Goal: Task Accomplishment & Management: Complete application form

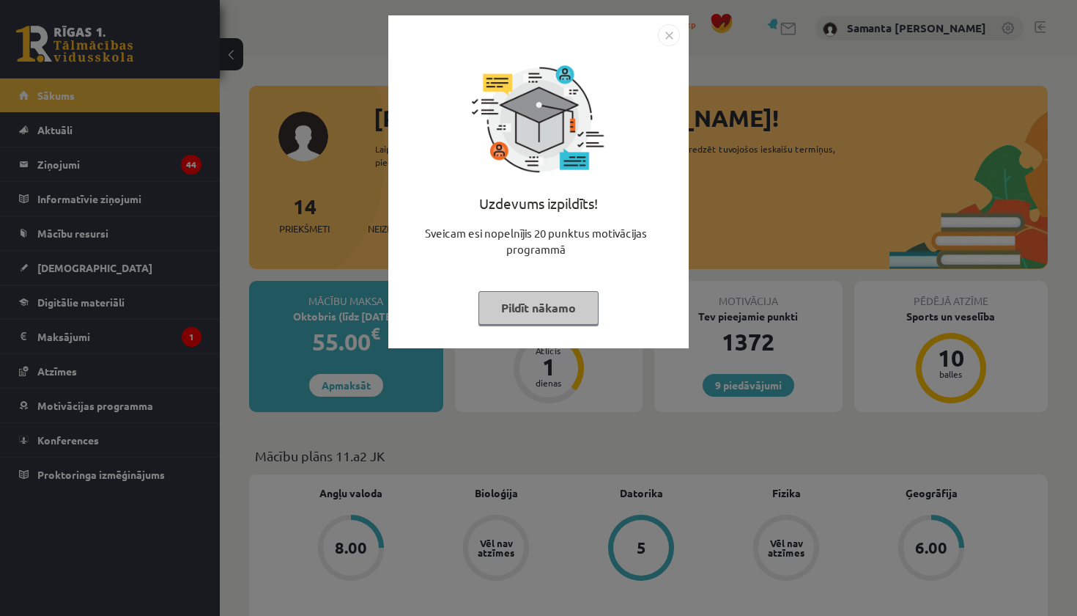
click at [669, 37] on img "Close" at bounding box center [669, 35] width 22 height 22
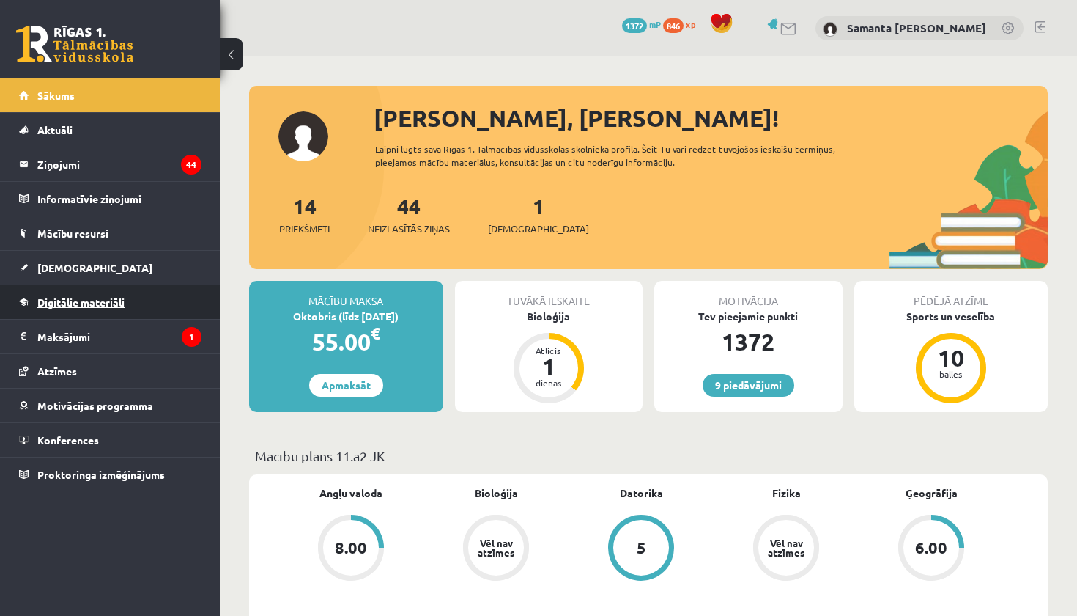
click at [73, 306] on span "Digitālie materiāli" at bounding box center [80, 301] width 87 height 13
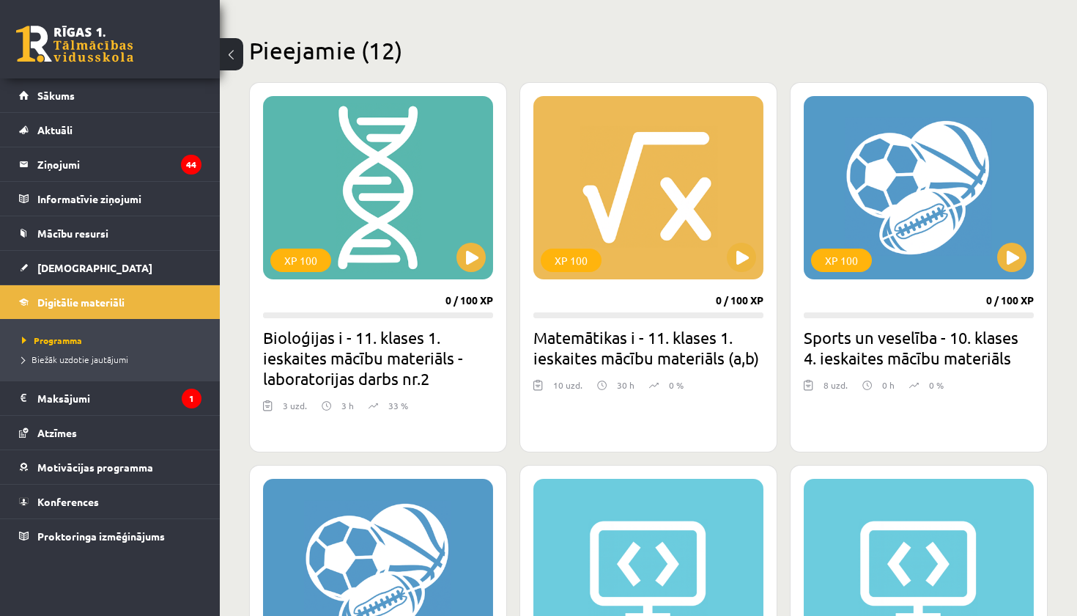
scroll to position [280, 0]
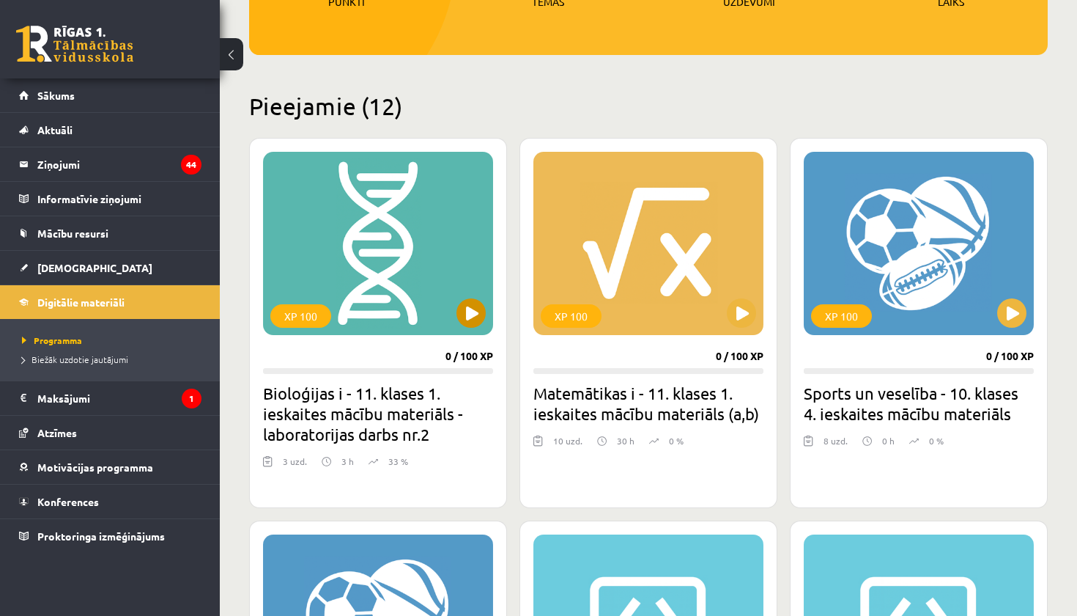
click at [399, 288] on div "XP 100" at bounding box center [378, 243] width 230 height 183
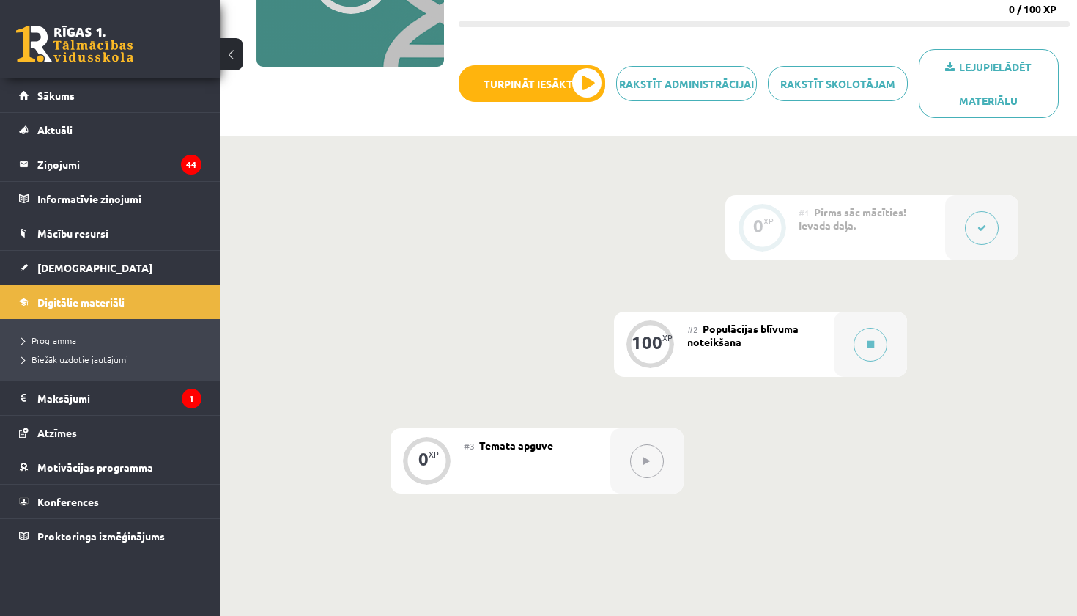
scroll to position [248, 0]
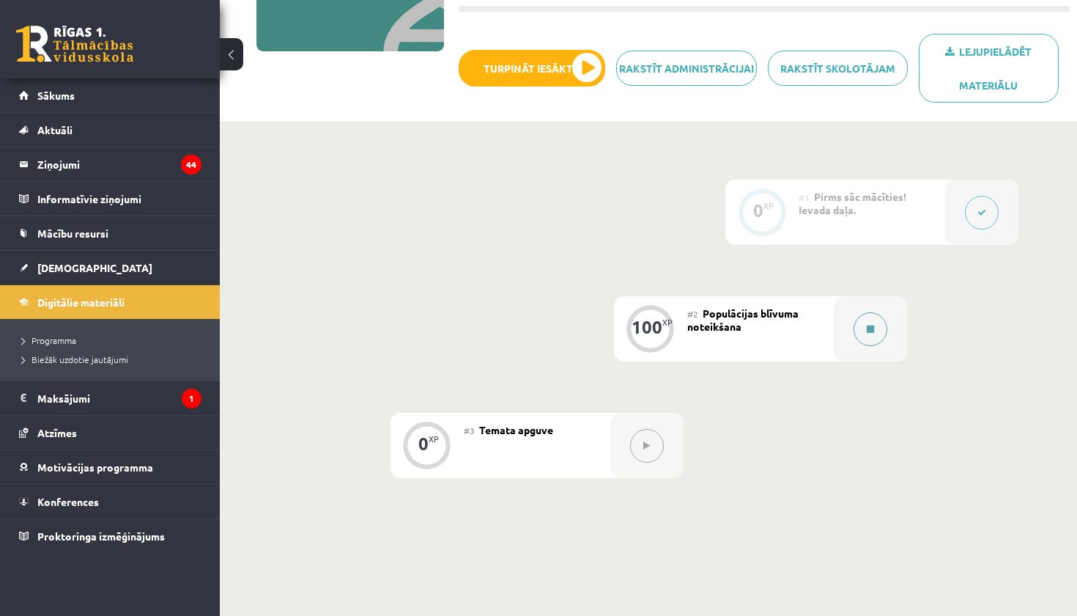
click at [853, 320] on div at bounding box center [870, 328] width 73 height 65
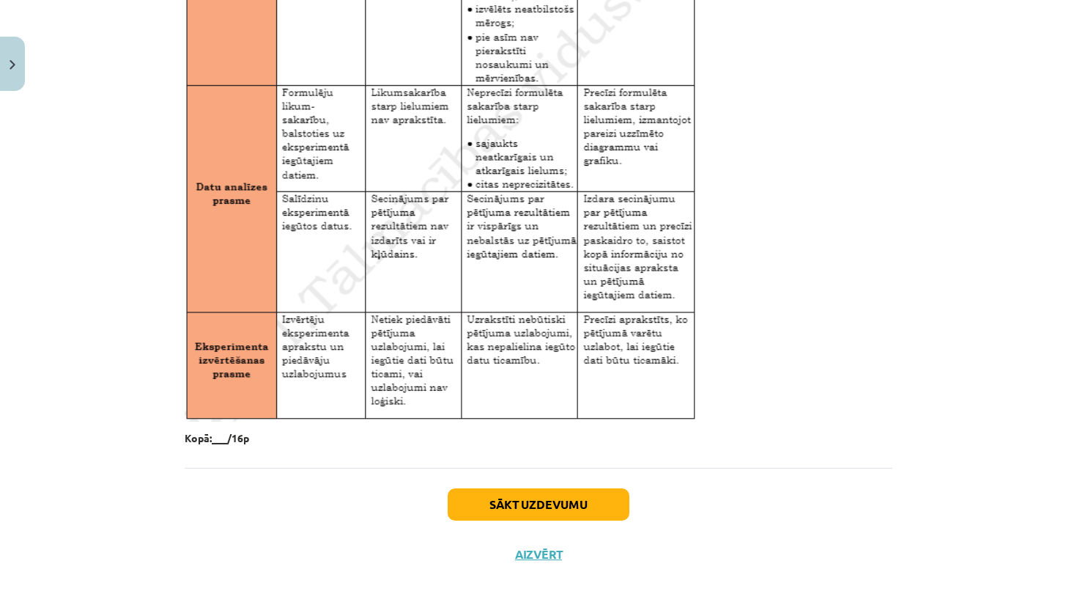
scroll to position [367, 0]
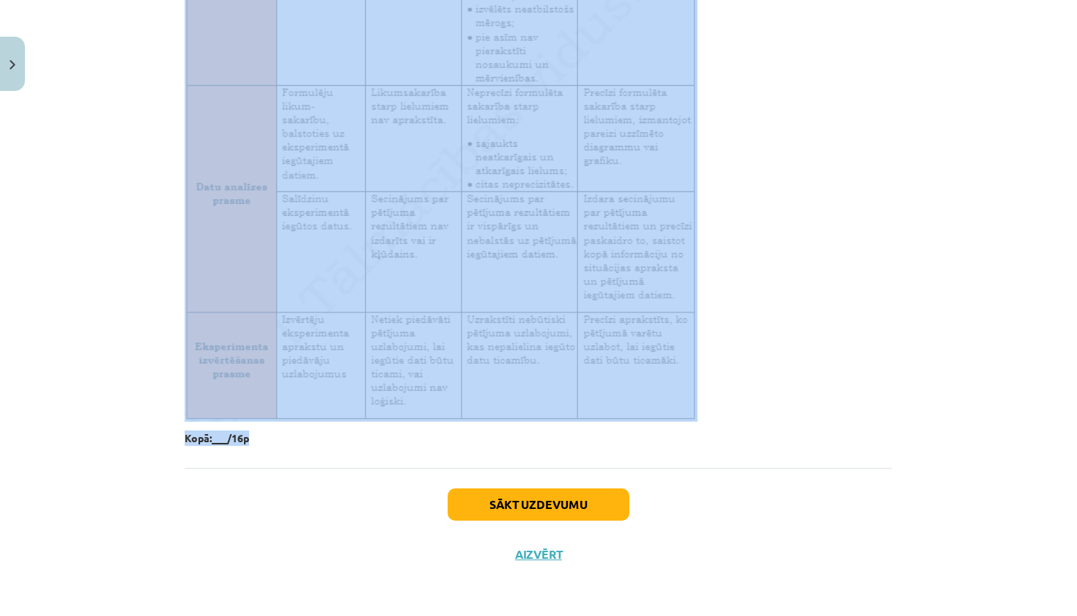
drag, startPoint x: 174, startPoint y: 266, endPoint x: 380, endPoint y: 443, distance: 271.2
click at [380, 443] on div "Mācību tēma: Bioloģijas i - 11. klases 1. ieskaites mācību materiāls - laborato…" at bounding box center [538, 308] width 1077 height 616
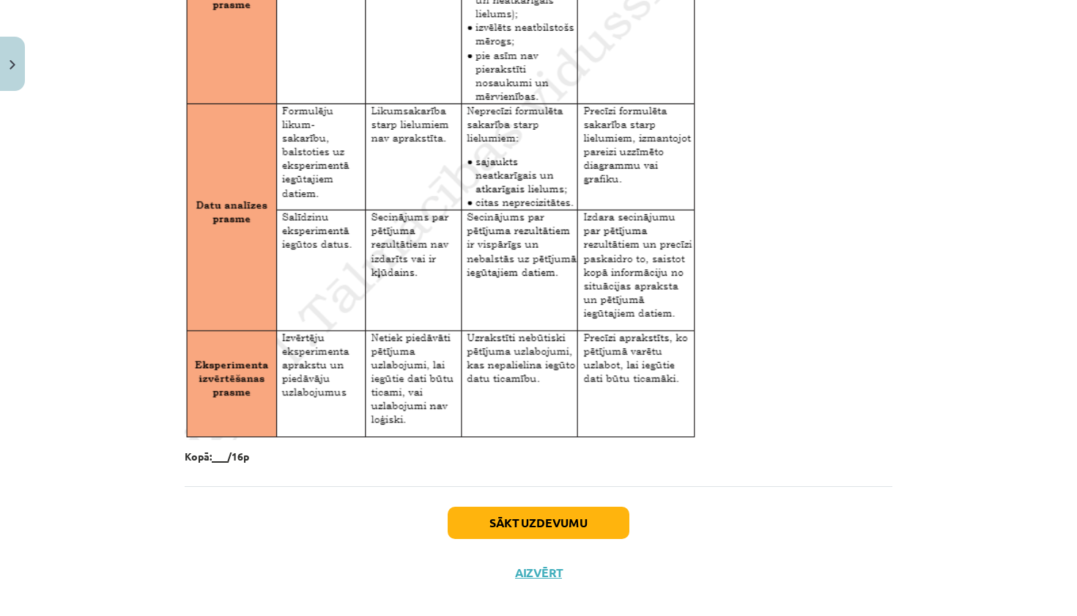
click at [515, 525] on button "Sākt uzdevumu" at bounding box center [539, 522] width 182 height 32
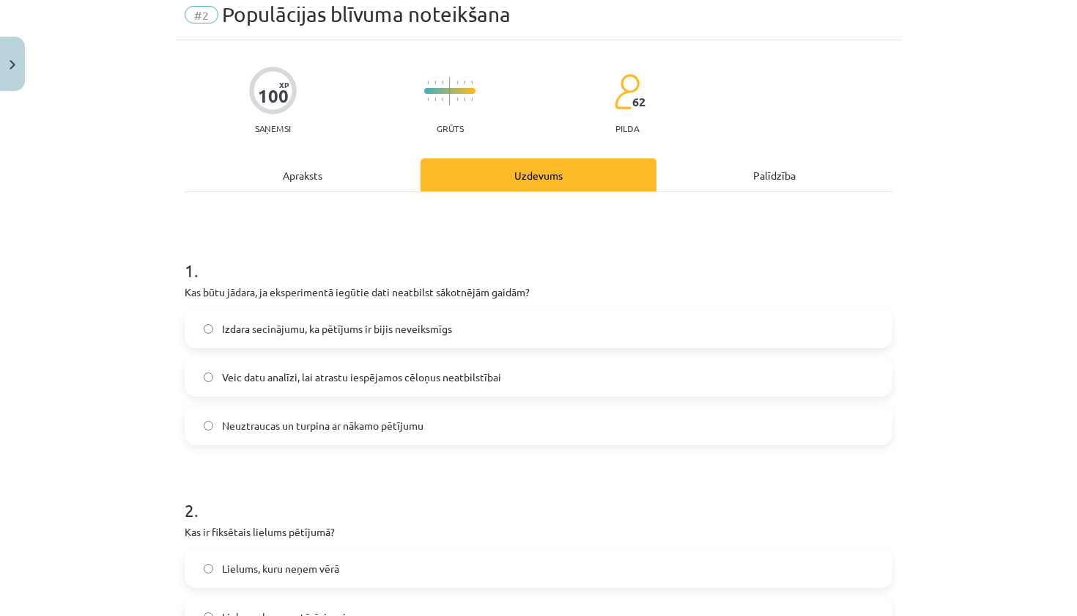
scroll to position [65, 0]
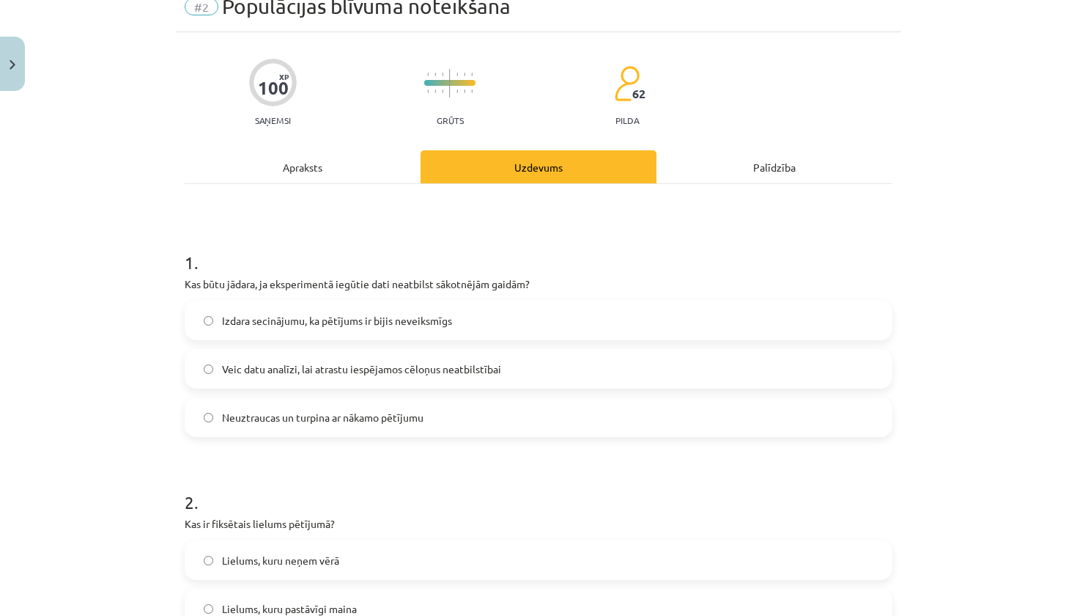
click at [328, 373] on span "Veic datu analīzi, lai atrastu iespējamos cēloņus neatbilstībai" at bounding box center [361, 368] width 279 height 15
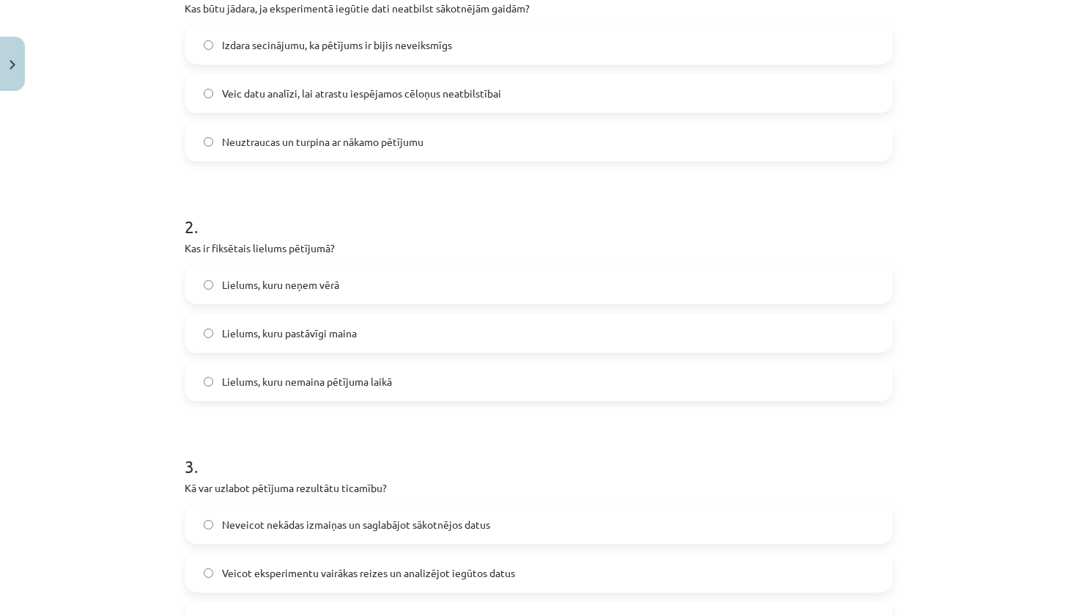
scroll to position [344, 0]
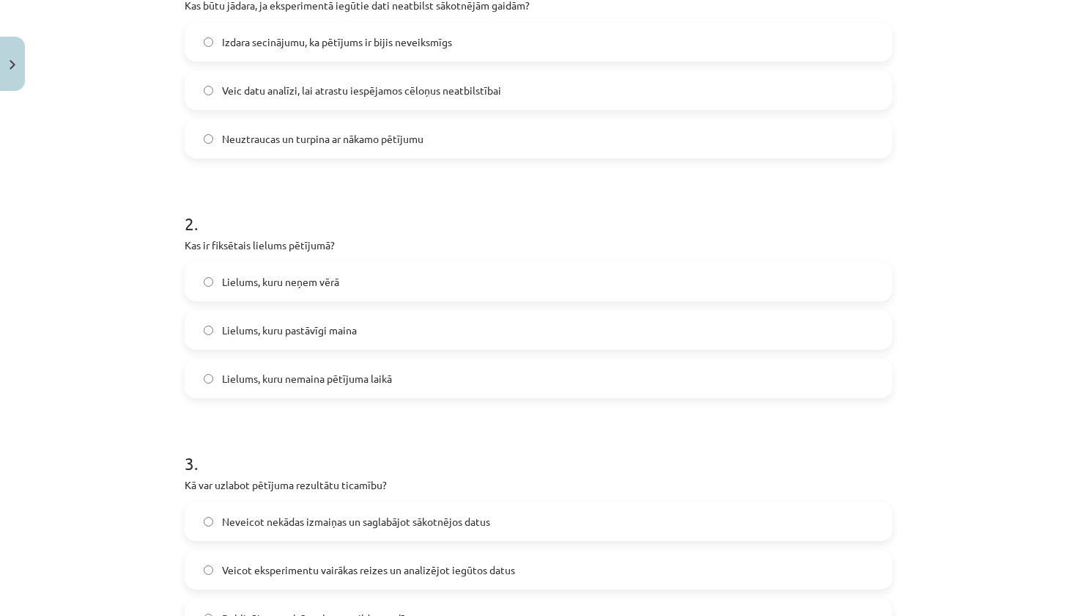
click at [353, 383] on span "Lielums, kuru nemaina pētījuma laikā" at bounding box center [307, 378] width 170 height 15
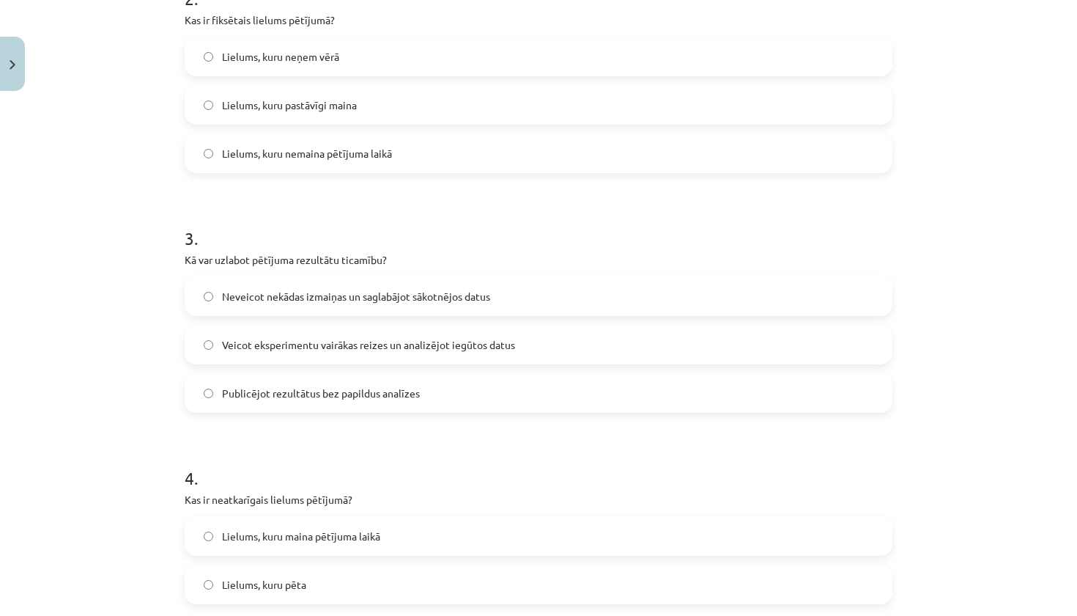
scroll to position [569, 0]
click at [370, 350] on span "Veicot eksperimentu vairākas reizes un analizējot iegūtos datus" at bounding box center [368, 343] width 293 height 15
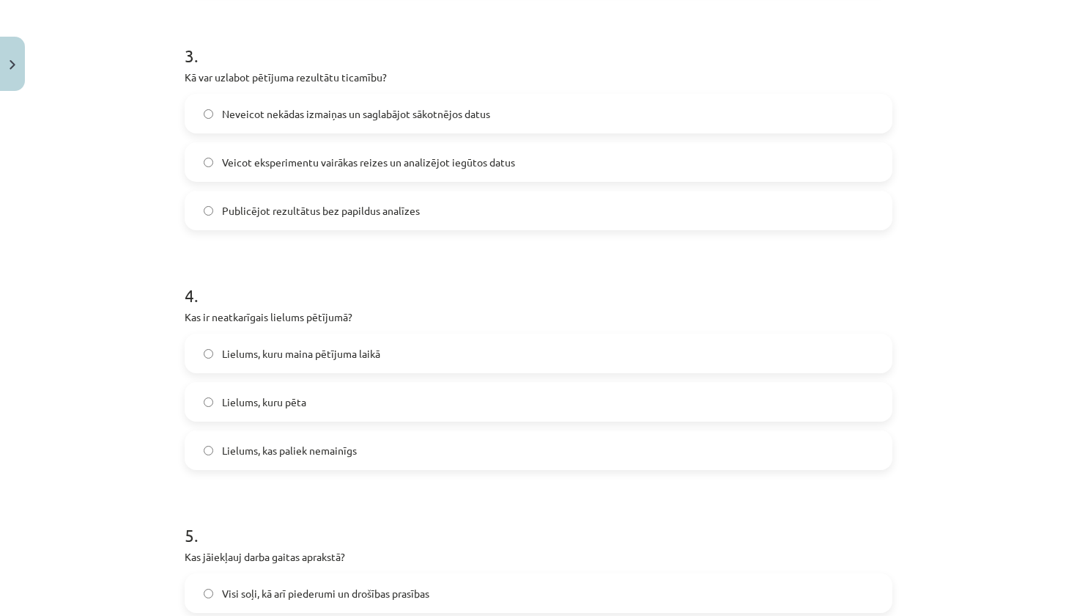
scroll to position [761, 0]
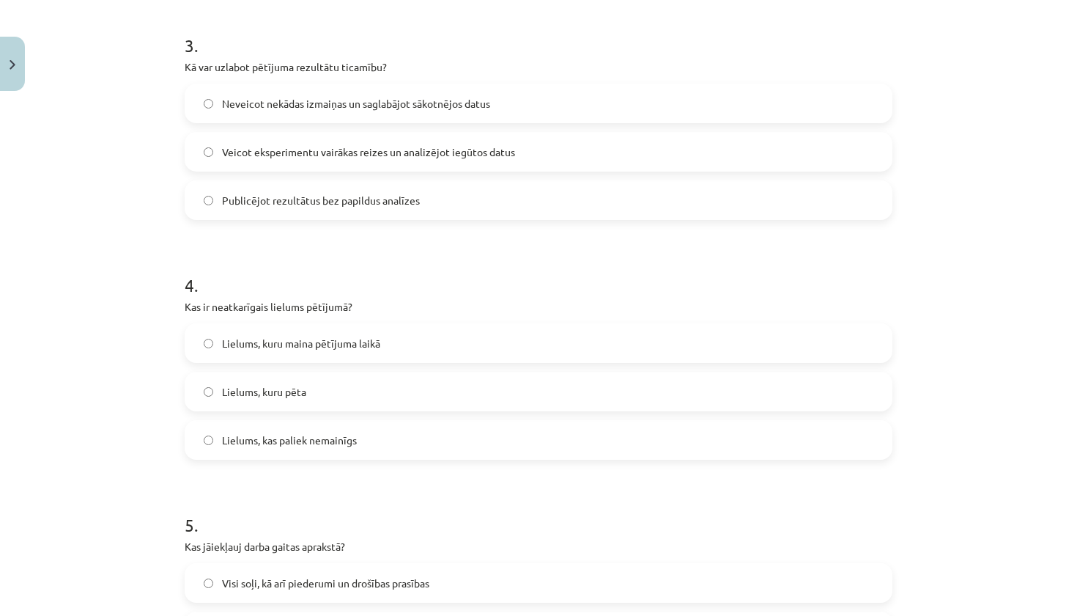
click at [375, 353] on label "Lielums, kuru maina pētījuma laikā" at bounding box center [538, 343] width 705 height 37
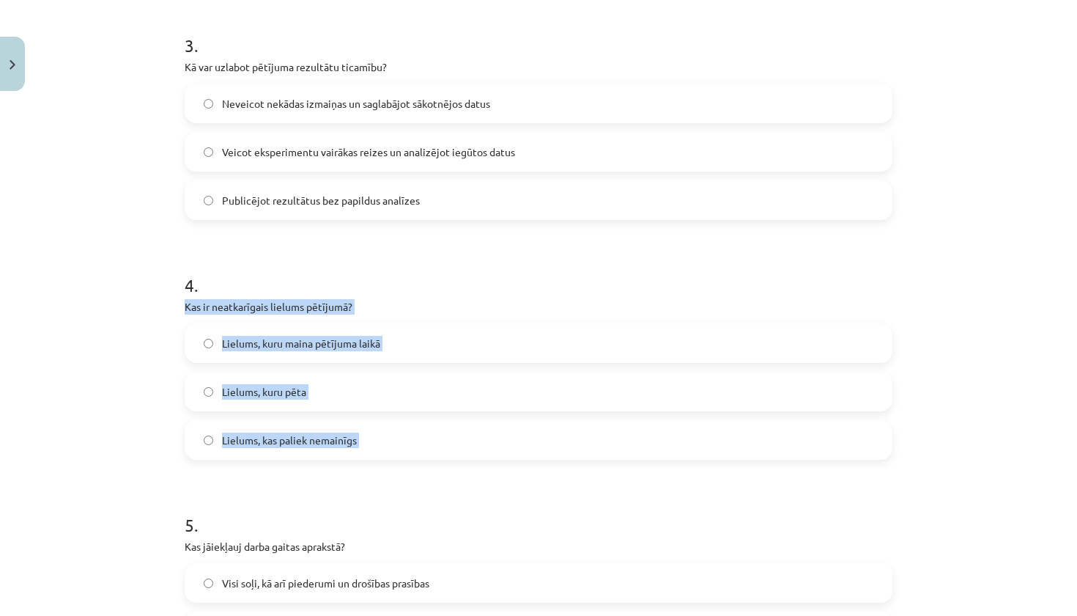
drag, startPoint x: 181, startPoint y: 305, endPoint x: 355, endPoint y: 460, distance: 233.6
copy div "Kas ir neatkarīgais lielums pētījumā? Lielums, kuru maina pētījuma laikā Lielum…"
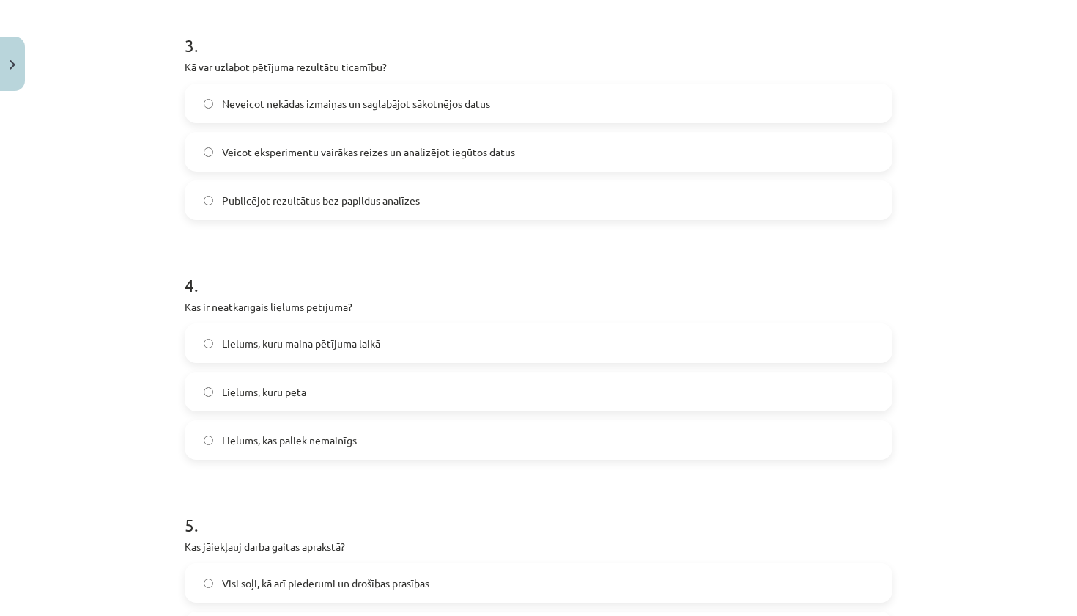
click at [139, 455] on div "Mācību tēma: Bioloģijas i - 11. klases 1. ieskaites mācību materiāls - laborato…" at bounding box center [538, 308] width 1077 height 616
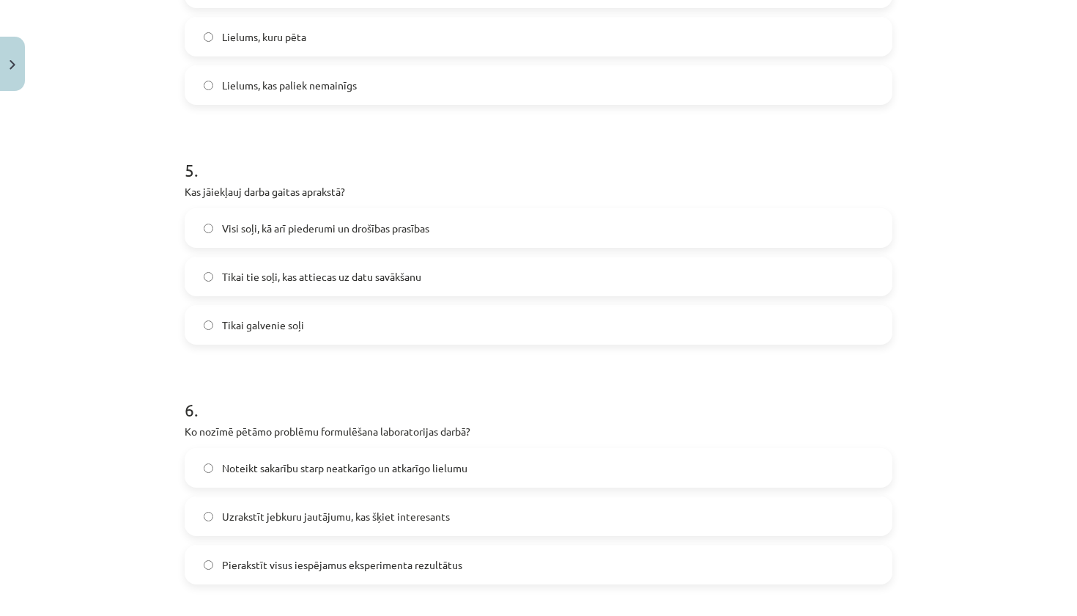
scroll to position [1117, 0]
click at [438, 225] on label "Visi soļi, kā arī piederumi un drošības prasības" at bounding box center [538, 227] width 705 height 37
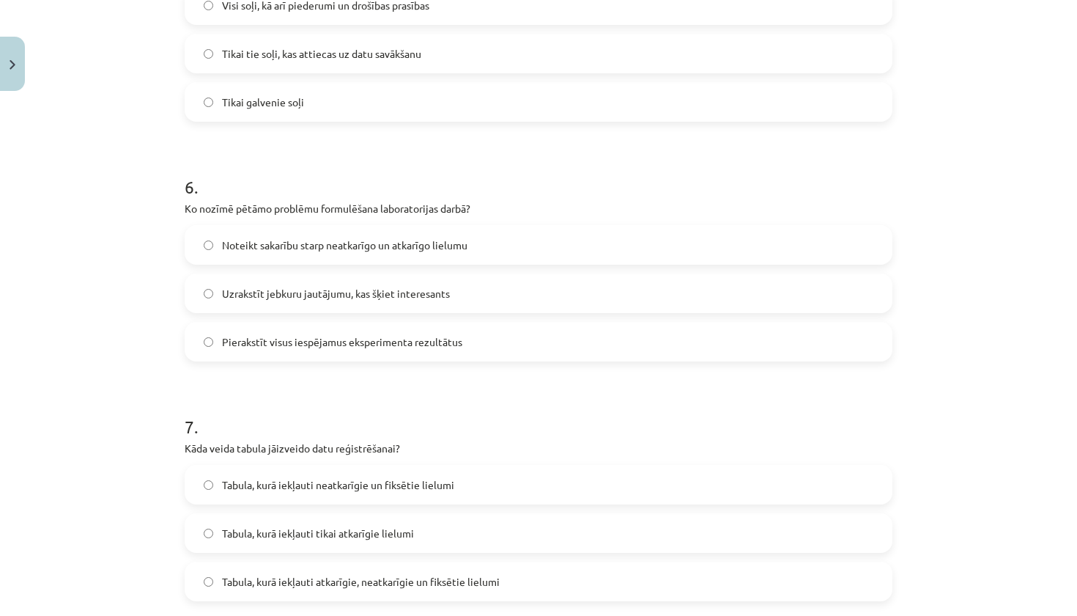
scroll to position [1340, 0]
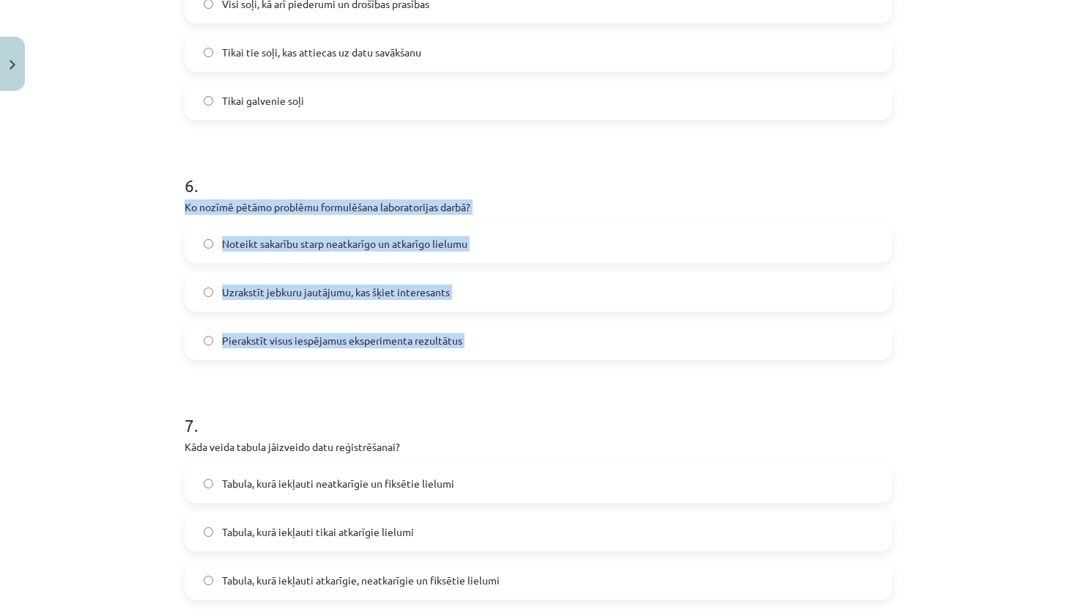
drag, startPoint x: 181, startPoint y: 204, endPoint x: 252, endPoint y: 366, distance: 176.9
click at [252, 366] on div "100 XP Saņemsi Grūts 62 pilda Apraksts Uzdevums Palīdzība 1 . Kas būtu jādara, …" at bounding box center [539, 104] width 726 height 2695
copy div "Ko nozīmē pētāmo problēmu formulēšana laboratorijas darbā? Noteikt sakarību sta…"
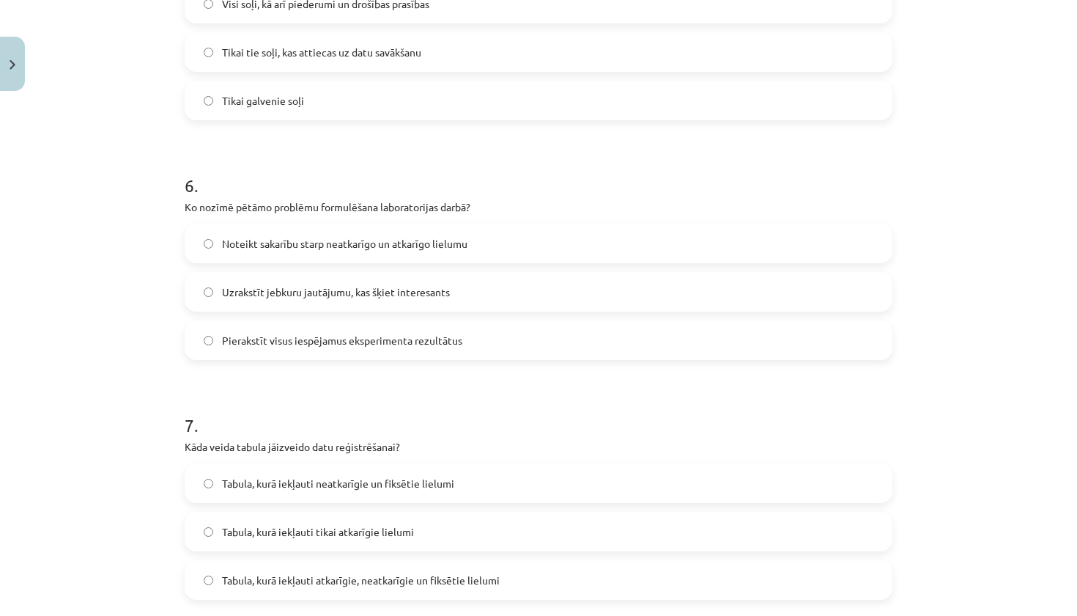
click at [158, 353] on div "Mācību tēma: Bioloģijas i - 11. klases 1. ieskaites mācību materiāls - laborato…" at bounding box center [538, 308] width 1077 height 616
click at [478, 255] on label "Noteikt sakarību starp neatkarīgo un atkarīgo lielumu" at bounding box center [538, 243] width 705 height 37
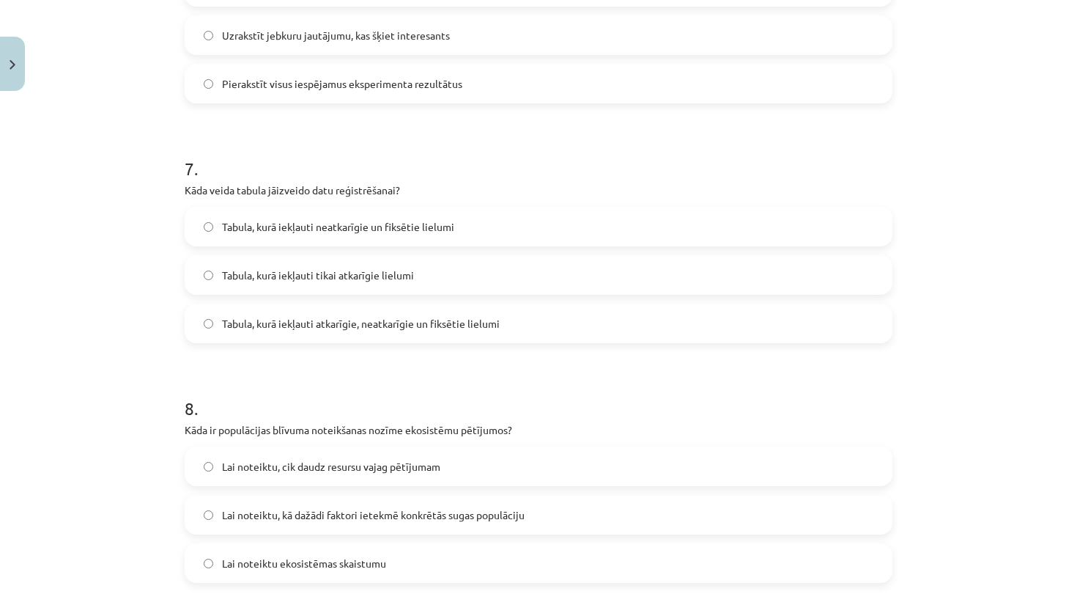
scroll to position [1599, 0]
click at [457, 323] on span "Tabula, kurā iekļauti atkarīgie, neatkarīgie un fiksētie lielumi" at bounding box center [361, 321] width 278 height 15
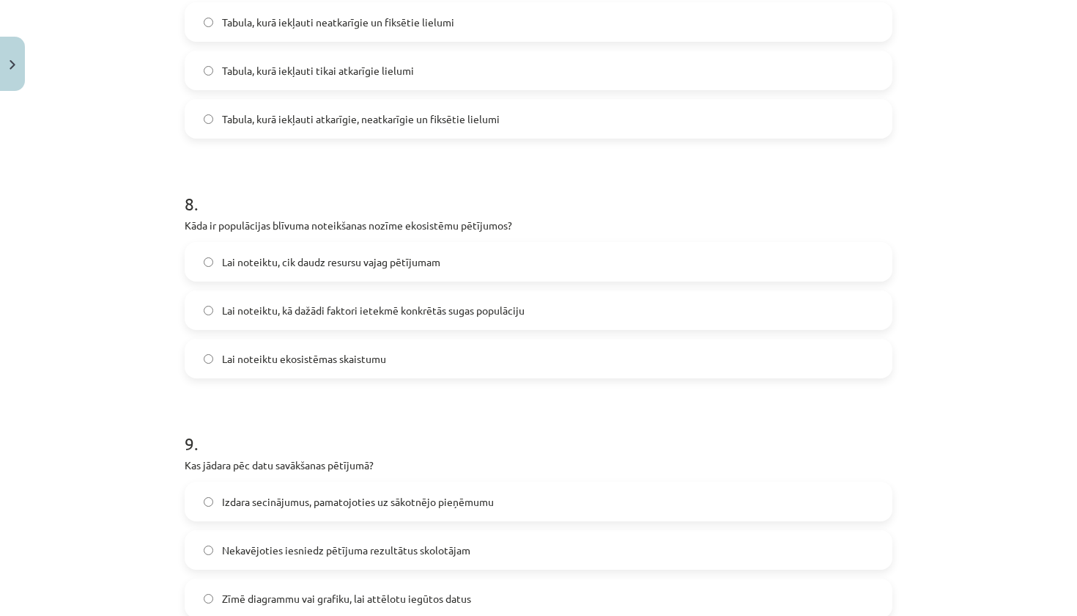
scroll to position [1808, 0]
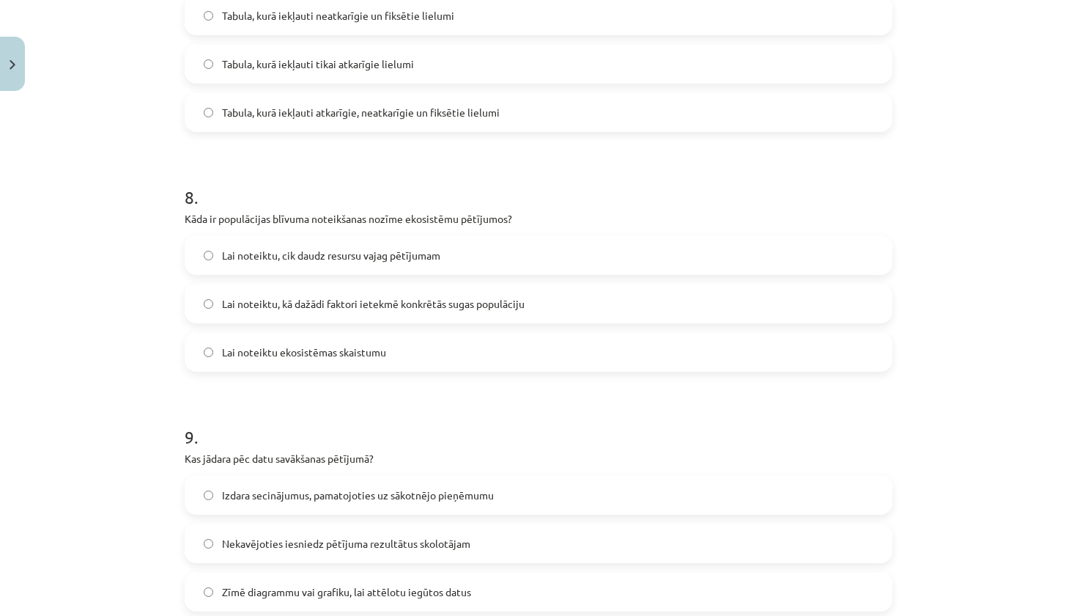
click at [445, 296] on span "Lai noteiktu, kā dažādi faktori ietekmē konkrētās sugas populāciju" at bounding box center [373, 303] width 303 height 15
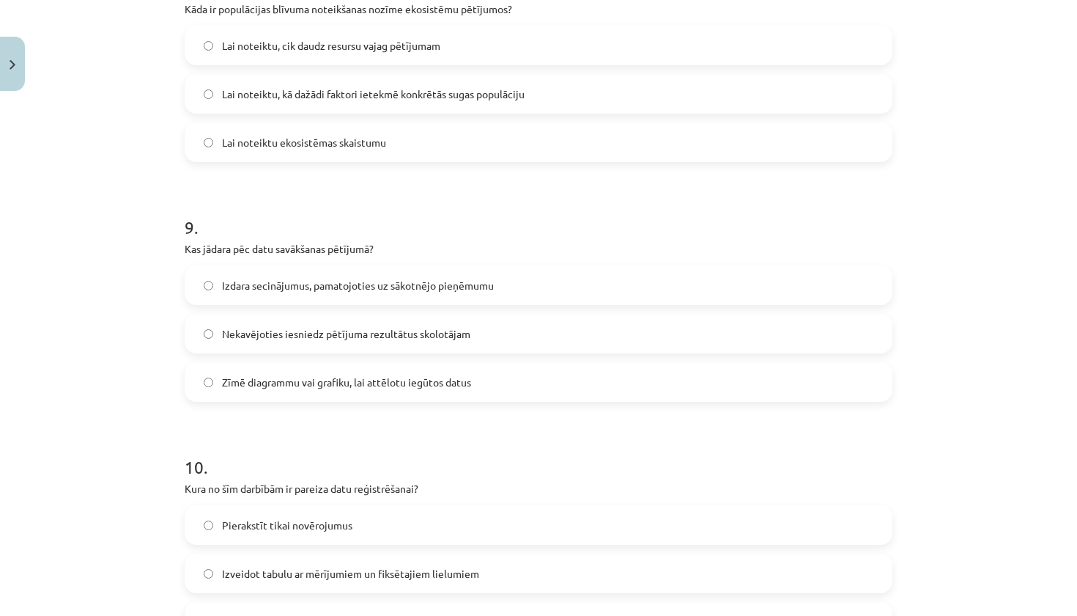
scroll to position [2018, 0]
click at [418, 390] on label "Zīmē diagrammu vai grafiku, lai attēlotu iegūtos datus" at bounding box center [538, 381] width 705 height 37
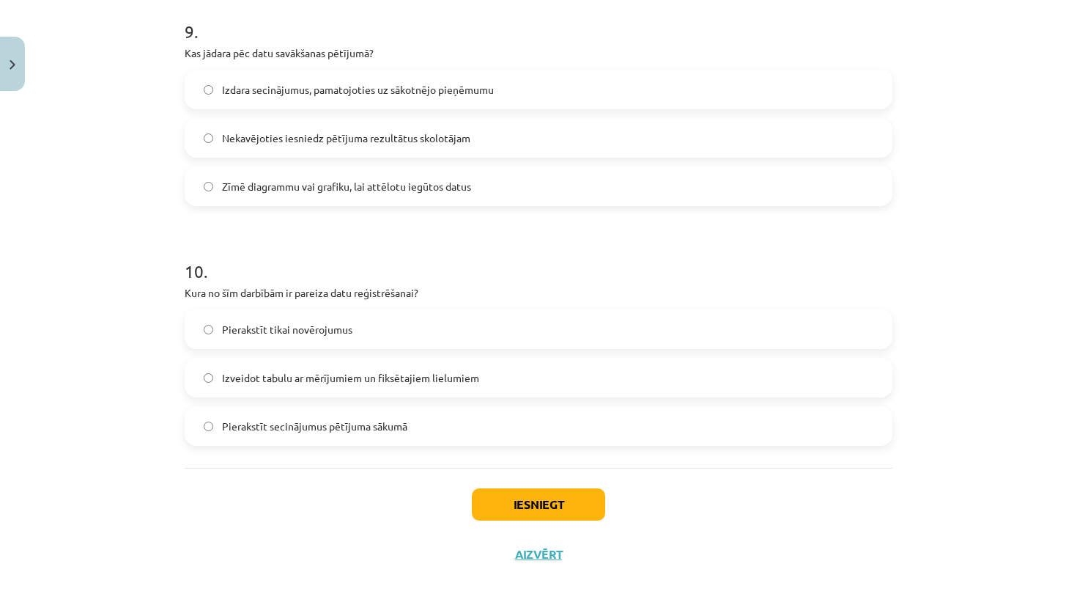
scroll to position [2216, 0]
click at [420, 380] on span "Izveidot tabulu ar mērījumiem un fiksētajiem lielumiem" at bounding box center [350, 377] width 257 height 15
click at [529, 509] on button "Iesniegt" at bounding box center [538, 504] width 133 height 32
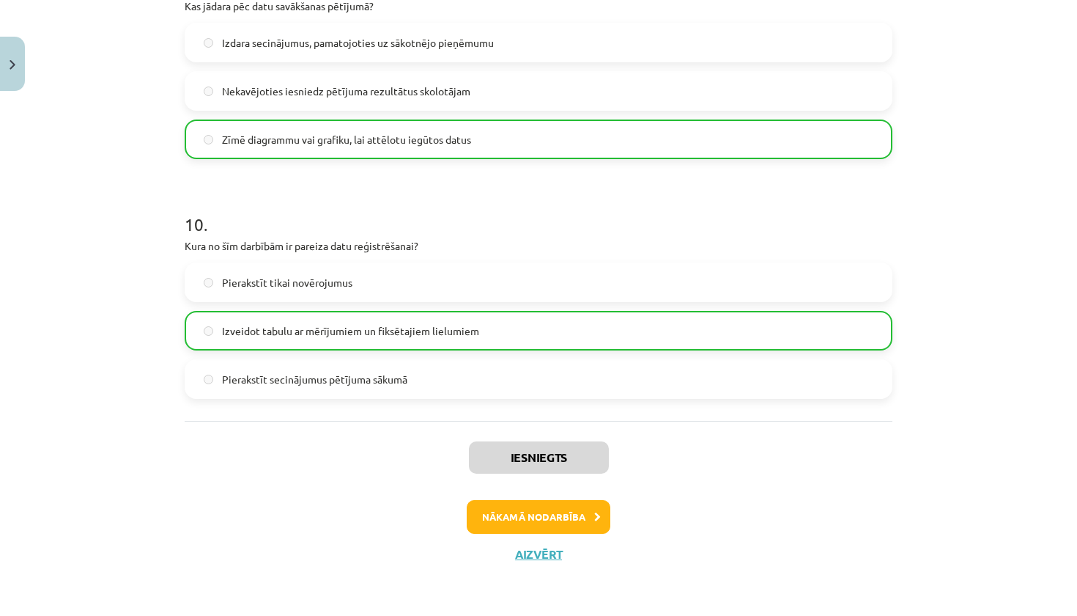
scroll to position [2262, 0]
click at [528, 553] on button "Aizvērt" at bounding box center [539, 554] width 56 height 15
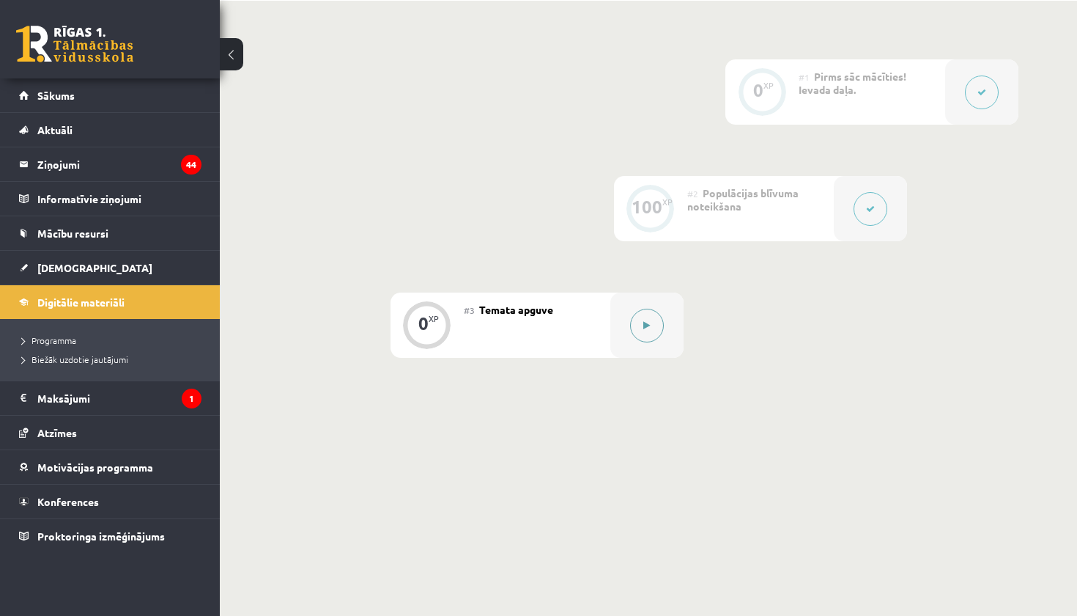
scroll to position [367, 0]
click at [650, 320] on button at bounding box center [647, 327] width 34 height 34
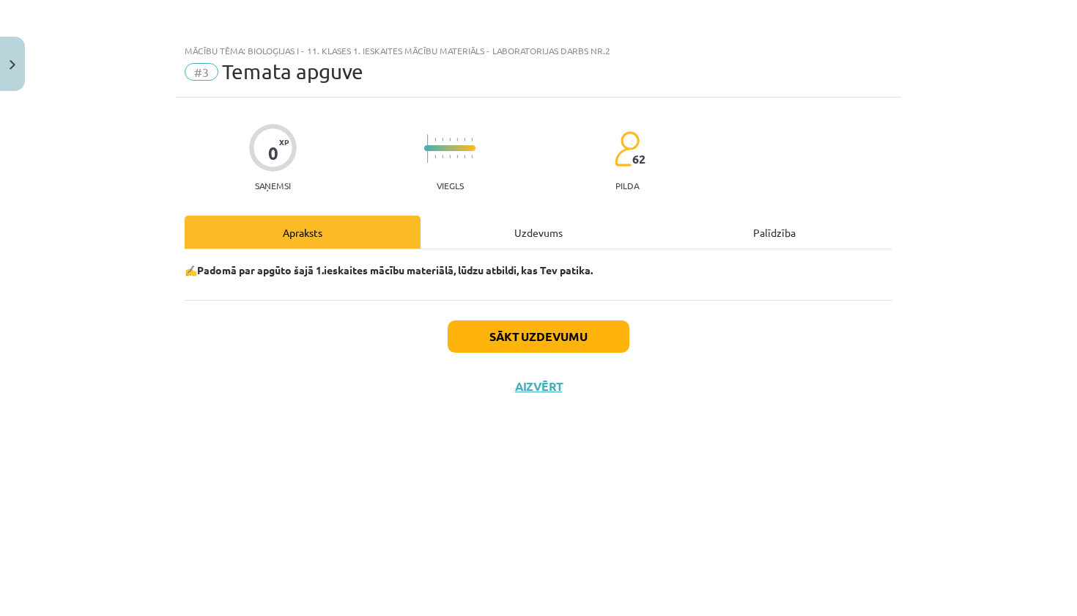
click at [532, 342] on button "Sākt uzdevumu" at bounding box center [539, 336] width 182 height 32
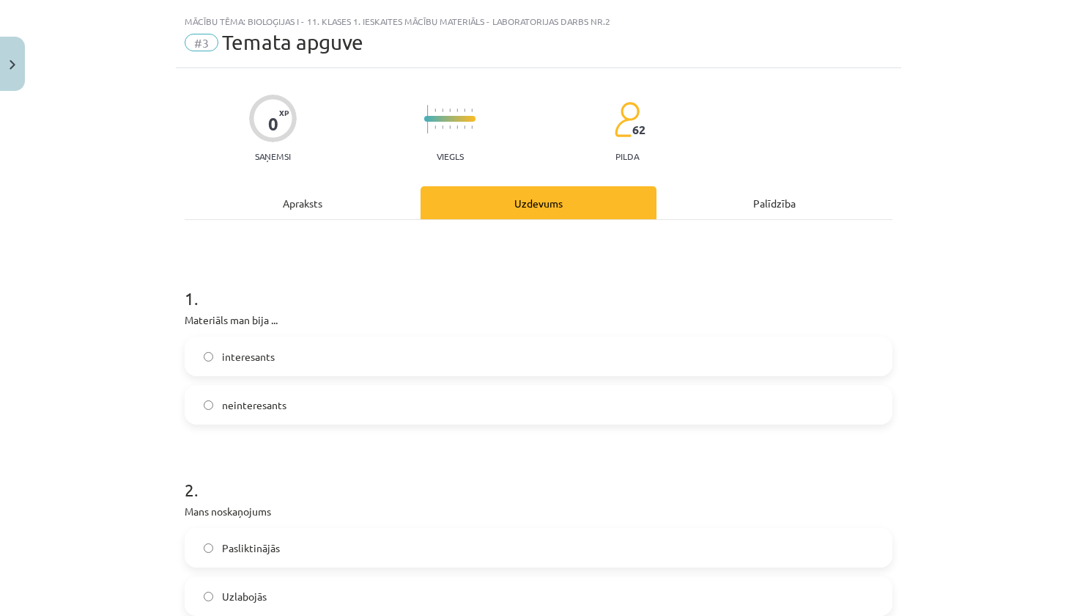
scroll to position [81, 0]
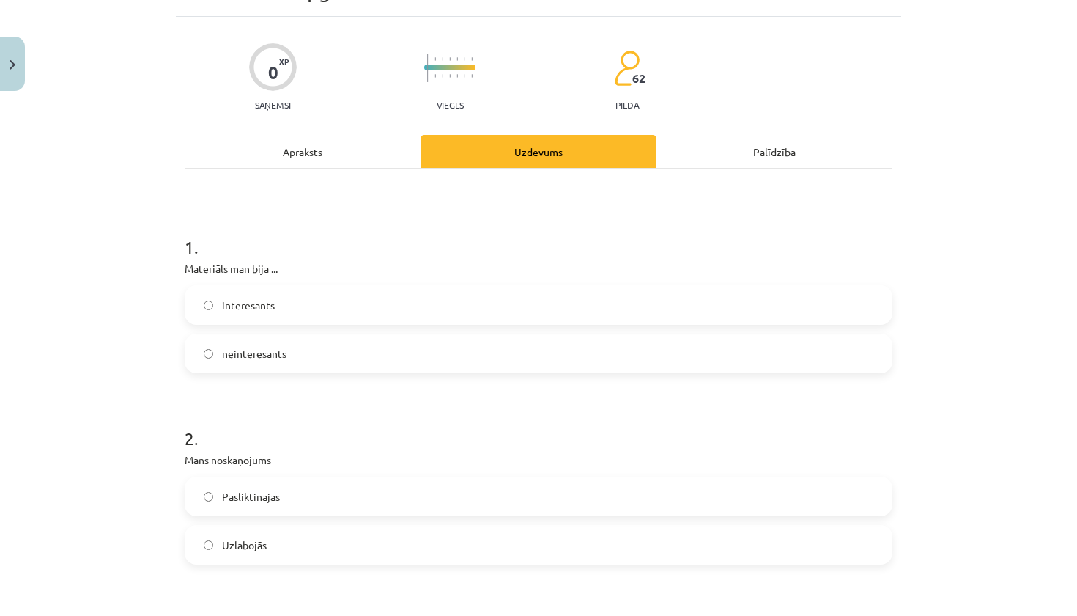
click at [341, 299] on label "interesants" at bounding box center [538, 305] width 705 height 37
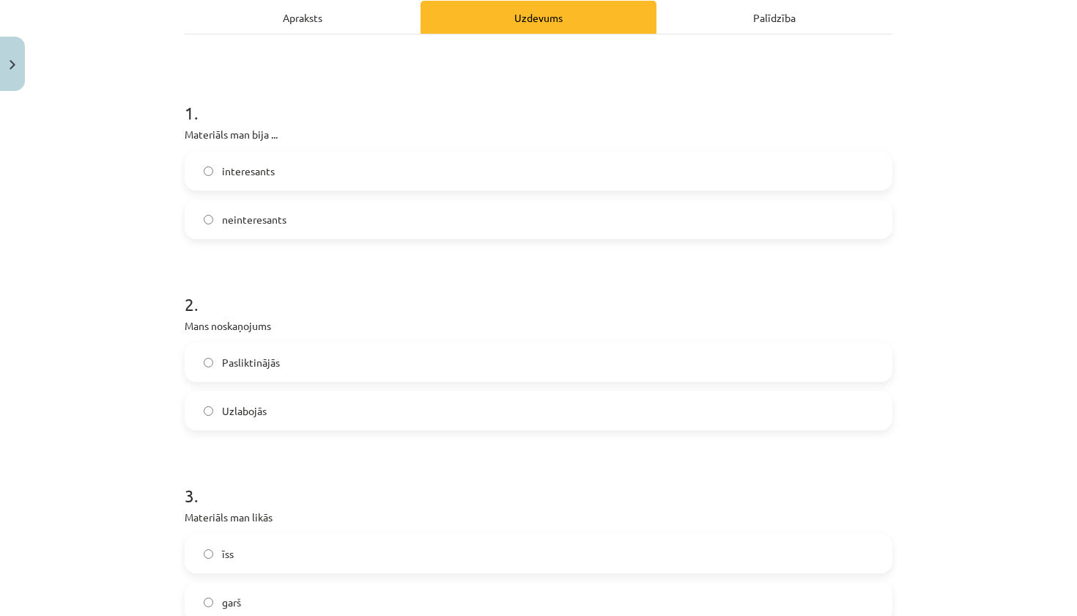
scroll to position [250, 0]
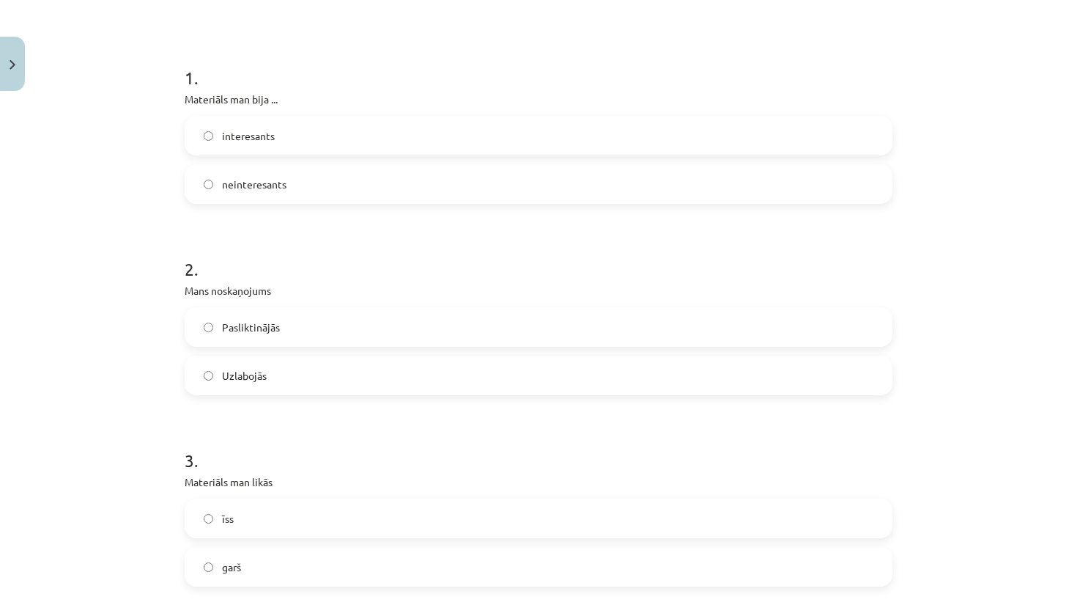
click at [321, 383] on label "Uzlabojās" at bounding box center [538, 375] width 705 height 37
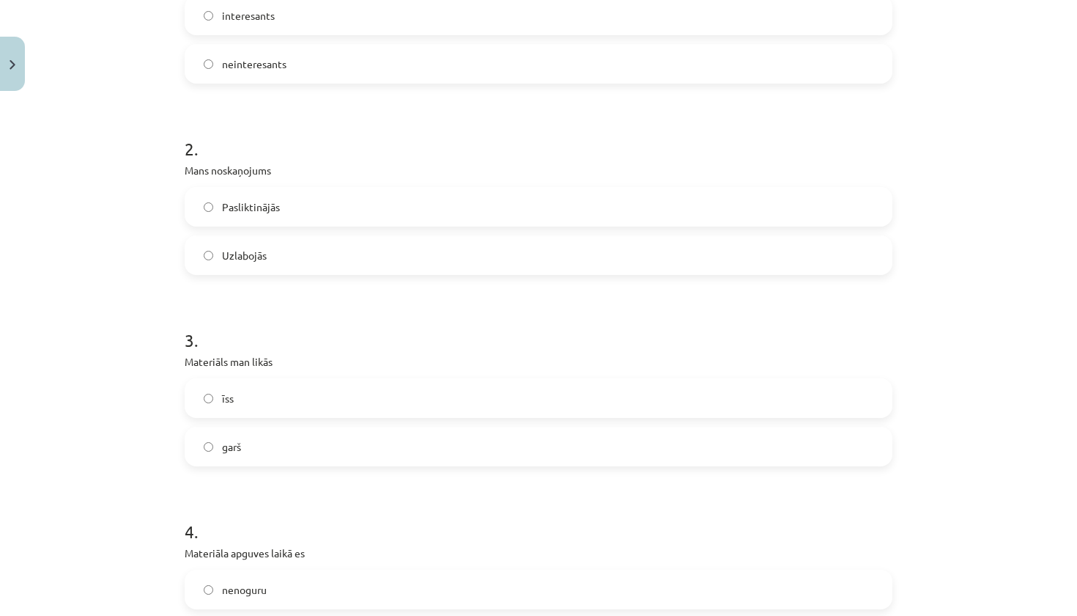
scroll to position [413, 0]
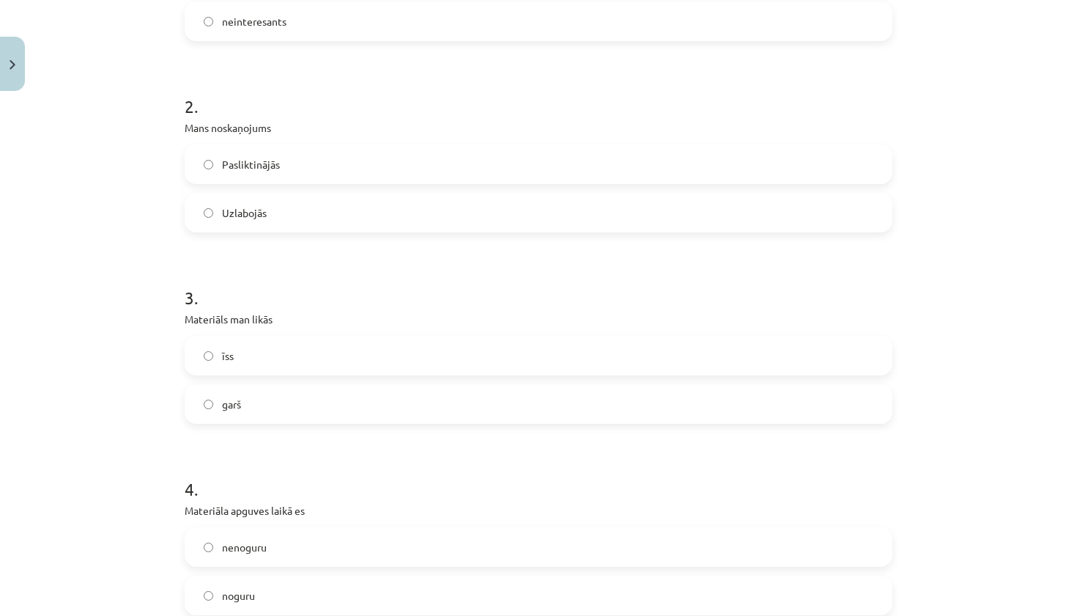
click at [293, 342] on label "īss" at bounding box center [538, 355] width 705 height 37
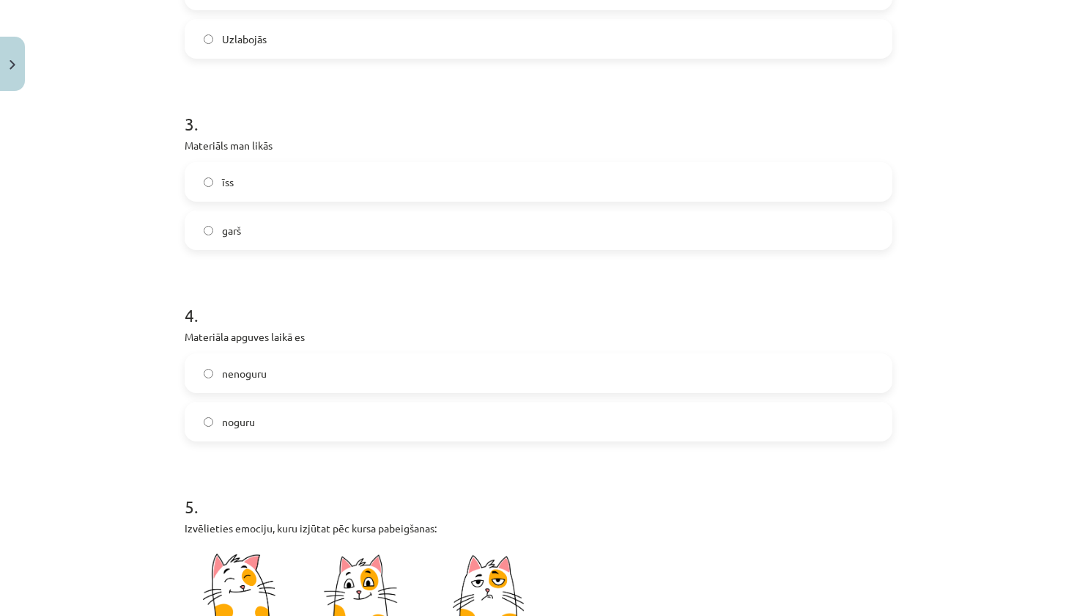
scroll to position [607, 0]
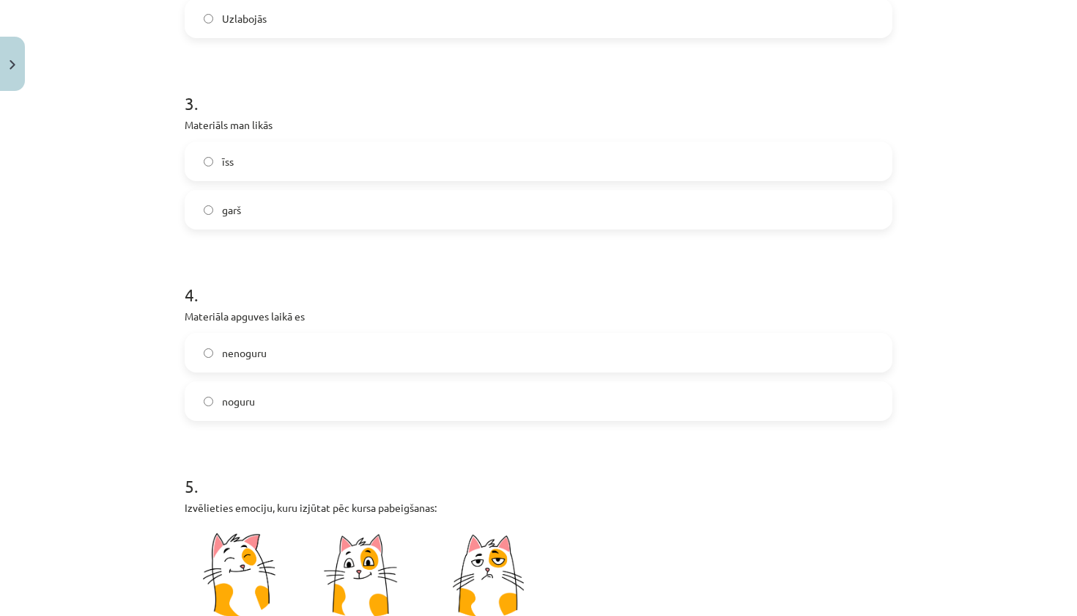
click at [292, 357] on label "nenoguru" at bounding box center [538, 352] width 705 height 37
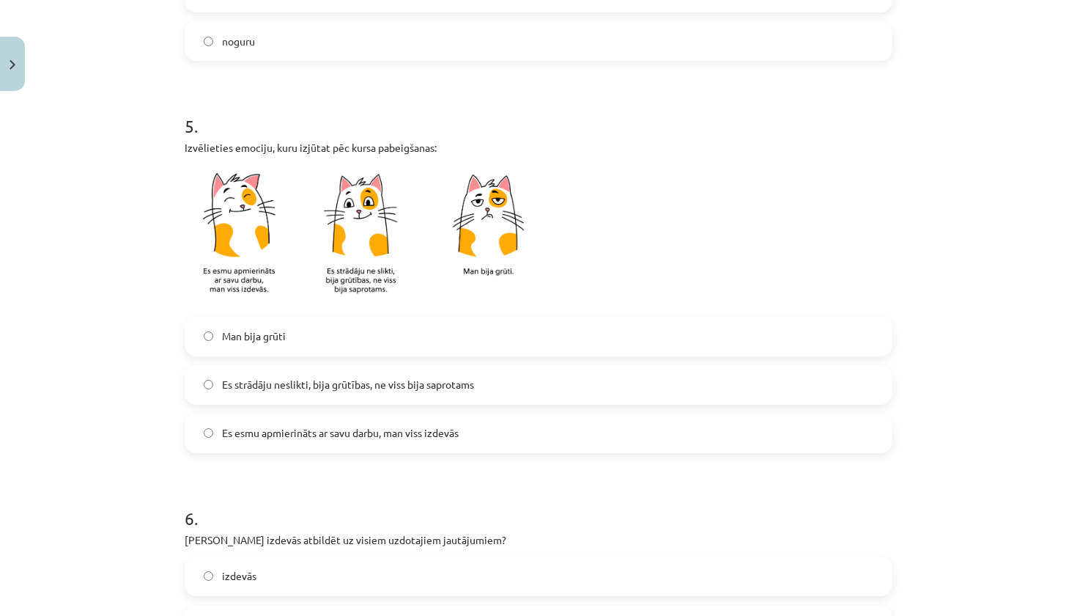
scroll to position [979, 0]
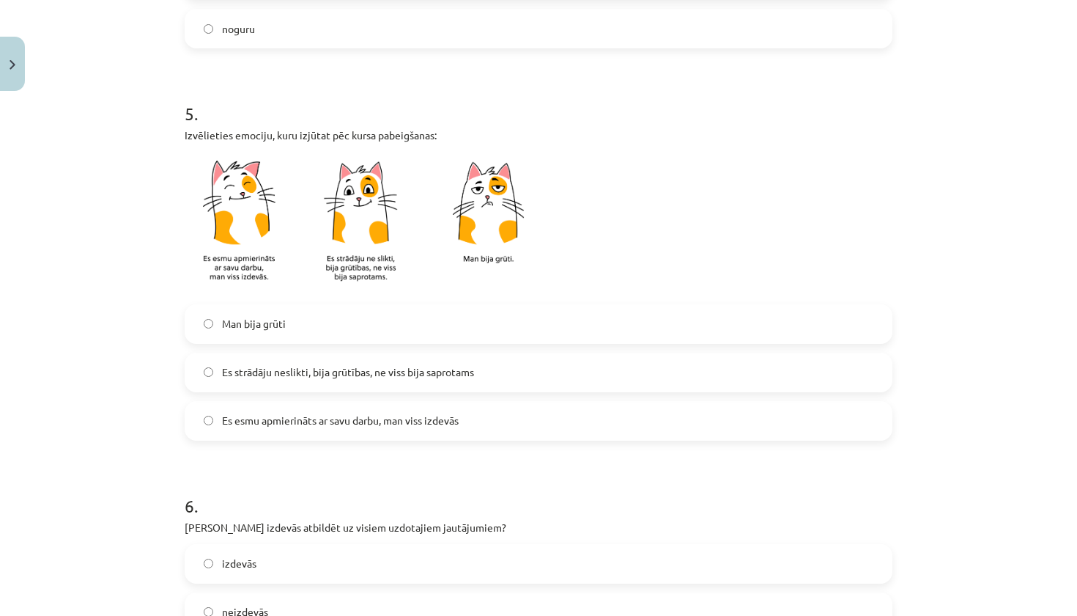
click at [279, 418] on span "Es esmu apmierināts ar savu darbu, man viss izdevās" at bounding box center [340, 420] width 237 height 15
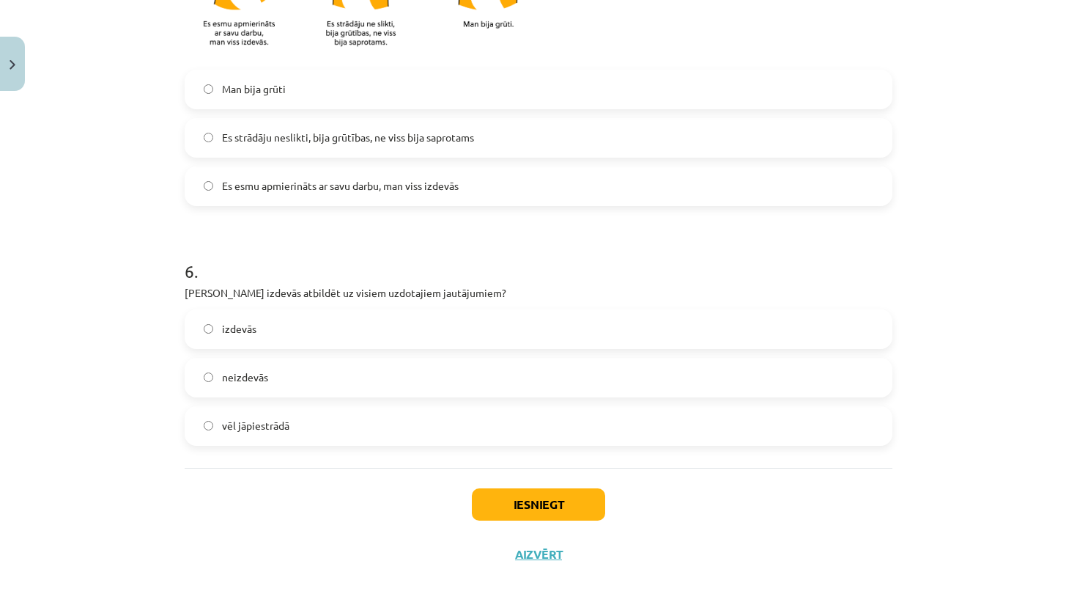
scroll to position [1216, 0]
click at [281, 340] on label "izdevās" at bounding box center [538, 329] width 705 height 37
click at [526, 498] on button "Iesniegt" at bounding box center [538, 504] width 133 height 32
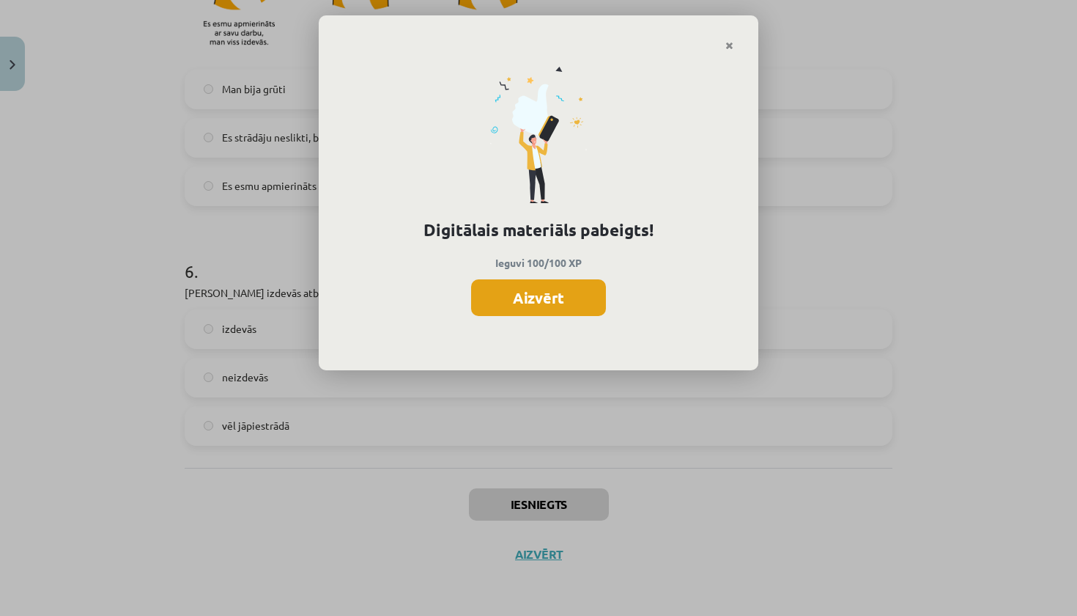
click at [556, 294] on button "Aizvērt" at bounding box center [538, 297] width 135 height 37
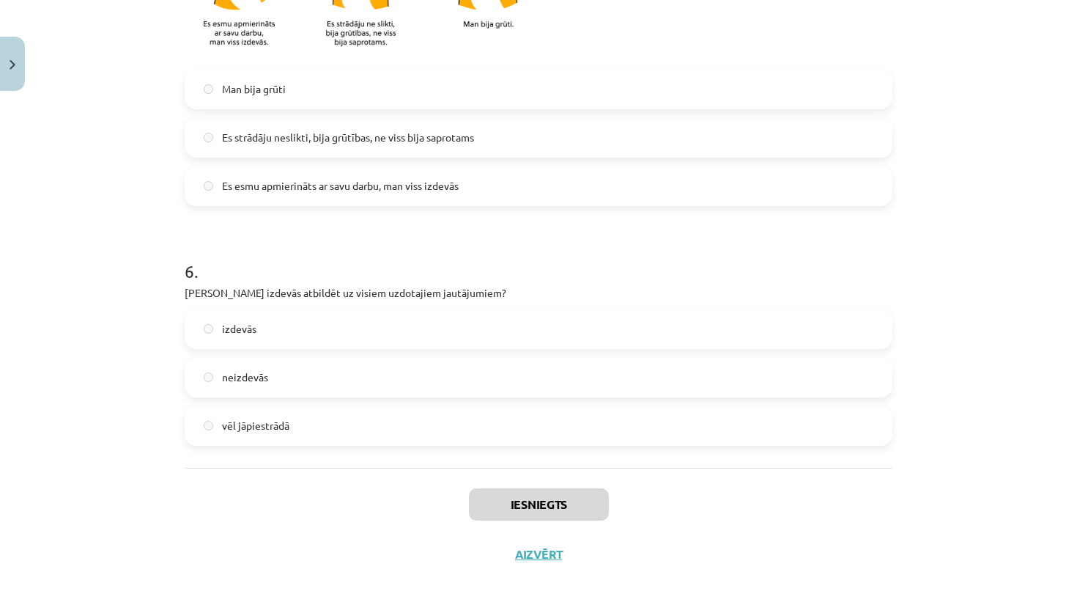
click at [539, 552] on button "Aizvērt" at bounding box center [539, 554] width 56 height 15
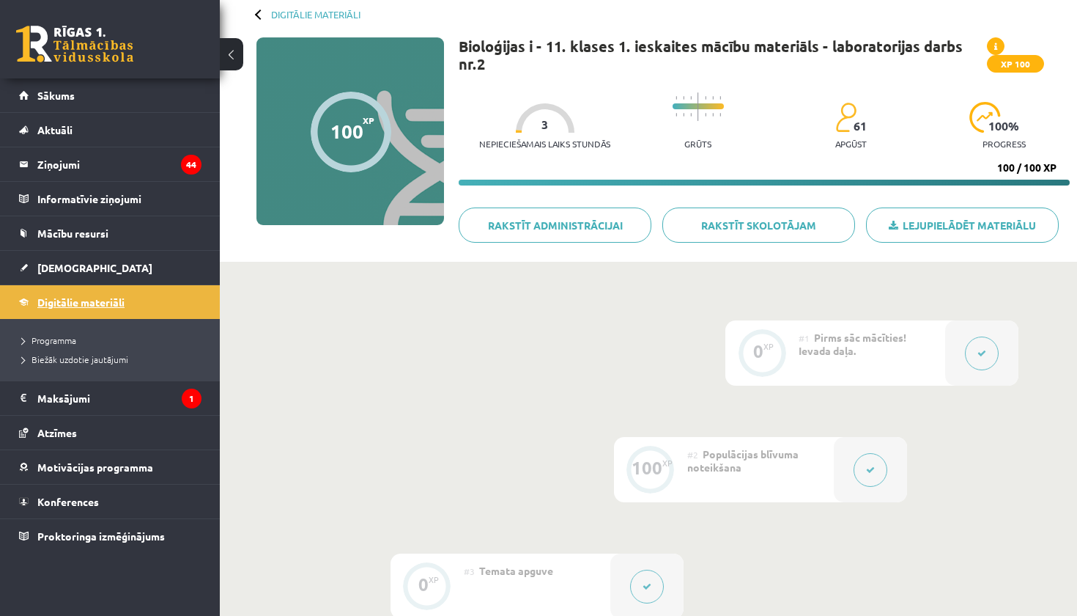
scroll to position [81, 0]
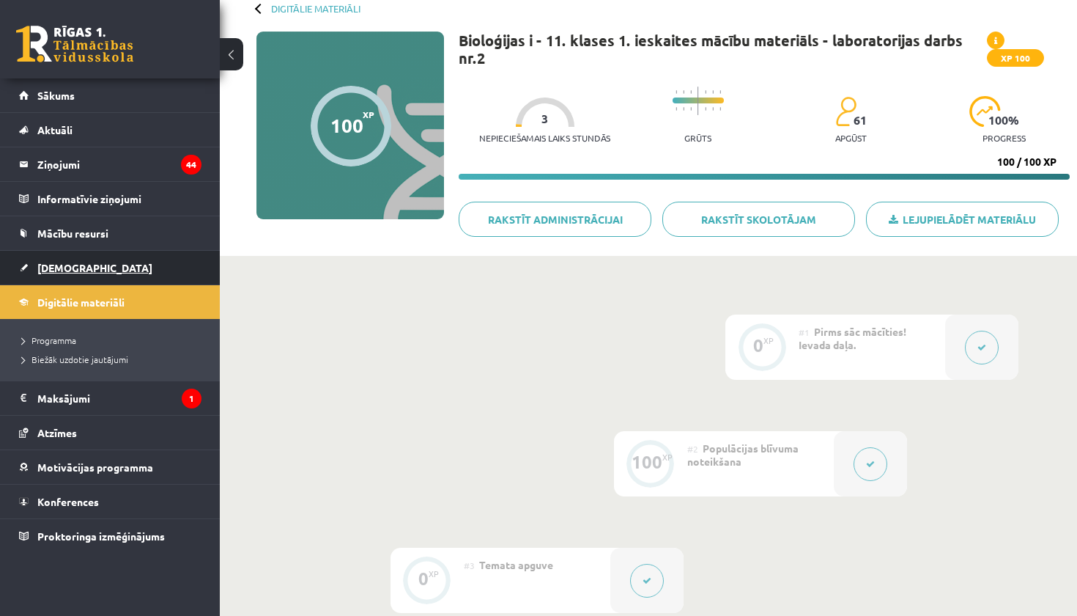
click at [73, 264] on span "[DEMOGRAPHIC_DATA]" at bounding box center [94, 267] width 115 height 13
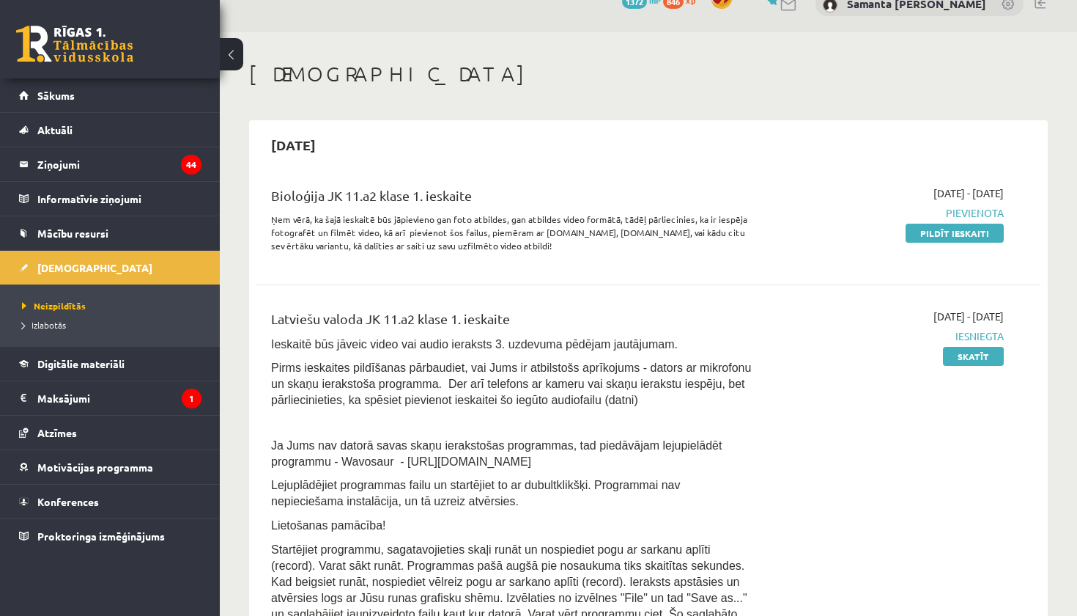
scroll to position [26, 0]
click at [939, 233] on link "Pildīt ieskaiti" at bounding box center [955, 231] width 98 height 19
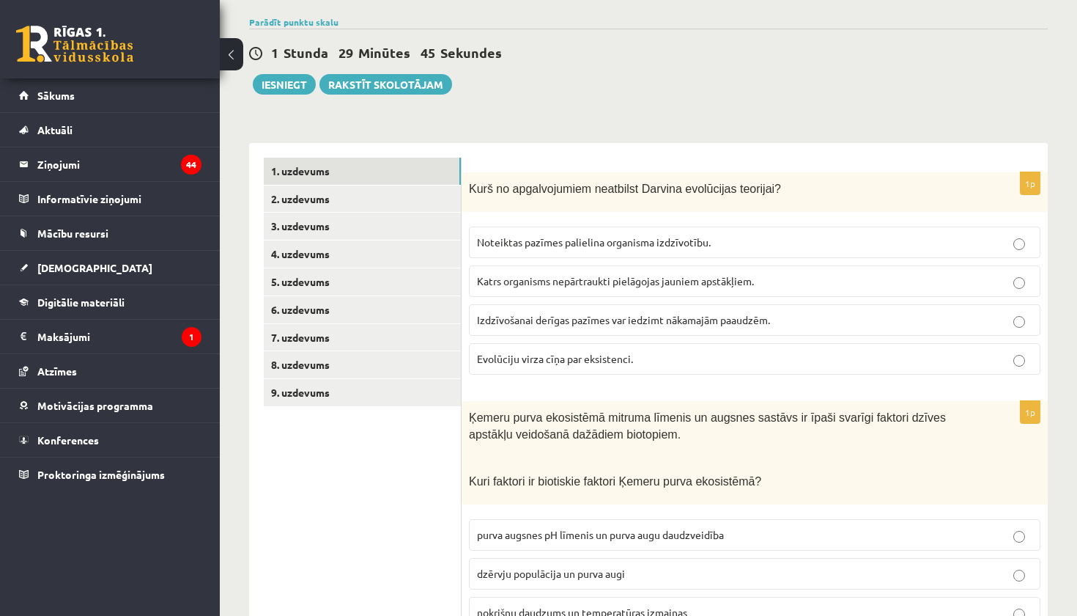
scroll to position [144, 0]
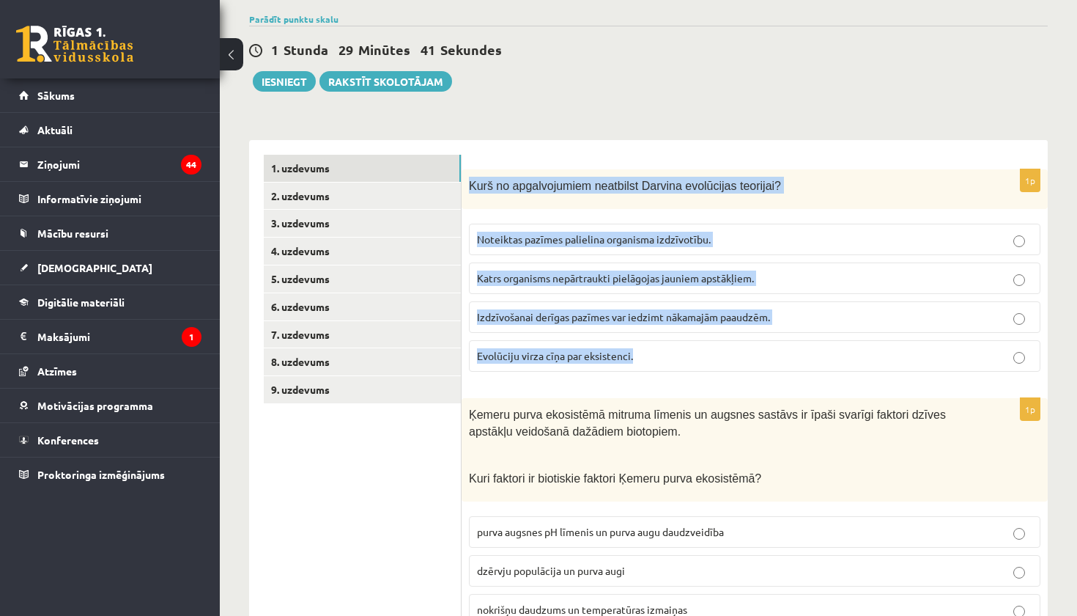
drag, startPoint x: 467, startPoint y: 185, endPoint x: 541, endPoint y: 367, distance: 196.9
click at [541, 367] on div "1p Kurš no apgalvojumiem neatbilst Darvina evolūcijas teorijai? Noteiktas pazīm…" at bounding box center [755, 276] width 586 height 215
copy div "Kurš no apgalvojumiem neatbilst Darvina evolūcijas teorijai? Noteiktas pazīmes …"
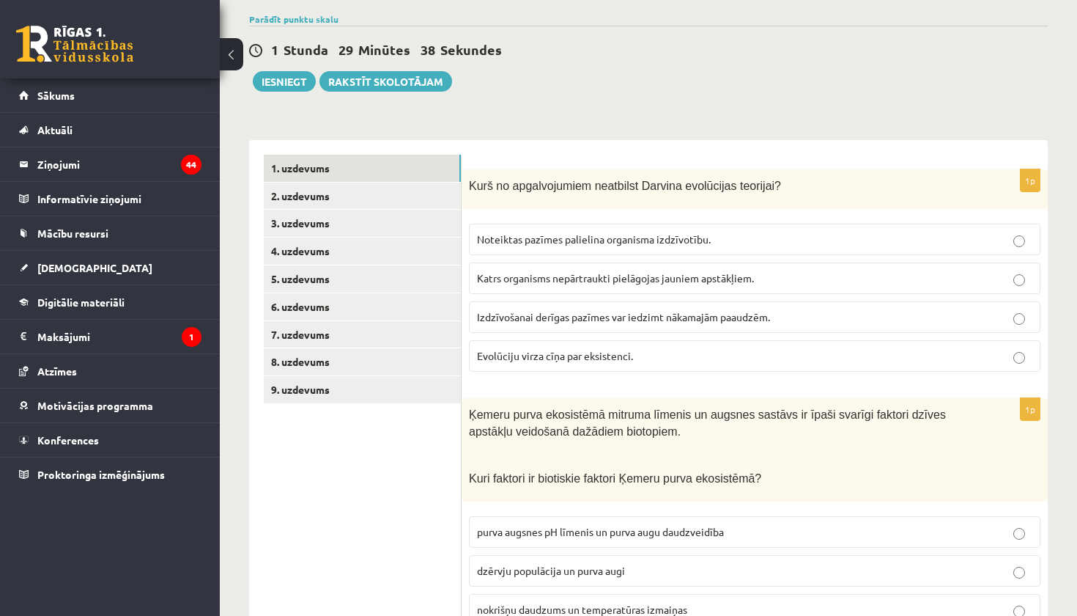
click at [637, 278] on span "Katrs organisms nepārtraukti pielāgojas jauniem apstākļiem." at bounding box center [615, 277] width 277 height 13
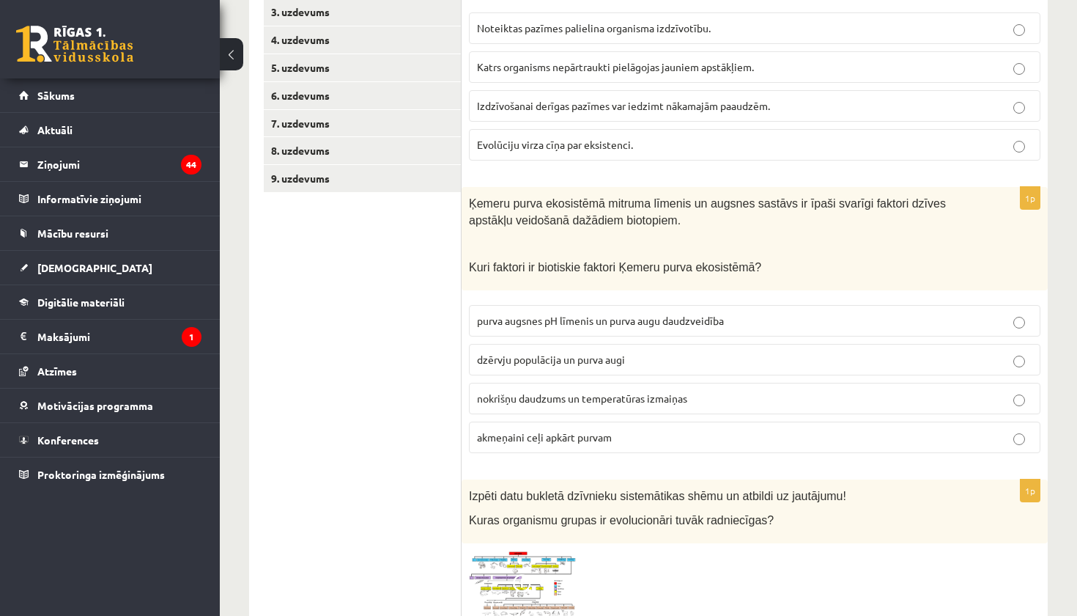
scroll to position [357, 0]
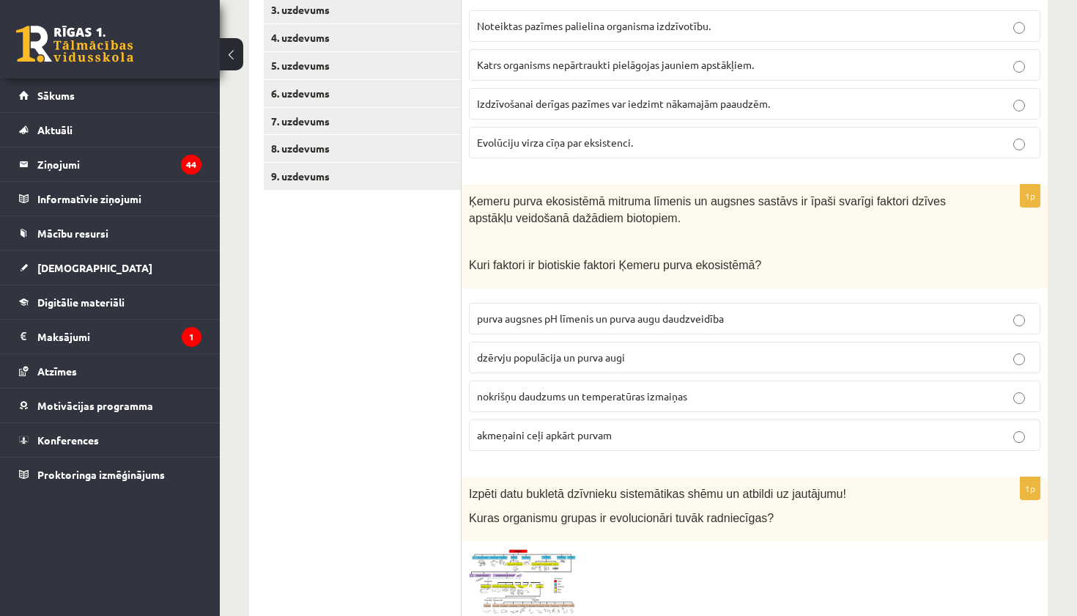
click at [676, 356] on p "dzērvju populācija un purva augi" at bounding box center [755, 357] width 556 height 15
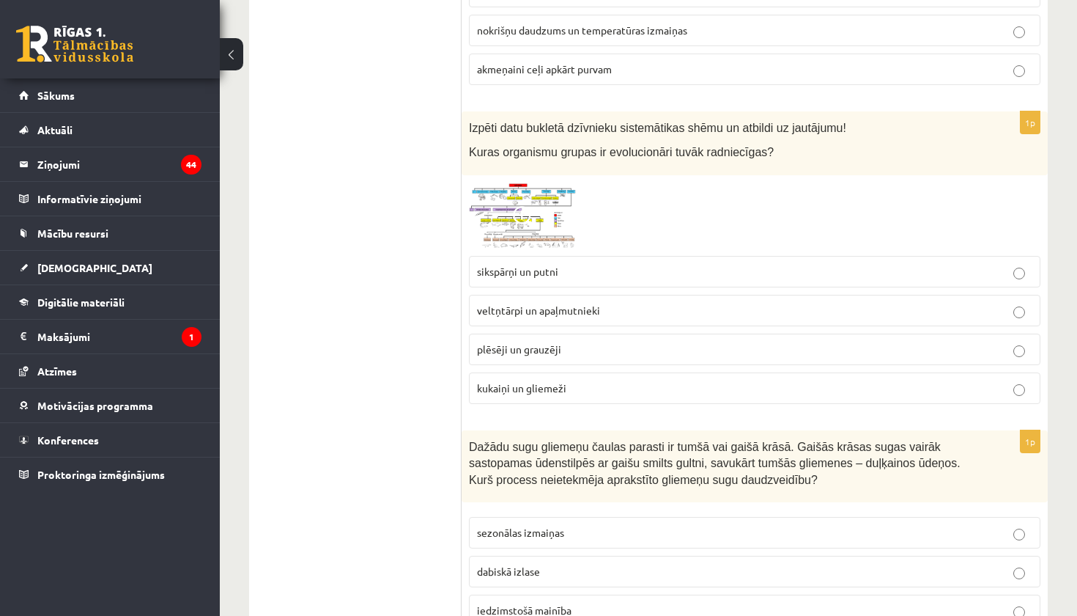
scroll to position [724, 0]
click at [554, 195] on img at bounding box center [524, 214] width 110 height 66
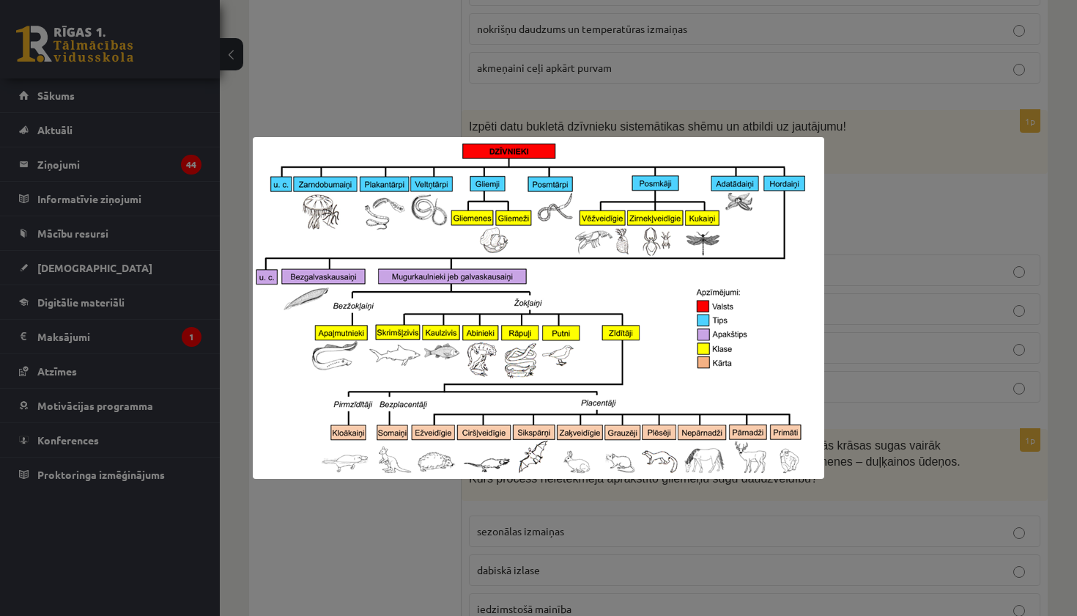
click at [862, 300] on div at bounding box center [538, 308] width 1077 height 616
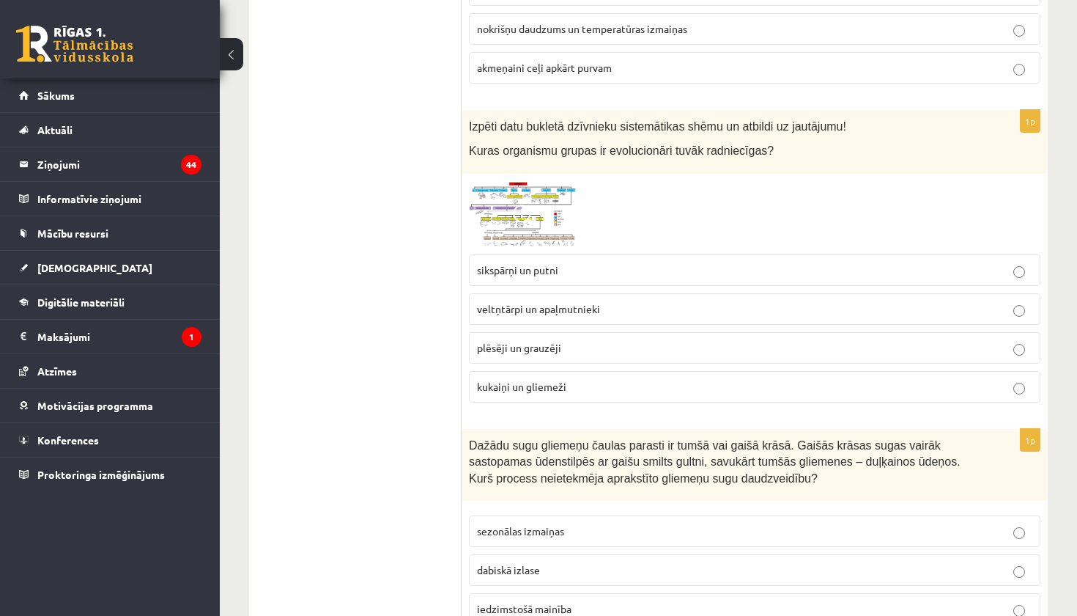
click at [554, 215] on img at bounding box center [524, 214] width 110 height 66
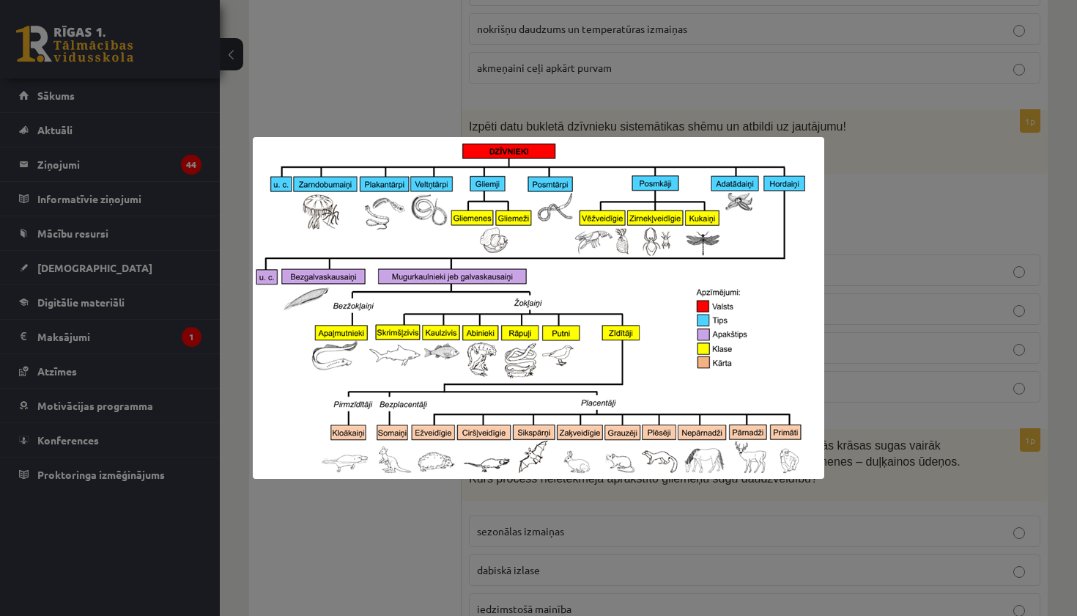
click at [567, 519] on div at bounding box center [538, 308] width 1077 height 616
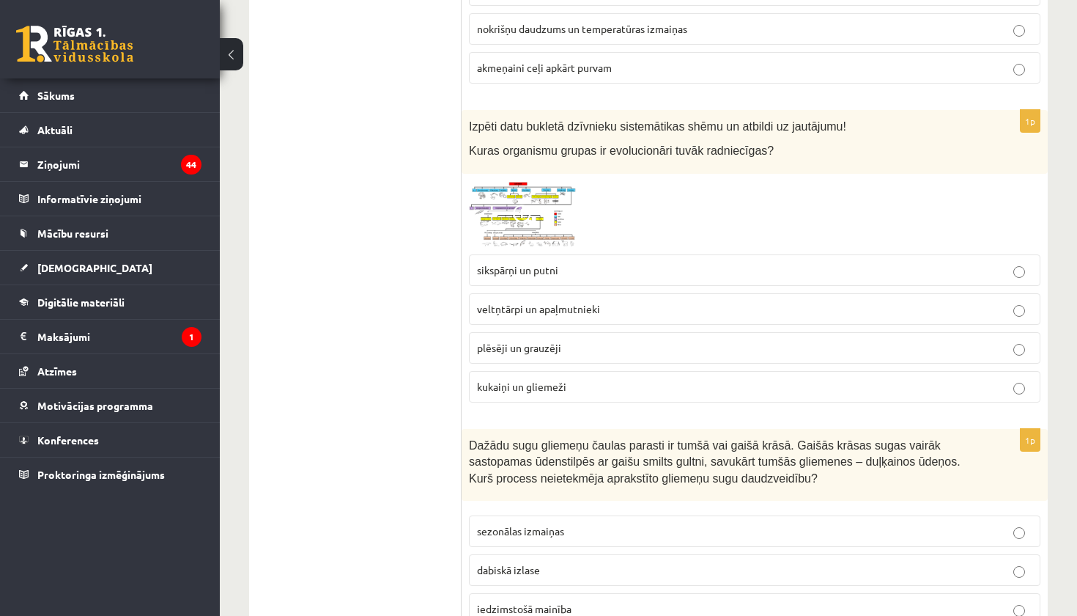
click at [539, 216] on img at bounding box center [524, 214] width 110 height 66
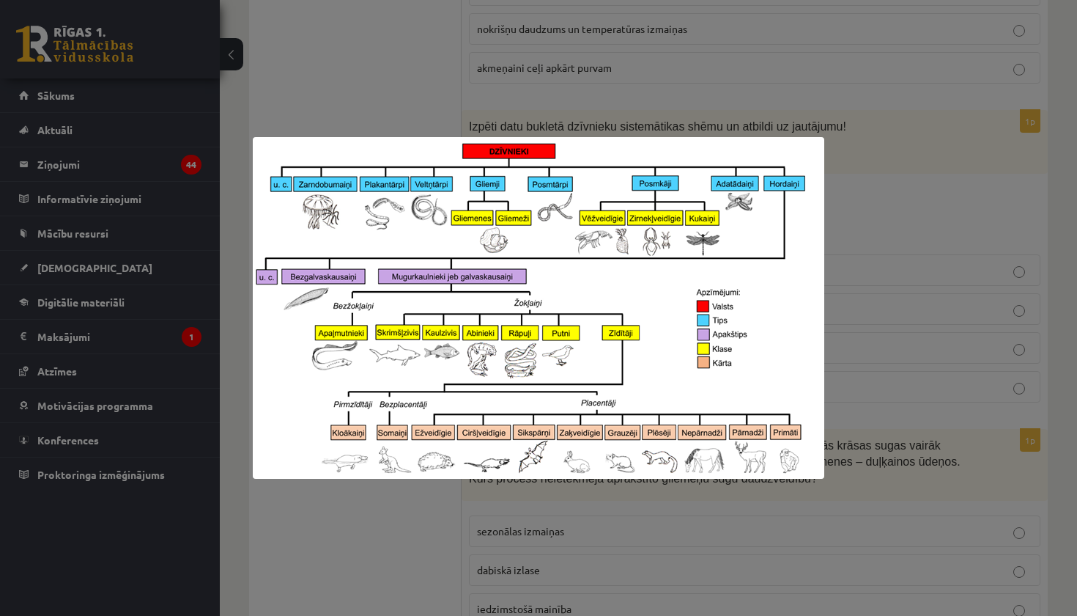
click at [538, 498] on div at bounding box center [538, 308] width 1077 height 616
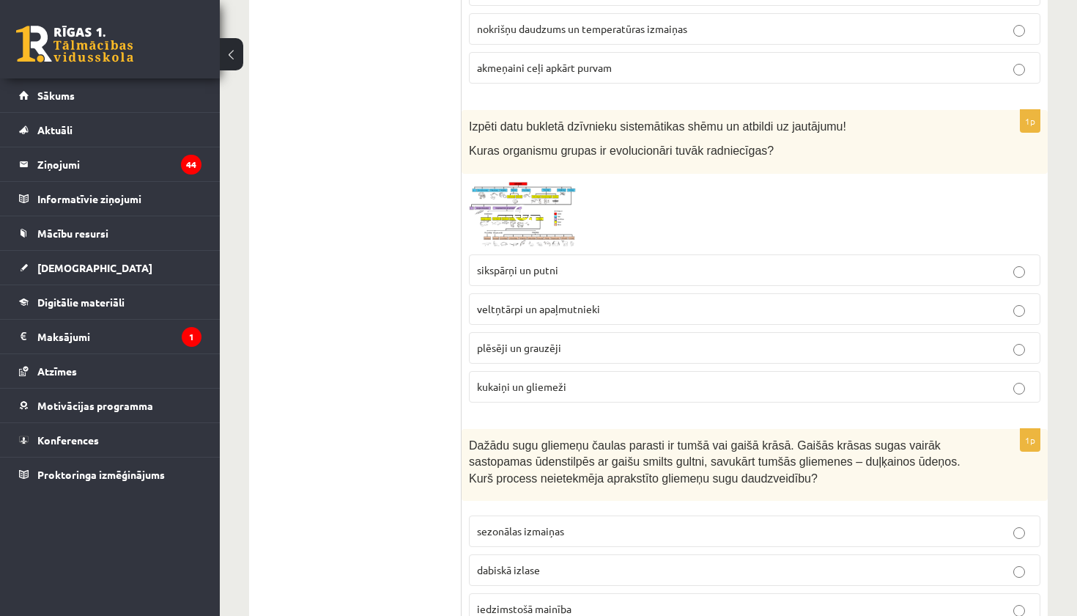
click at [534, 228] on img at bounding box center [524, 214] width 110 height 66
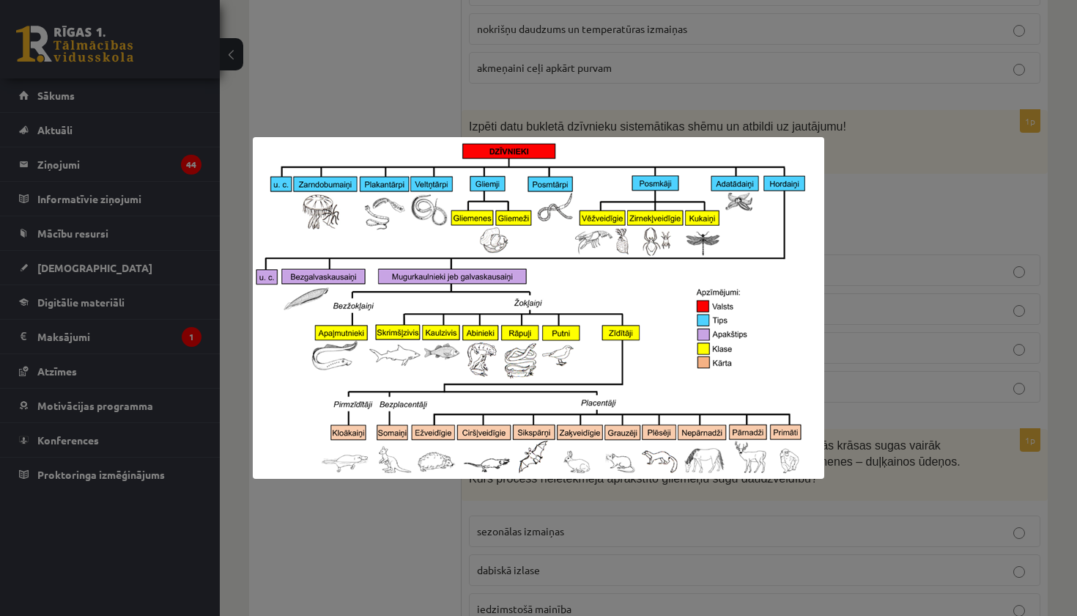
click at [443, 528] on div at bounding box center [538, 308] width 1077 height 616
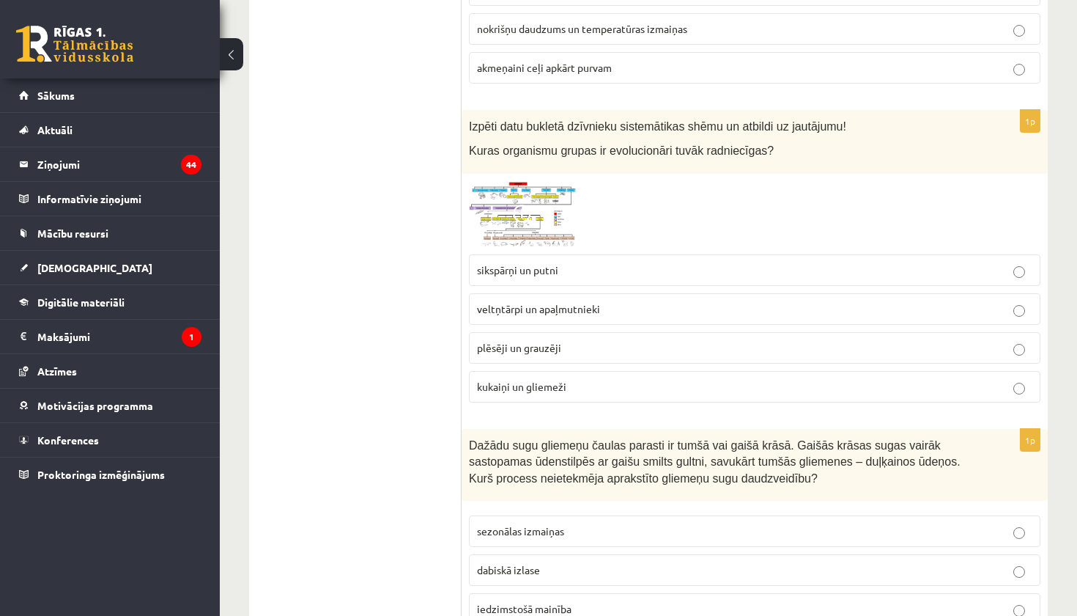
click at [532, 214] on span at bounding box center [524, 215] width 23 height 23
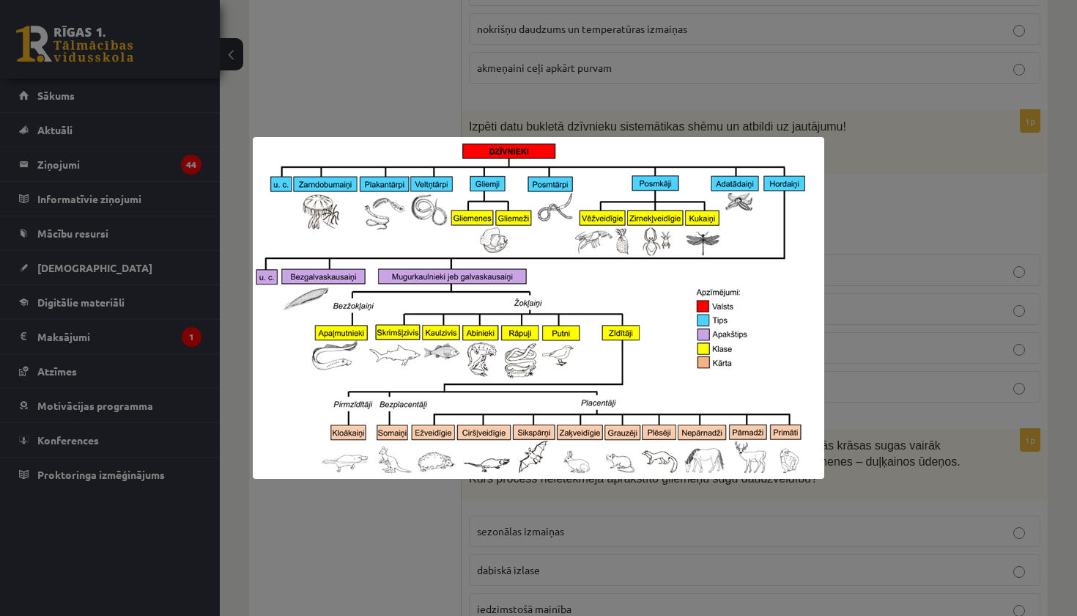
click at [616, 504] on div at bounding box center [538, 308] width 1077 height 616
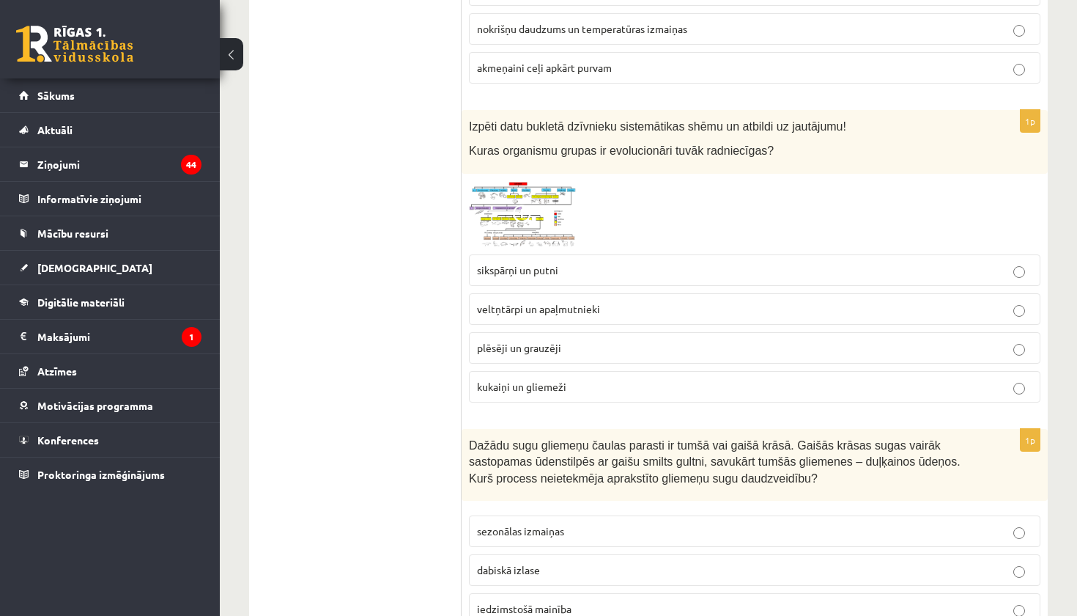
click at [616, 342] on p "plēsēji un grauzēji" at bounding box center [755, 347] width 556 height 15
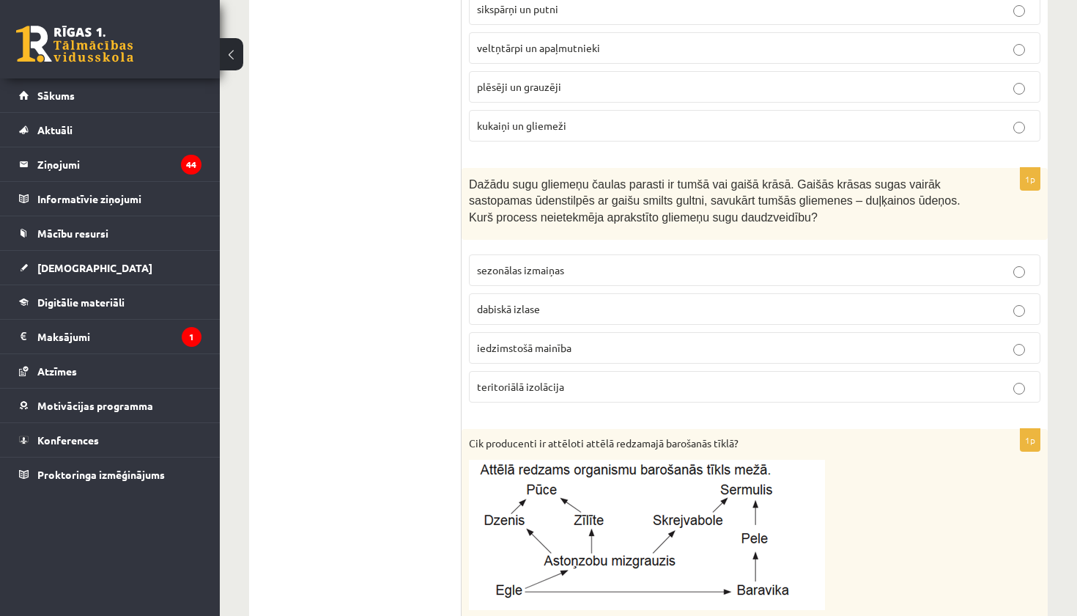
scroll to position [986, 0]
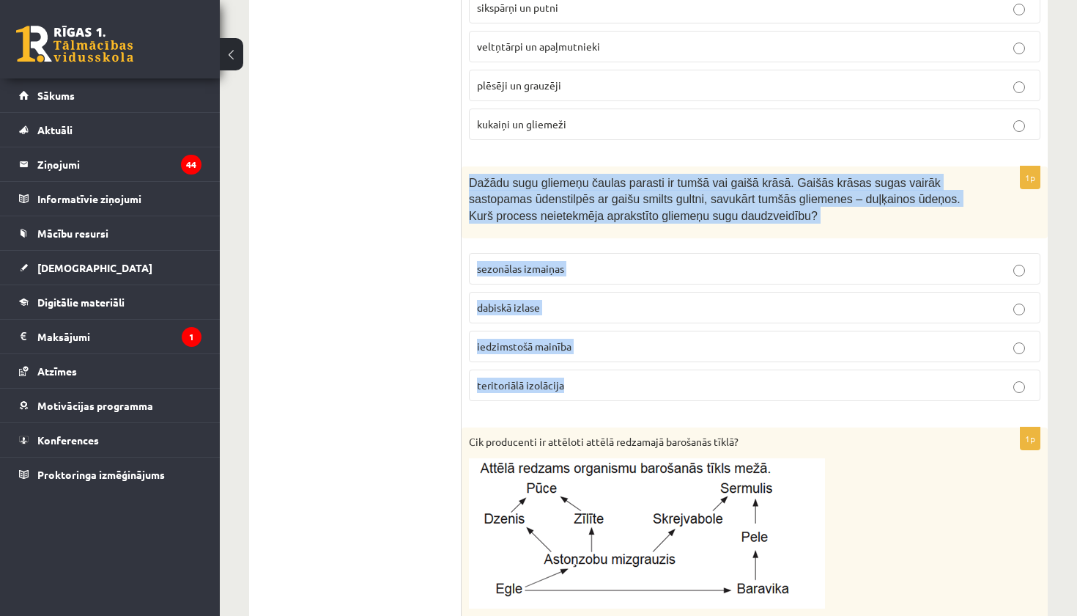
drag, startPoint x: 464, startPoint y: 173, endPoint x: 564, endPoint y: 389, distance: 238.1
click at [564, 389] on div "1p Dažādu sugu gliemeņu čaulas parasti ir tumšā vai gaišā krāsā. Gaišās krāsas …" at bounding box center [755, 289] width 586 height 247
copy div "Dažādu sugu gliemeņu čaulas parasti ir tumšā vai gaišā krāsā. Gaišās krāsas sug…"
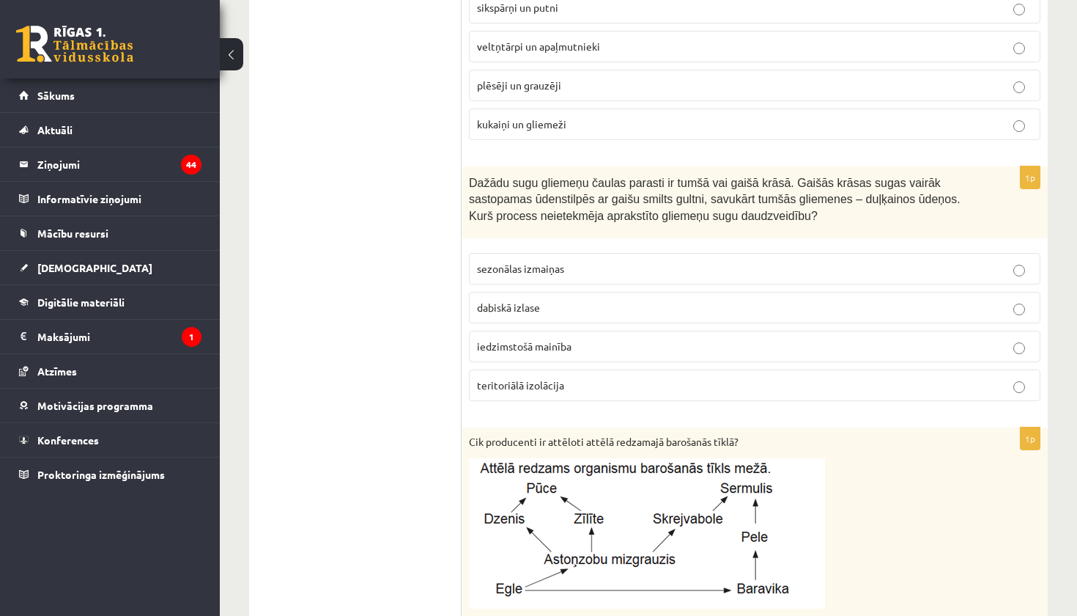
click at [383, 380] on ul "1. uzdevums 2. uzdevums 3. uzdevums 4. uzdevums 5. uzdevums 6. uzdevums 7. uzde…" at bounding box center [363, 491] width 198 height 2359
click at [707, 261] on p "sezonālas izmaiņas" at bounding box center [755, 268] width 556 height 15
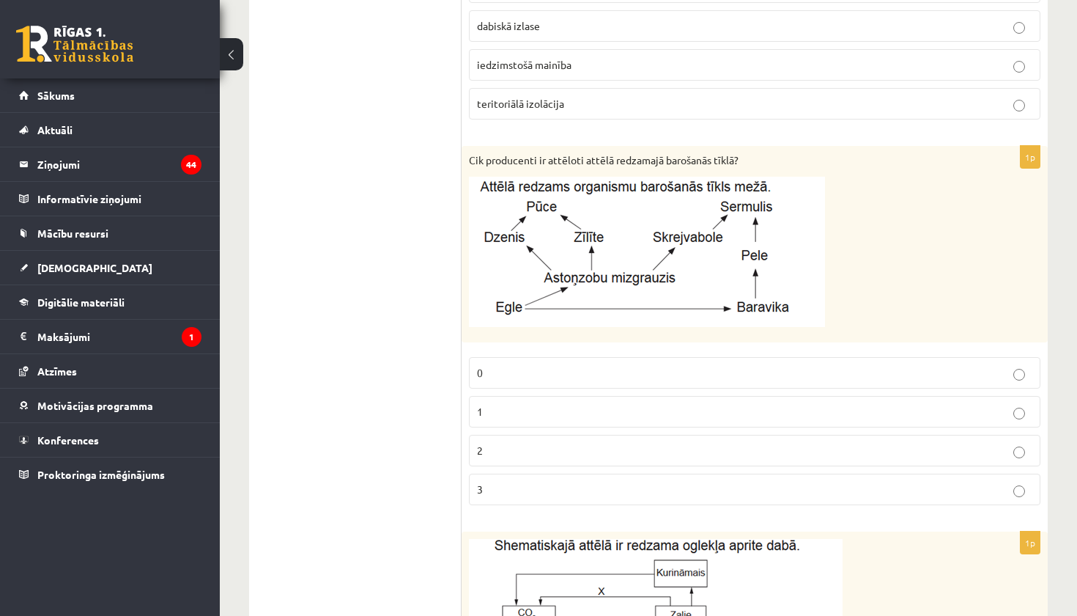
scroll to position [1269, 0]
click at [621, 409] on p "1" at bounding box center [755, 409] width 556 height 15
click at [638, 434] on label "2" at bounding box center [755, 449] width 572 height 32
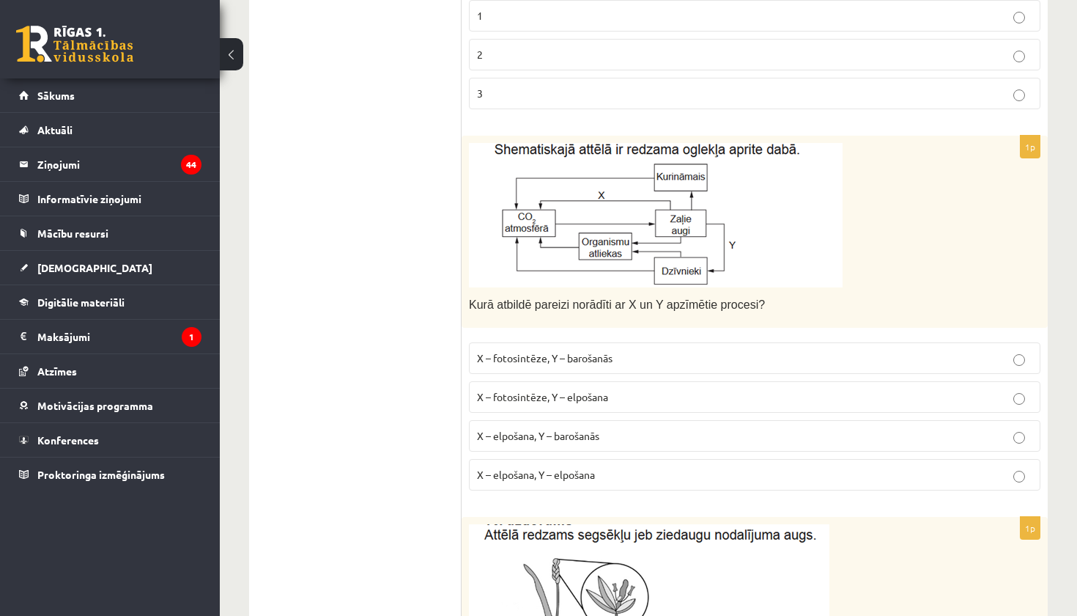
scroll to position [1671, 0]
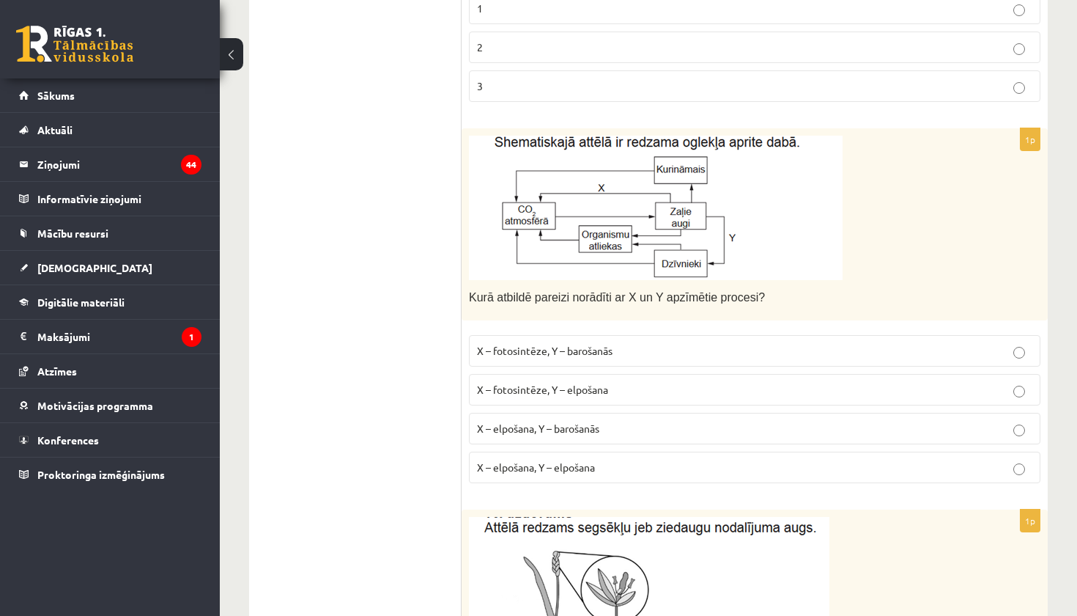
click at [597, 390] on p "X – fotosintēze, Y – elpošana" at bounding box center [755, 389] width 556 height 15
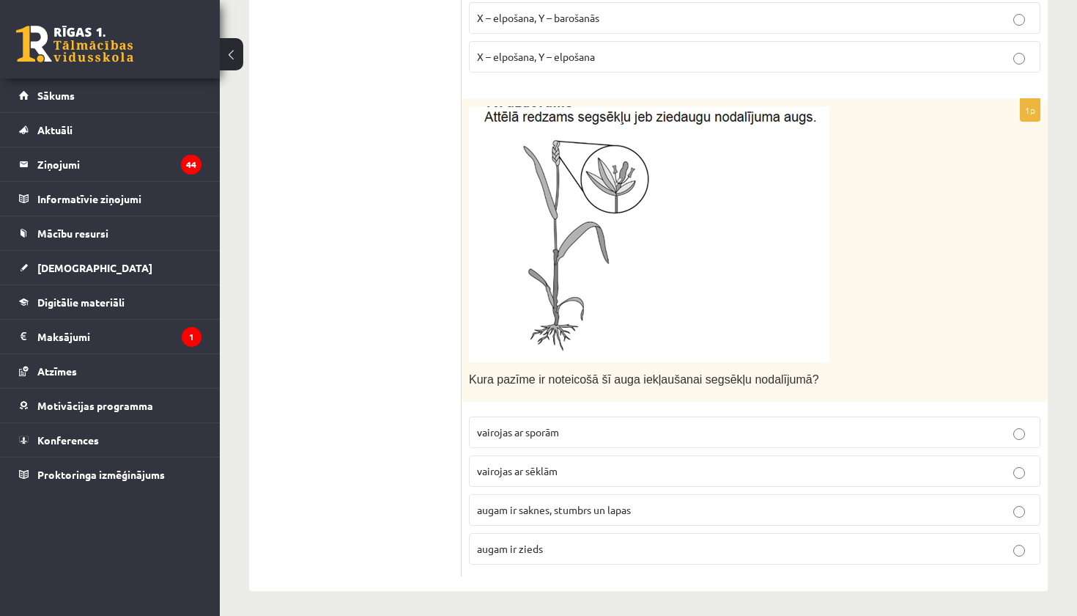
scroll to position [2081, 0]
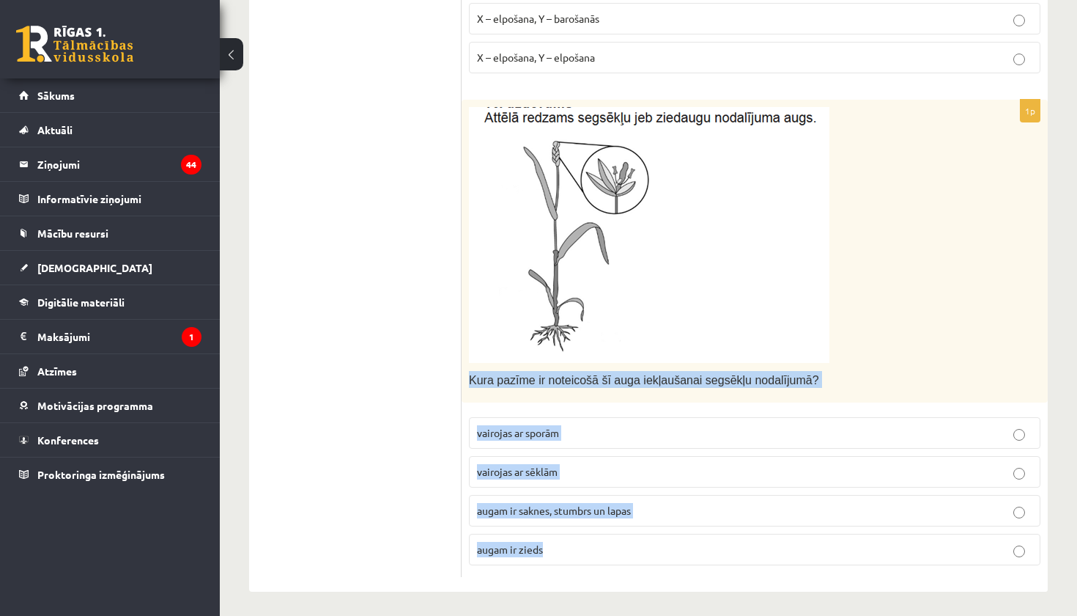
drag, startPoint x: 468, startPoint y: 371, endPoint x: 555, endPoint y: 571, distance: 218.3
click at [555, 571] on div "1p Kura pazīme ir noteicošā šī auga iekļaušanai segsēkļu nodalījumā? vairojas a…" at bounding box center [755, 339] width 586 height 478
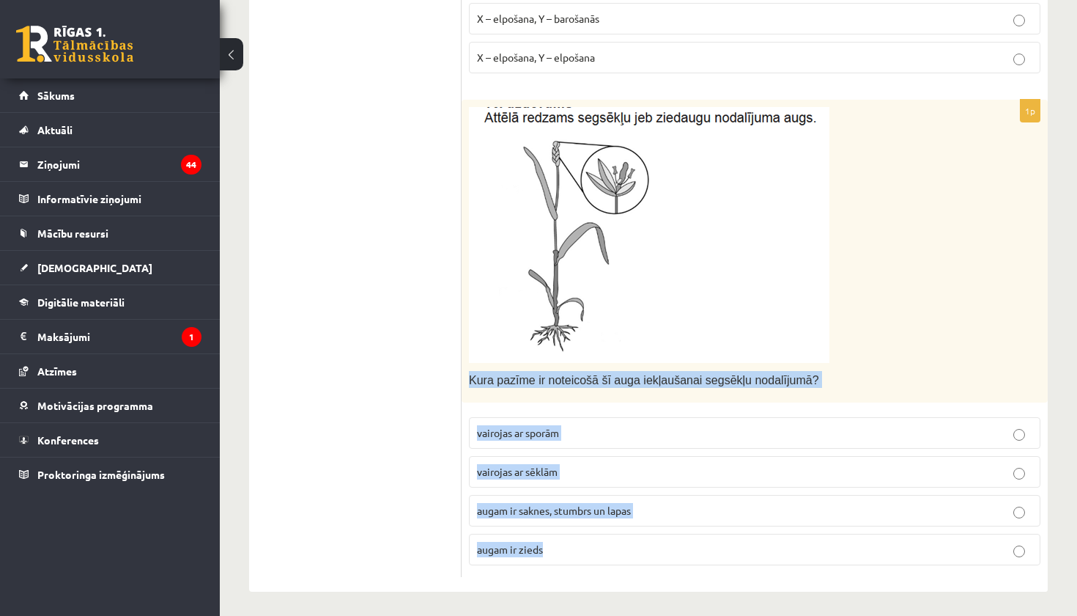
drag, startPoint x: 464, startPoint y: 375, endPoint x: 520, endPoint y: 593, distance: 224.7
copy div "Kura pazīme ir noteicošā šī auga iekļaušanai segsēkļu nodalījumā? vairojas ar s…"
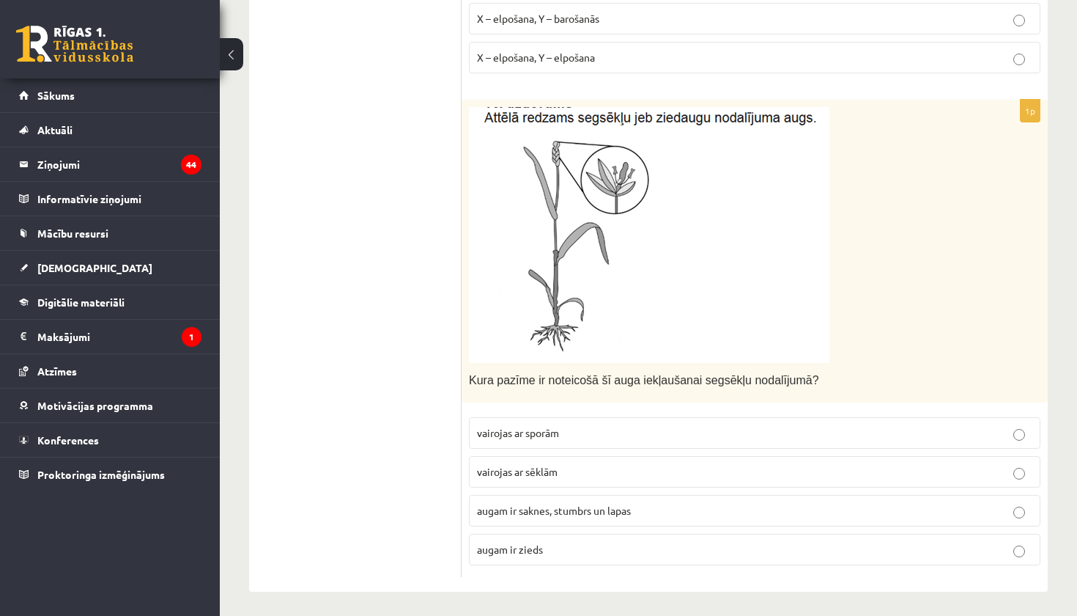
click at [616, 543] on p "augam ir zieds" at bounding box center [755, 549] width 556 height 15
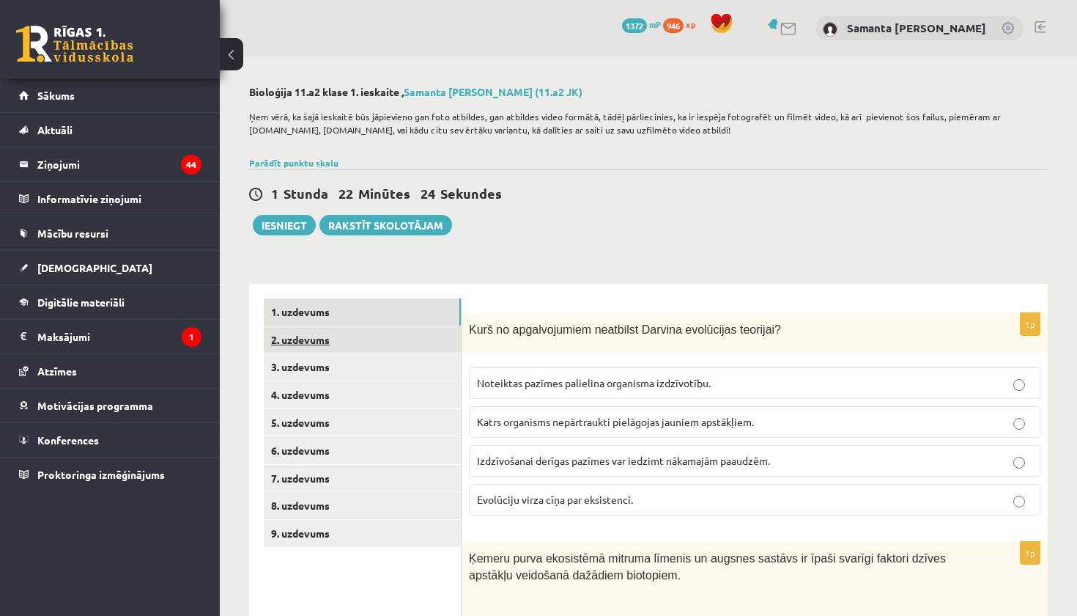
scroll to position [0, 0]
click at [327, 339] on link "2. uzdevums" at bounding box center [362, 339] width 197 height 27
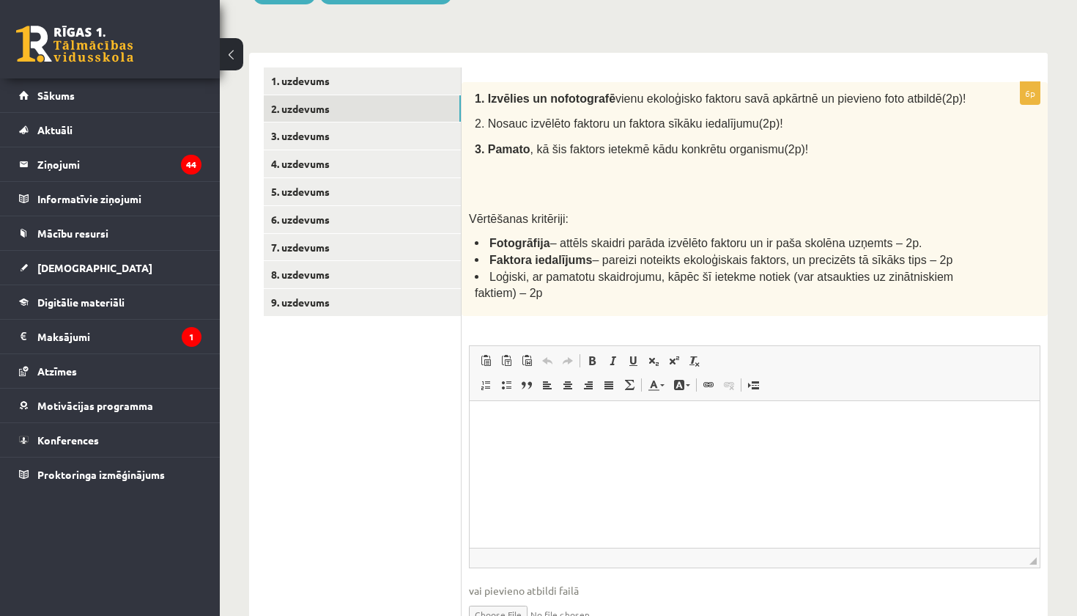
scroll to position [233, 0]
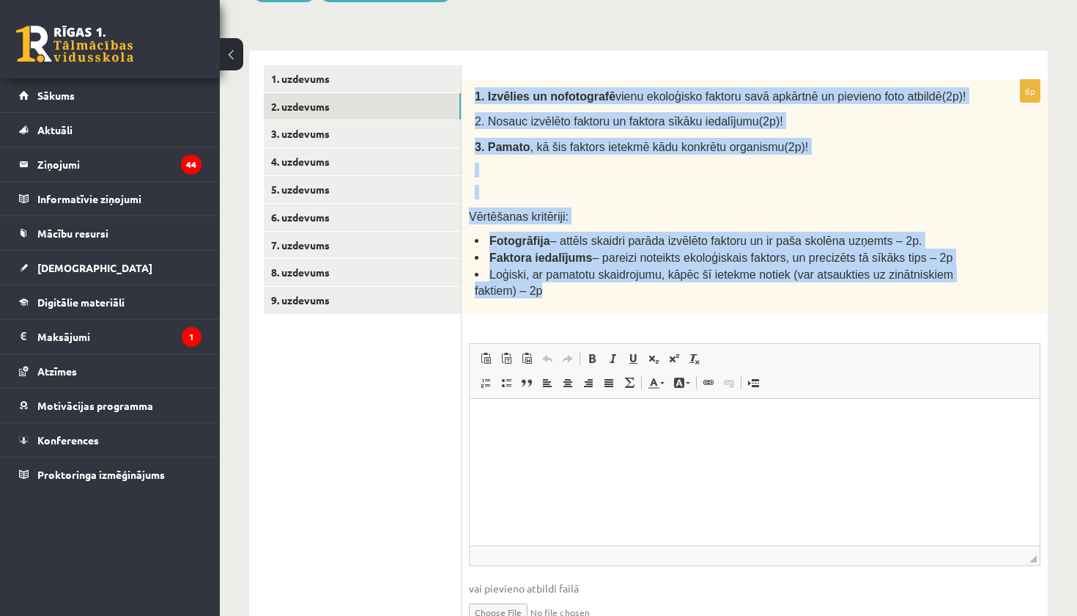
drag, startPoint x: 473, startPoint y: 95, endPoint x: 566, endPoint y: 318, distance: 241.9
click at [566, 314] on div "1. Izvēlies un nofotografē vienu ekoloģisko faktoru savā apkārtnē un pievieno f…" at bounding box center [755, 197] width 586 height 234
copy div "1. Izvēlies un nofotografē vienu ekoloģisko faktoru savā apkārtnē un pievieno f…"
click at [635, 314] on div "1. Izvēlies un nofotografē vienu ekoloģisko faktoru savā apkārtnē un pievieno f…" at bounding box center [755, 197] width 586 height 234
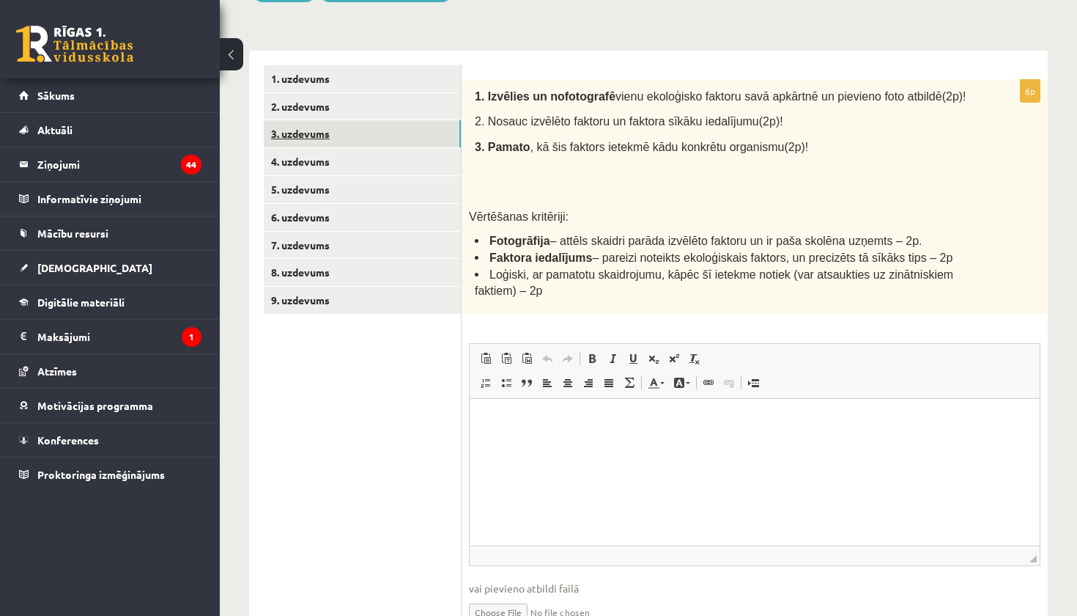
click at [309, 131] on link "3. uzdevums" at bounding box center [362, 133] width 197 height 27
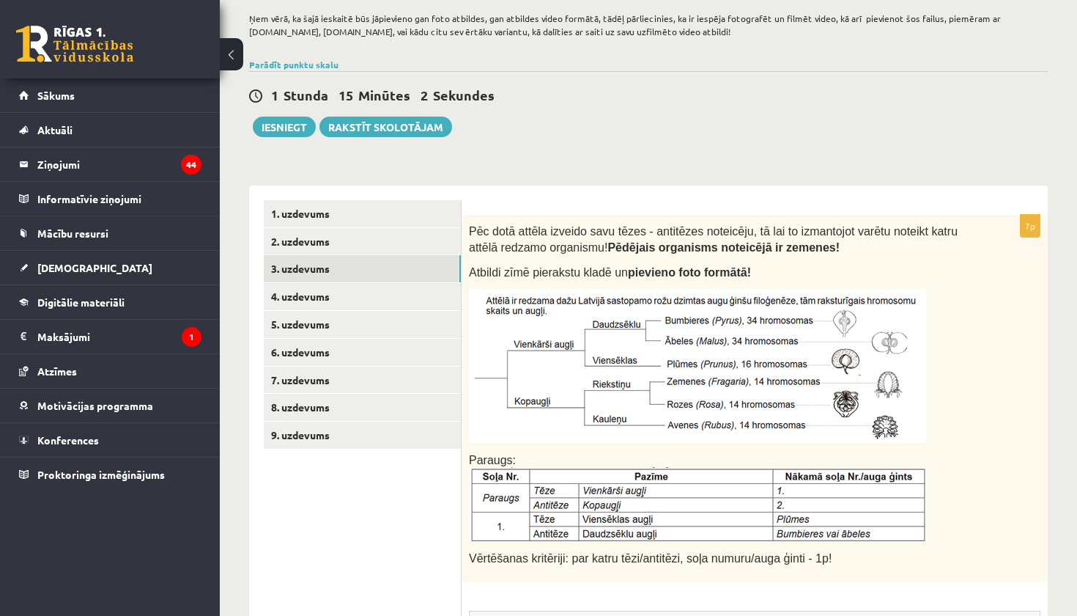
scroll to position [99, 0]
click at [320, 293] on link "4. uzdevums" at bounding box center [362, 295] width 197 height 27
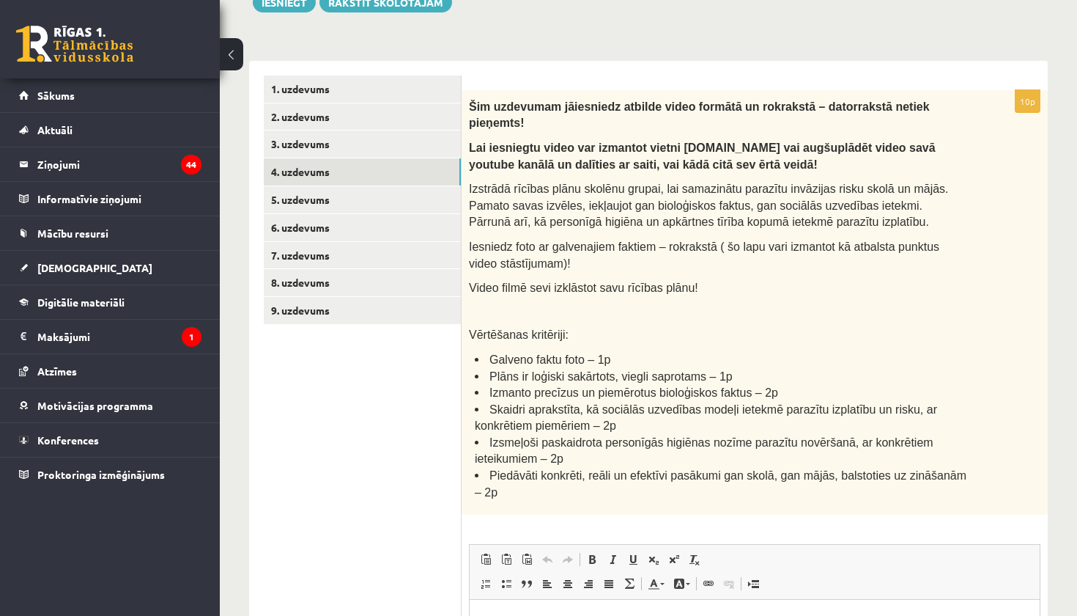
scroll to position [228, 0]
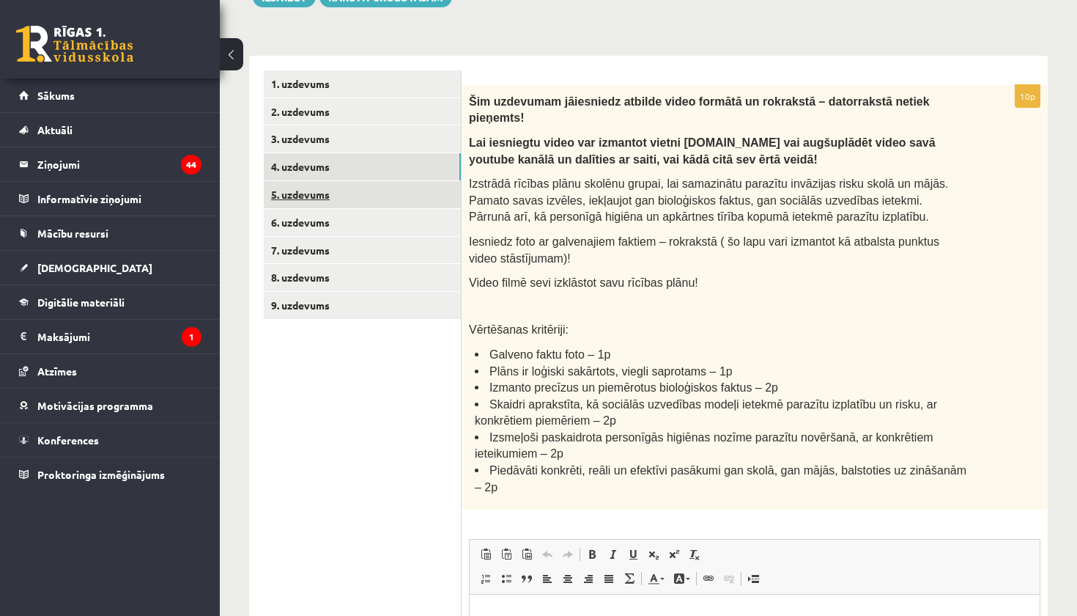
click at [300, 188] on link "5. uzdevums" at bounding box center [362, 194] width 197 height 27
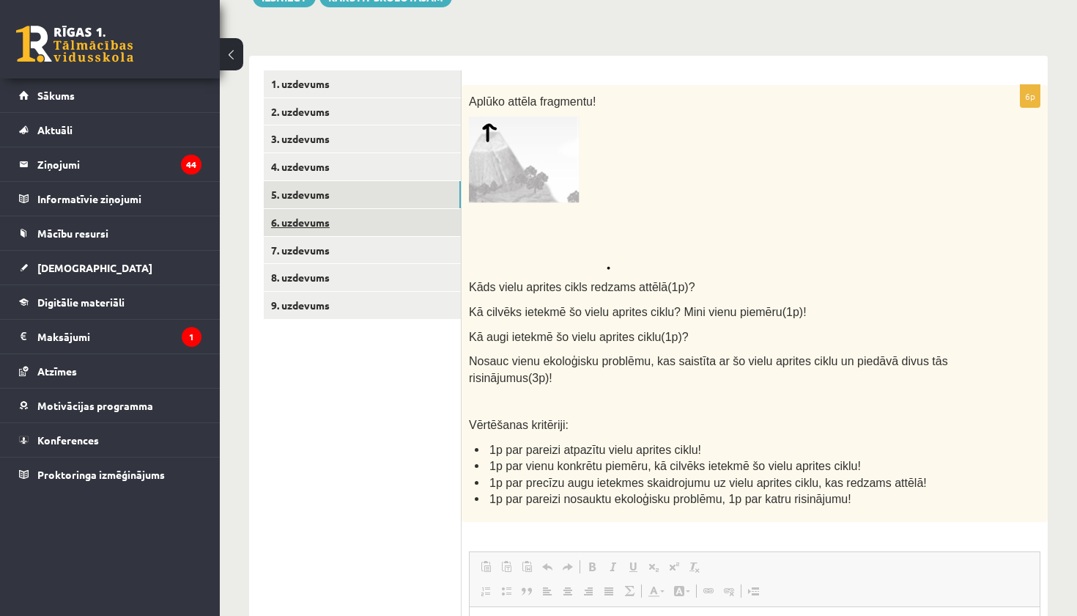
scroll to position [0, 0]
click at [530, 177] on img at bounding box center [539, 193] width 141 height 153
click at [530, 176] on img at bounding box center [539, 193] width 141 height 153
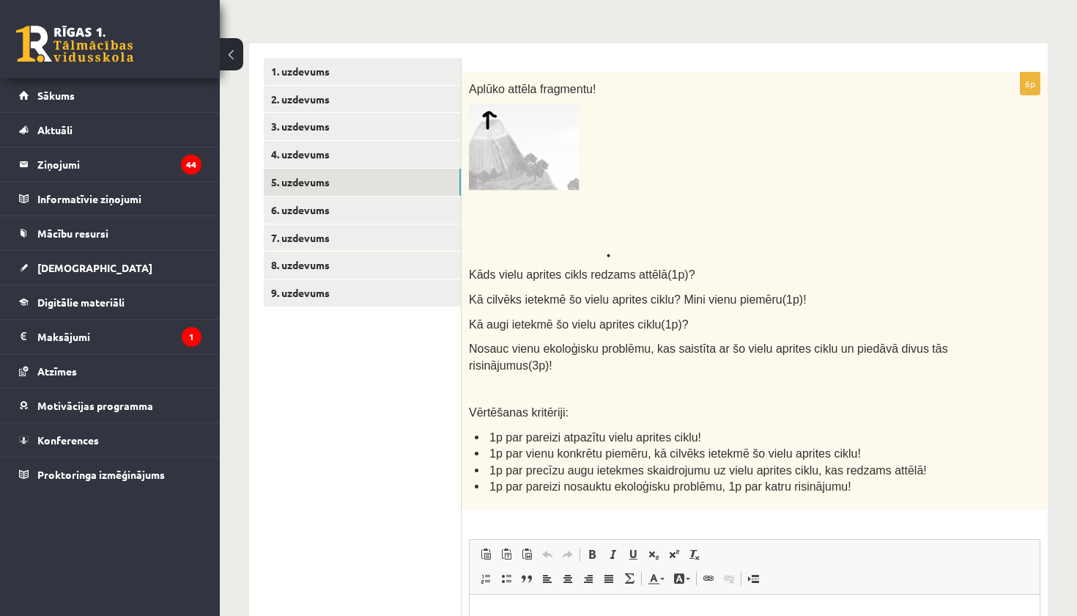
scroll to position [245, 0]
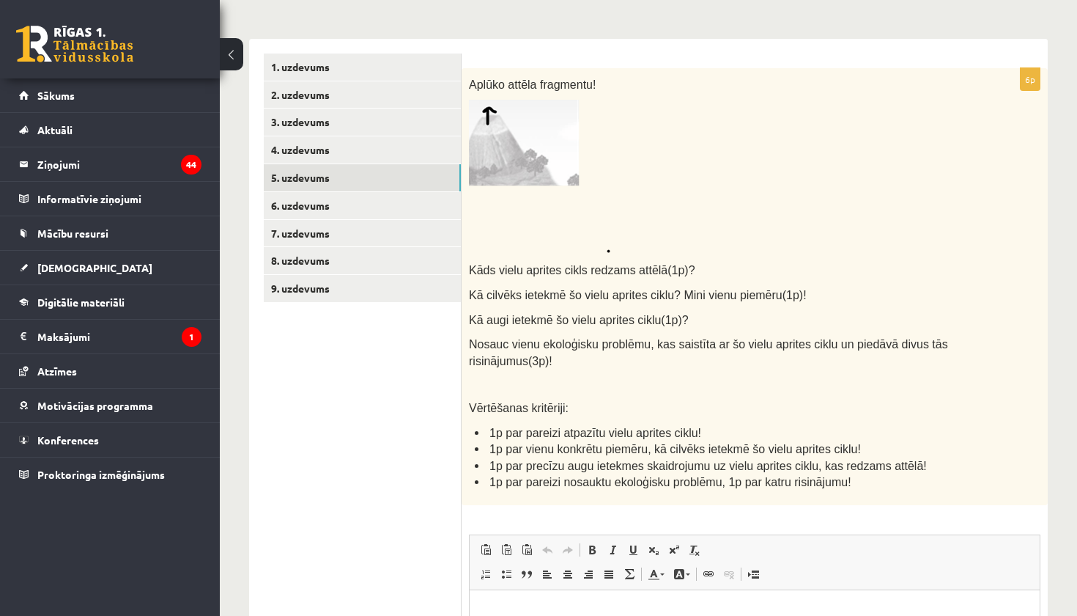
click at [530, 177] on img at bounding box center [539, 176] width 141 height 153
click at [292, 207] on link "6. uzdevums" at bounding box center [362, 205] width 197 height 27
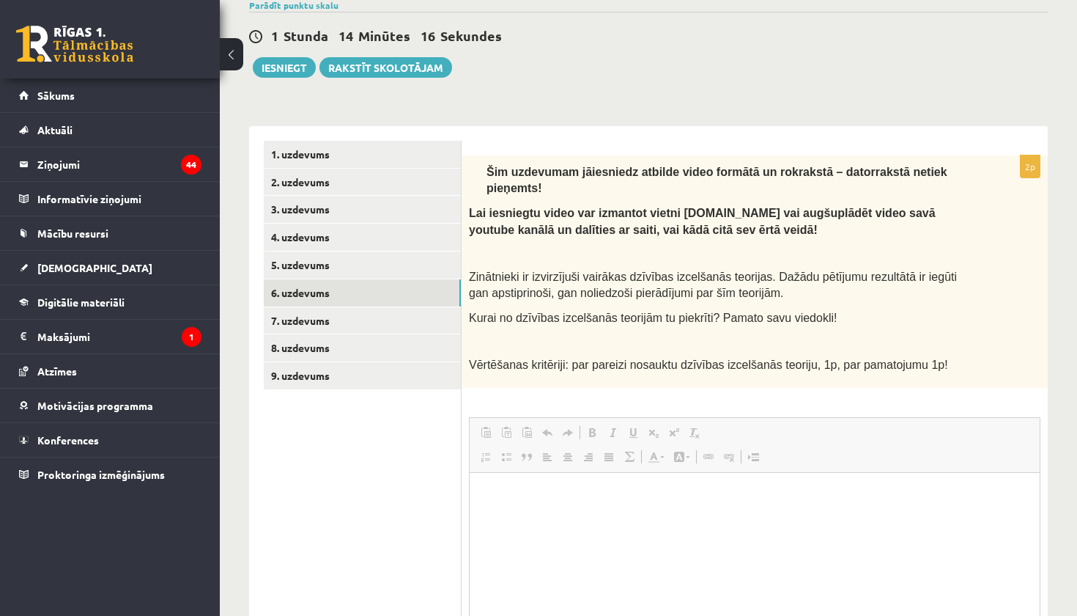
scroll to position [0, 0]
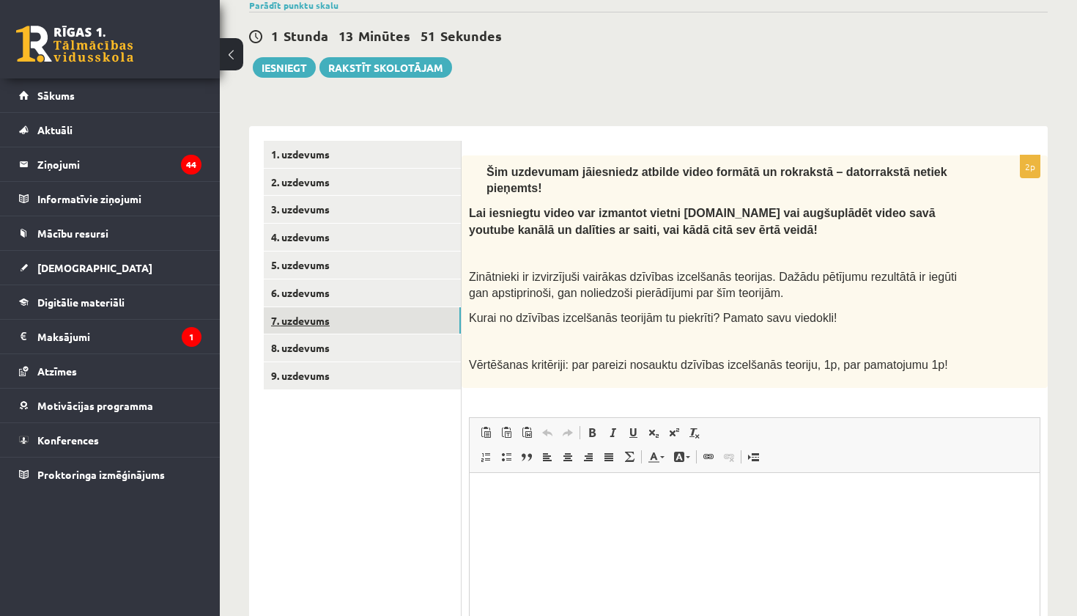
click at [316, 317] on link "7. uzdevums" at bounding box center [362, 320] width 197 height 27
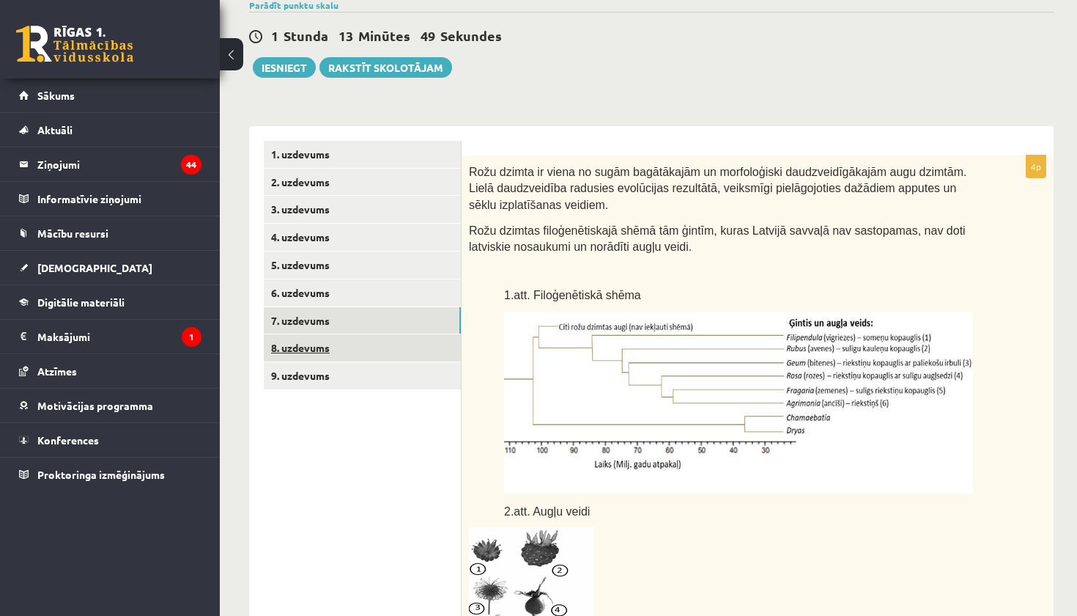
click at [323, 347] on link "8. uzdevums" at bounding box center [362, 347] width 197 height 27
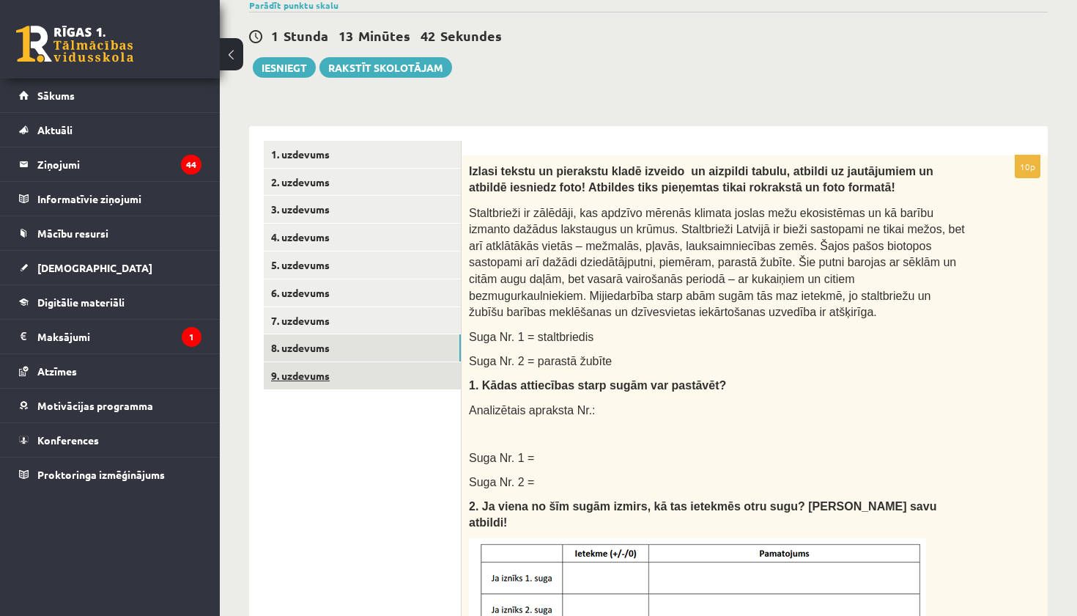
click at [317, 362] on link "9. uzdevums" at bounding box center [362, 375] width 197 height 27
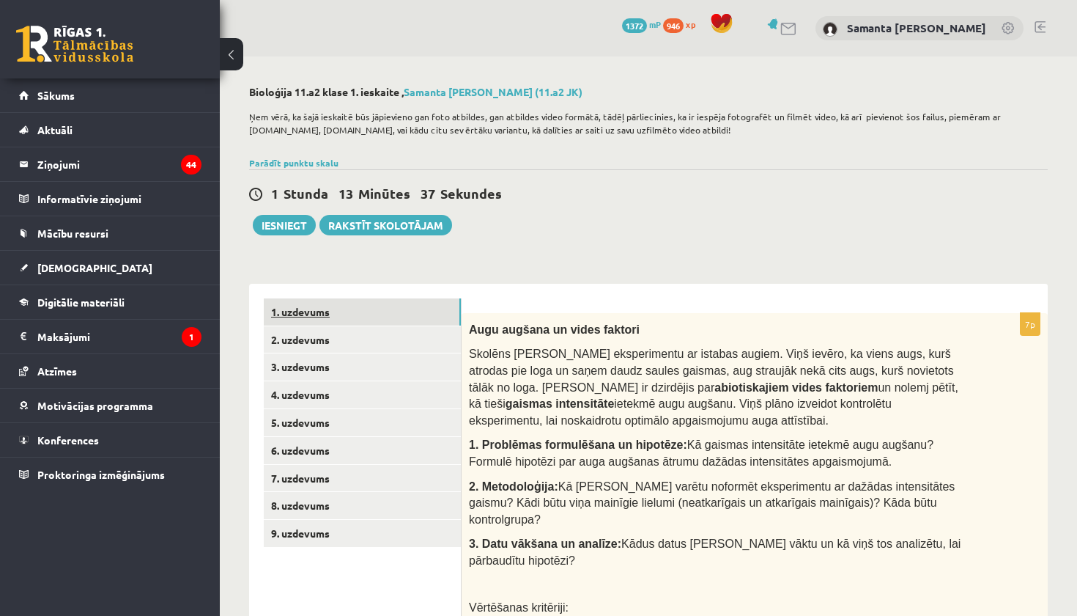
click at [294, 315] on link "1. uzdevums" at bounding box center [362, 311] width 197 height 27
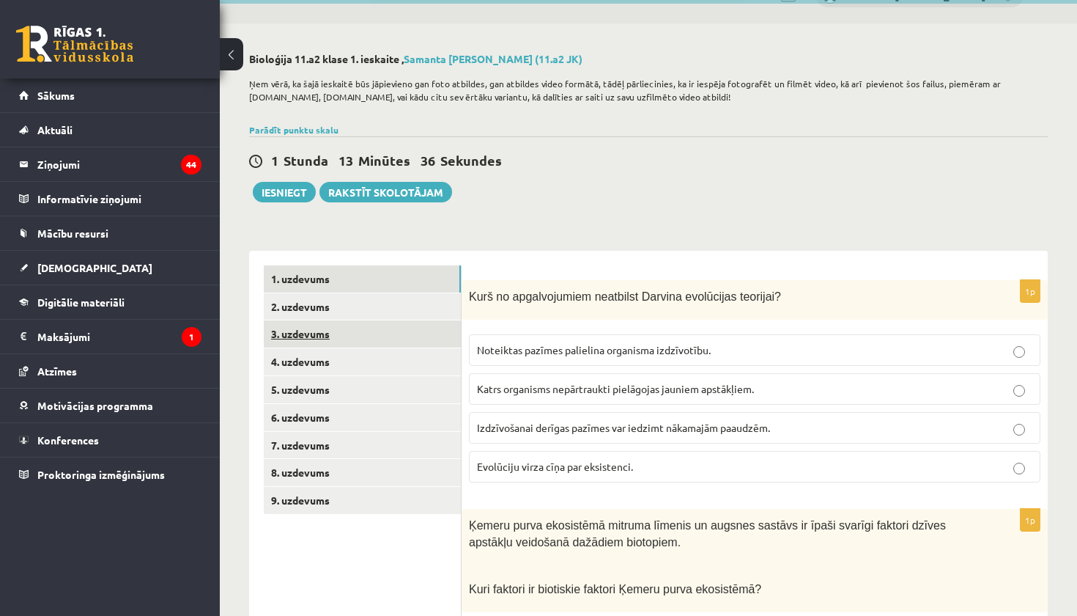
scroll to position [41, 0]
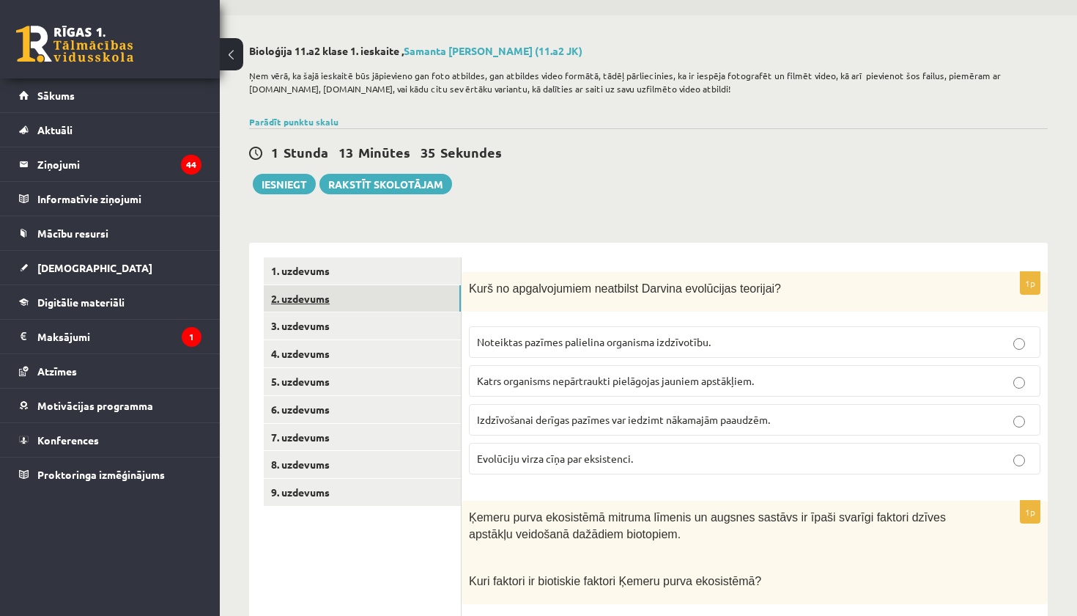
click at [296, 299] on link "2. uzdevums" at bounding box center [362, 298] width 197 height 27
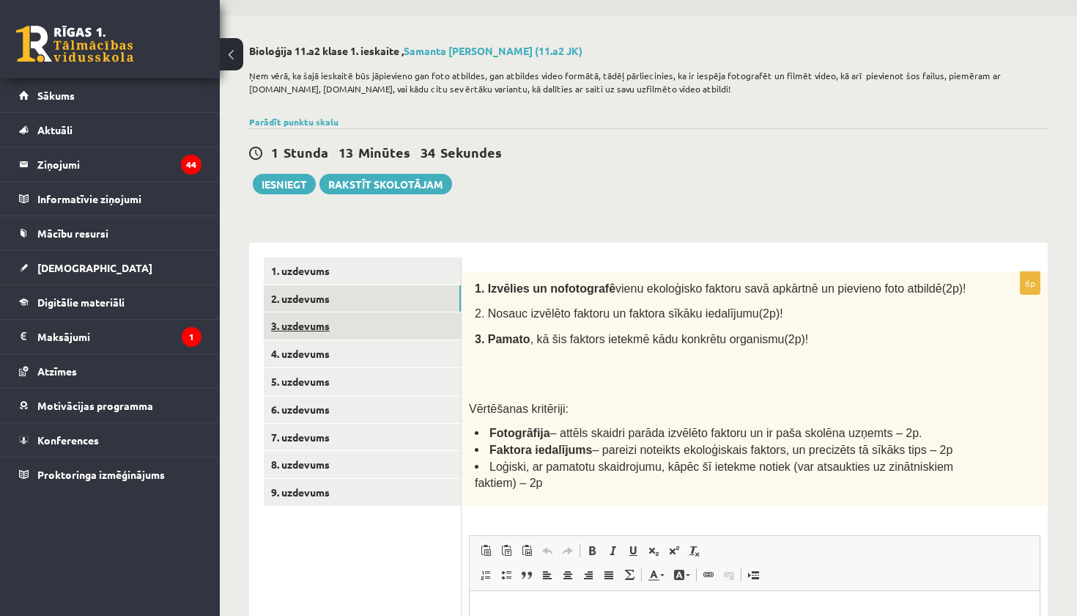
scroll to position [0, 0]
click at [303, 322] on link "3. uzdevums" at bounding box center [362, 325] width 197 height 27
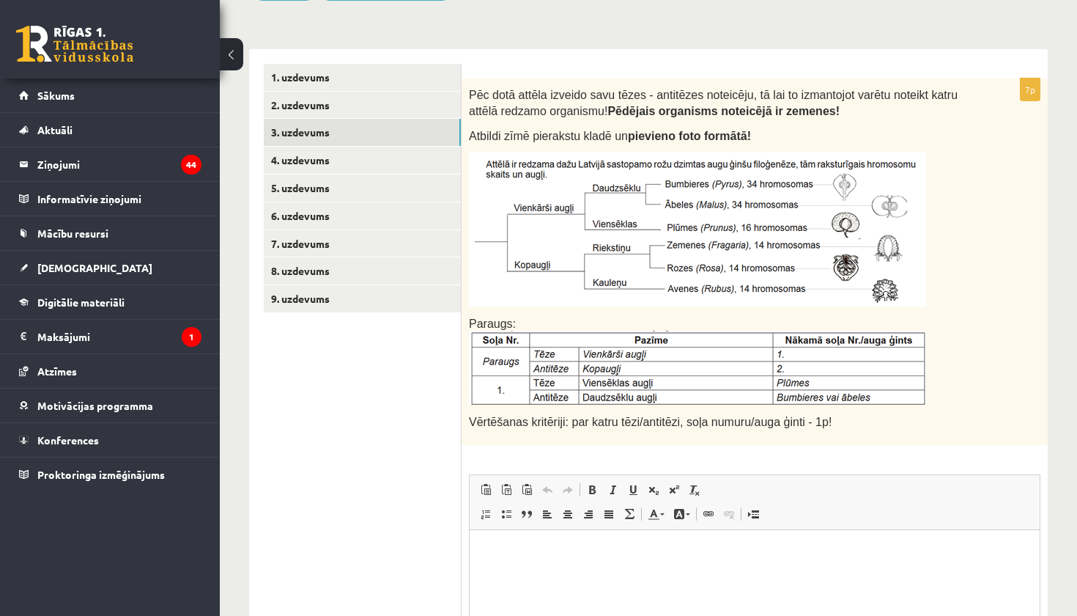
scroll to position [236, 0]
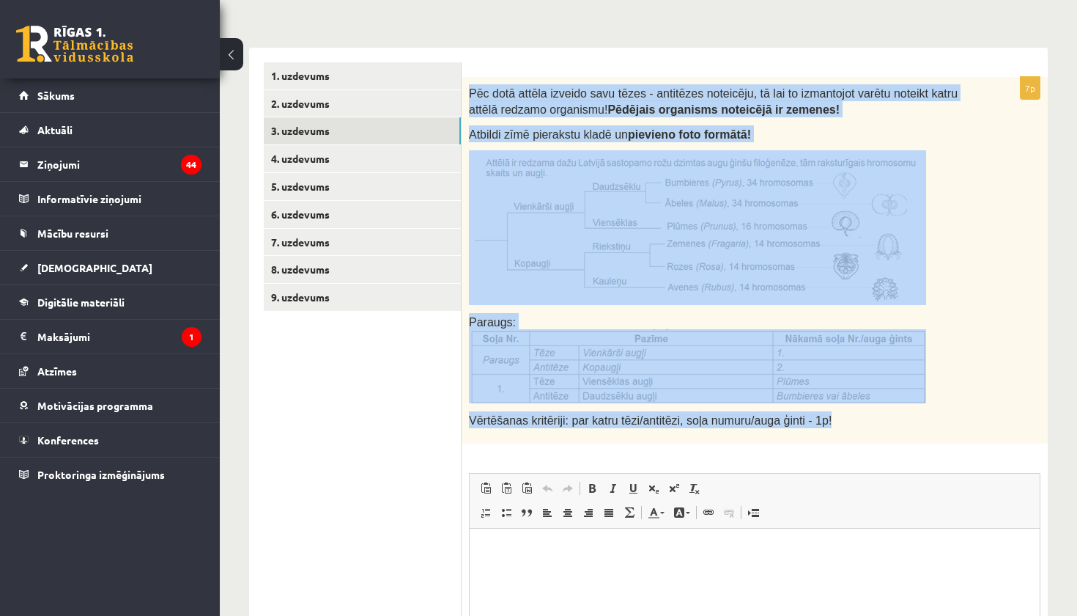
drag, startPoint x: 465, startPoint y: 92, endPoint x: 652, endPoint y: 437, distance: 392.5
click at [652, 437] on div "Pēc dotā attēla izveido savu tēzes - antitēzes noteicēju, tā lai to izmantojot …" at bounding box center [755, 260] width 586 height 366
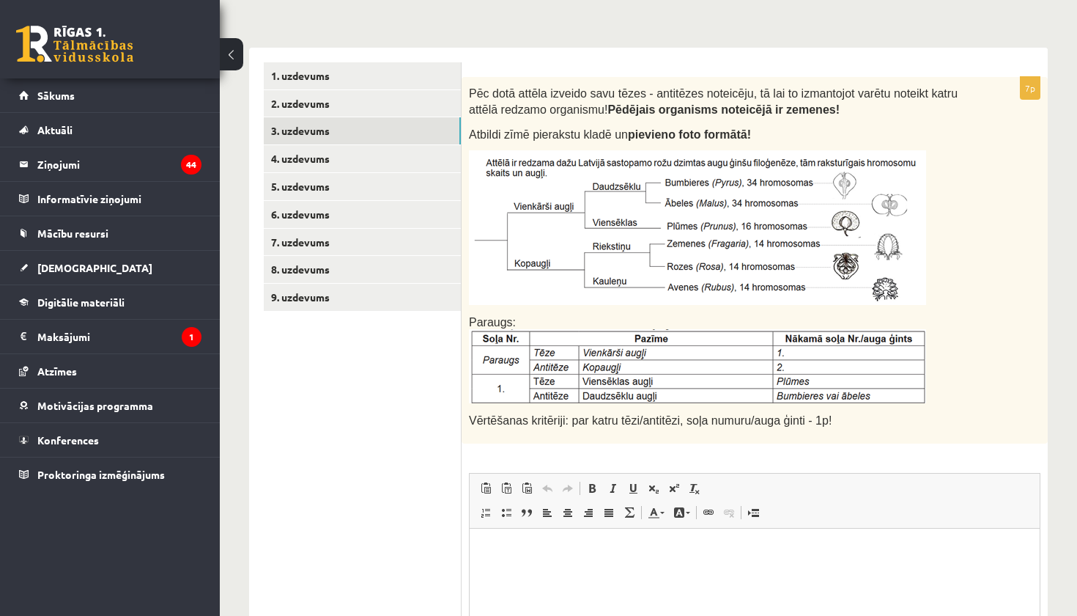
click at [428, 350] on ul "1. uzdevums 2. uzdevums 3. uzdevums 4. uzdevums 5. uzdevums 6. uzdevums 7. uzde…" at bounding box center [363, 419] width 198 height 715
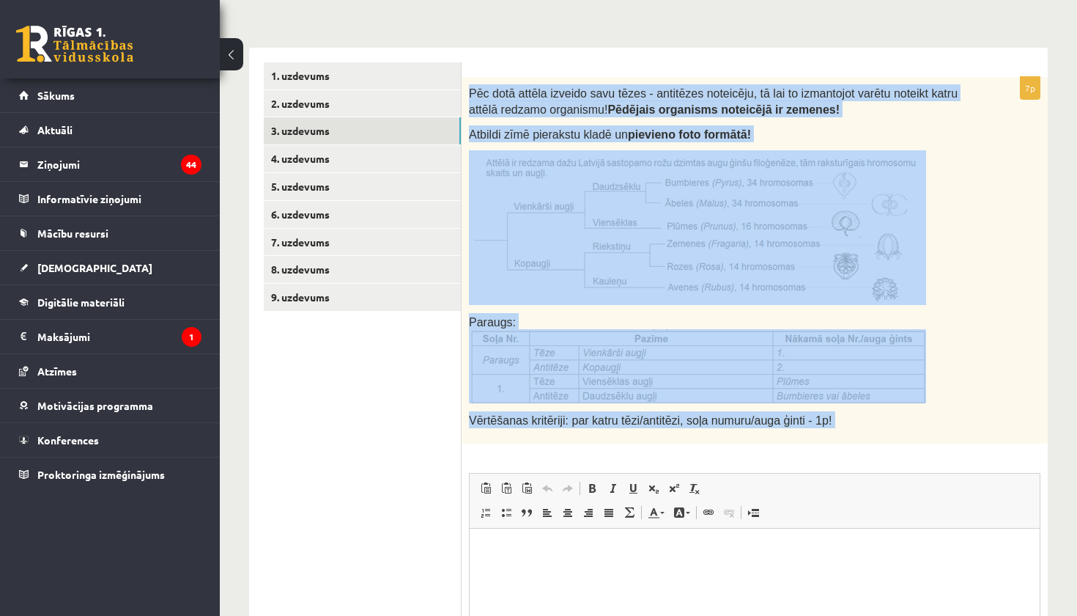
drag, startPoint x: 465, startPoint y: 89, endPoint x: 620, endPoint y: 468, distance: 410.2
click at [620, 468] on div "7p Pēc dotā attēla izveido savu tēzes - antitēzes noteicēju, tā lai to izmantoj…" at bounding box center [755, 427] width 586 height 701
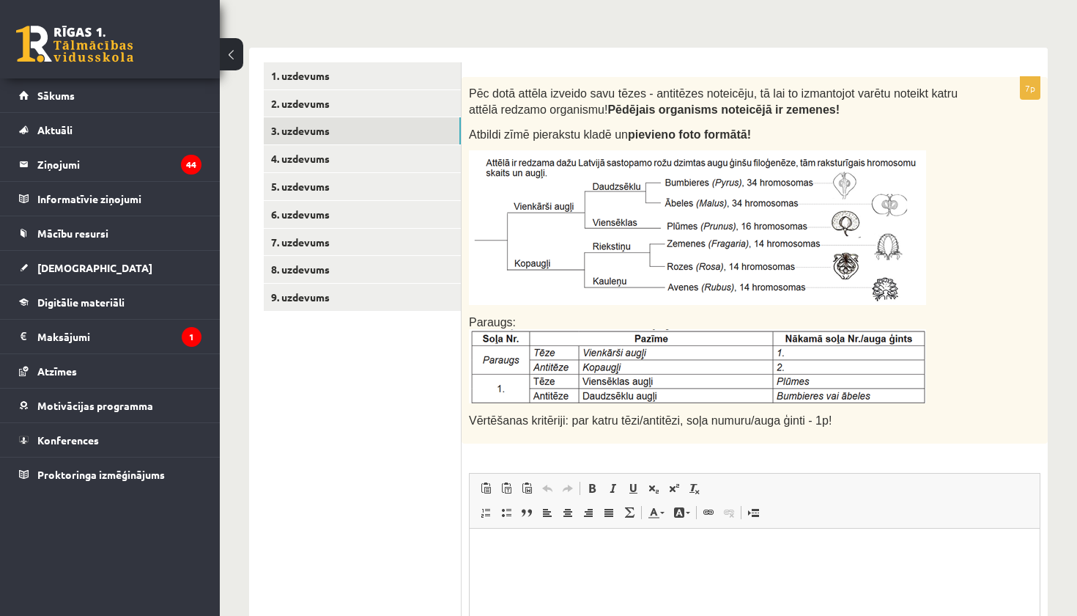
click at [375, 441] on ul "1. uzdevums 2. uzdevums 3. uzdevums 4. uzdevums 5. uzdevums 6. uzdevums 7. uzde…" at bounding box center [363, 419] width 198 height 715
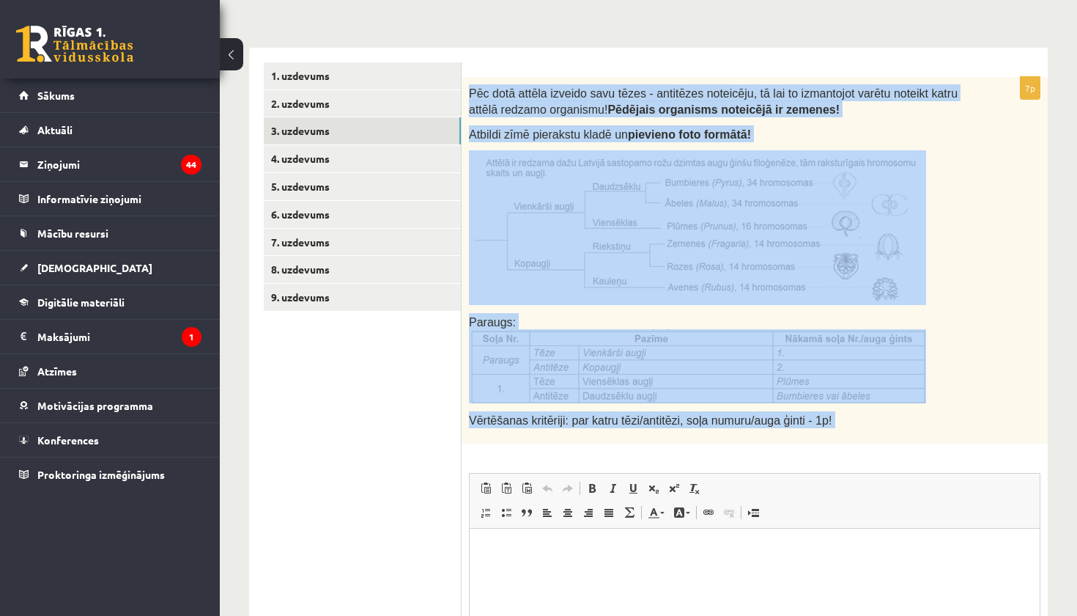
drag, startPoint x: 468, startPoint y: 87, endPoint x: 612, endPoint y: 442, distance: 383.0
click at [612, 442] on div "7p Pēc dotā attēla izveido savu tēzes - antitēzes noteicēju, tā lai to izmantoj…" at bounding box center [755, 427] width 586 height 701
copy div "Lor ipsu dolors ametcon adip elits - doeiusmod temporinc, ut lab et doloremagn …"
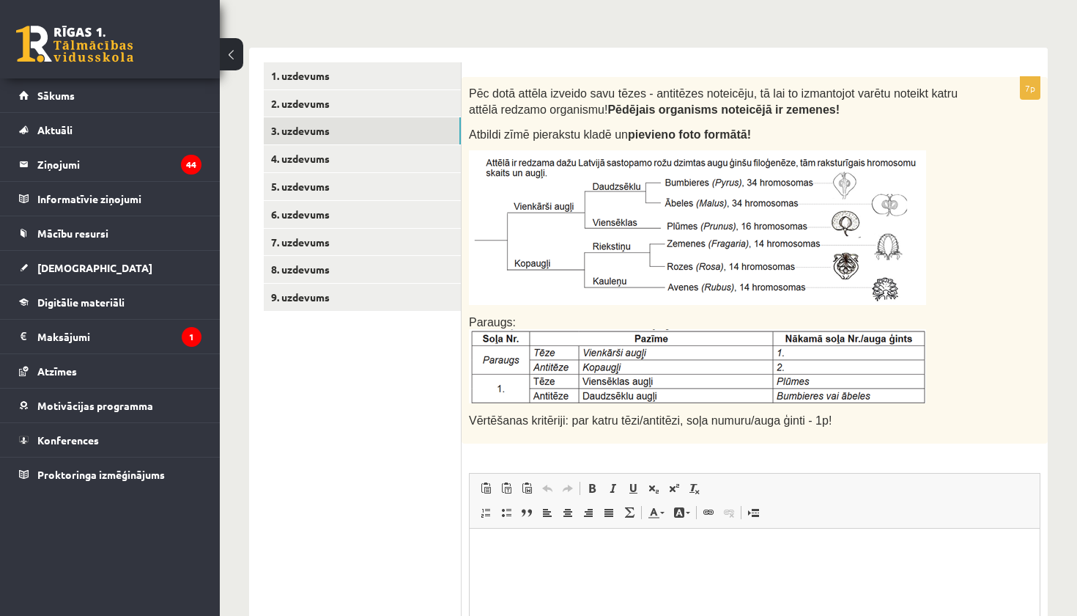
click at [397, 344] on ul "1. uzdevums 2. uzdevums 3. uzdevums 4. uzdevums 5. uzdevums 6. uzdevums 7. uzde…" at bounding box center [363, 419] width 198 height 715
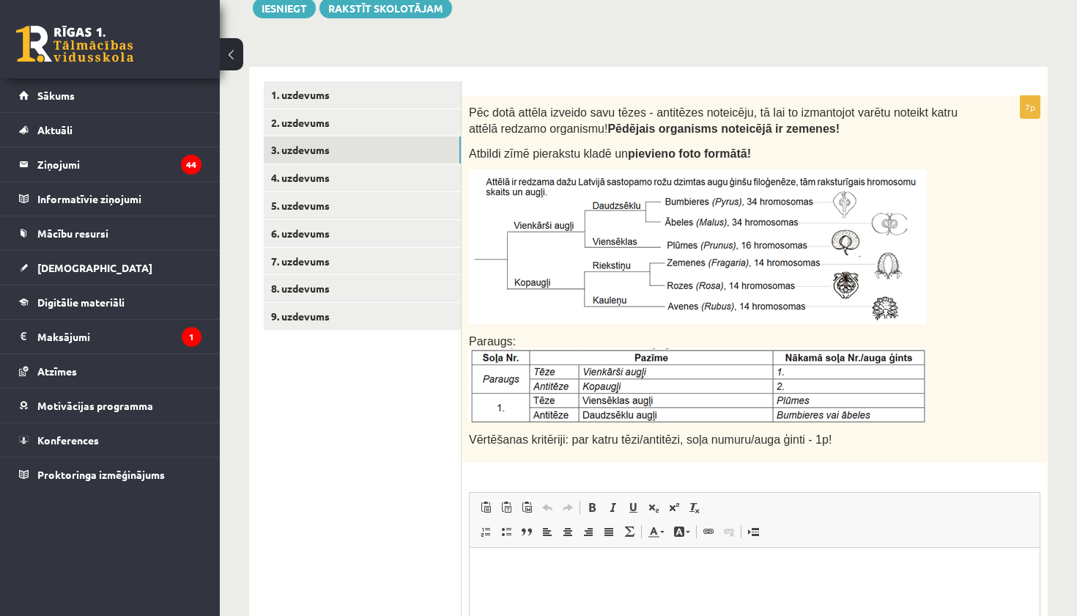
scroll to position [195, 0]
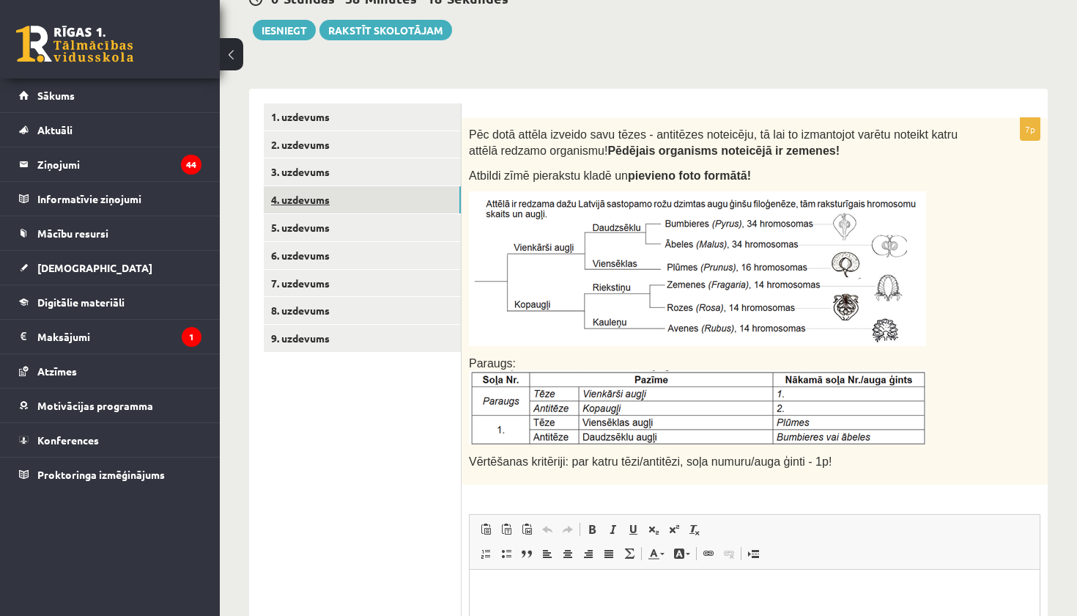
click at [309, 196] on link "4. uzdevums" at bounding box center [362, 199] width 197 height 27
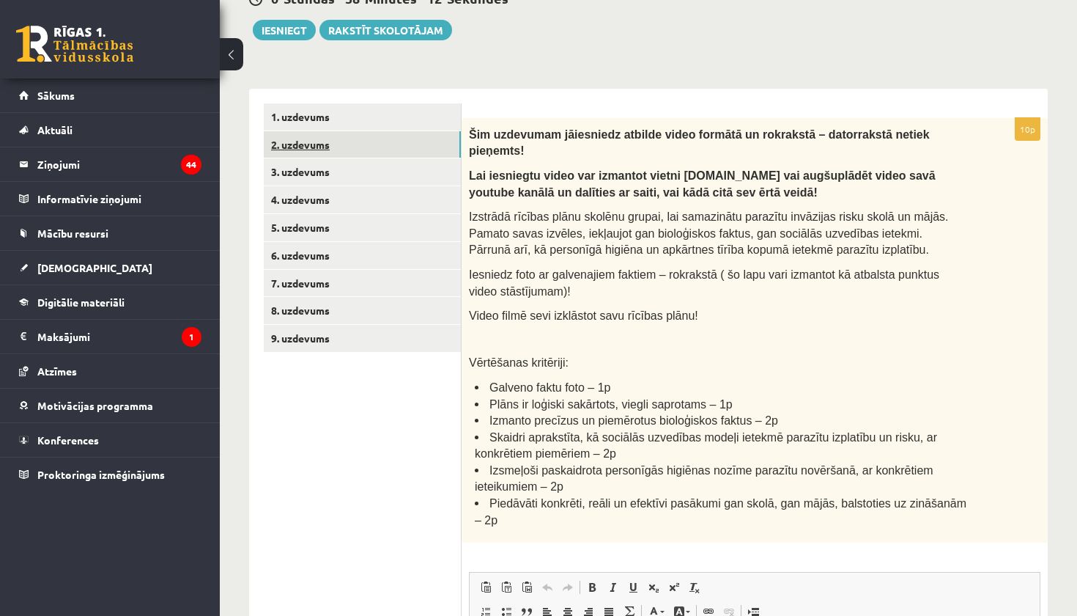
click at [311, 144] on link "2. uzdevums" at bounding box center [362, 144] width 197 height 27
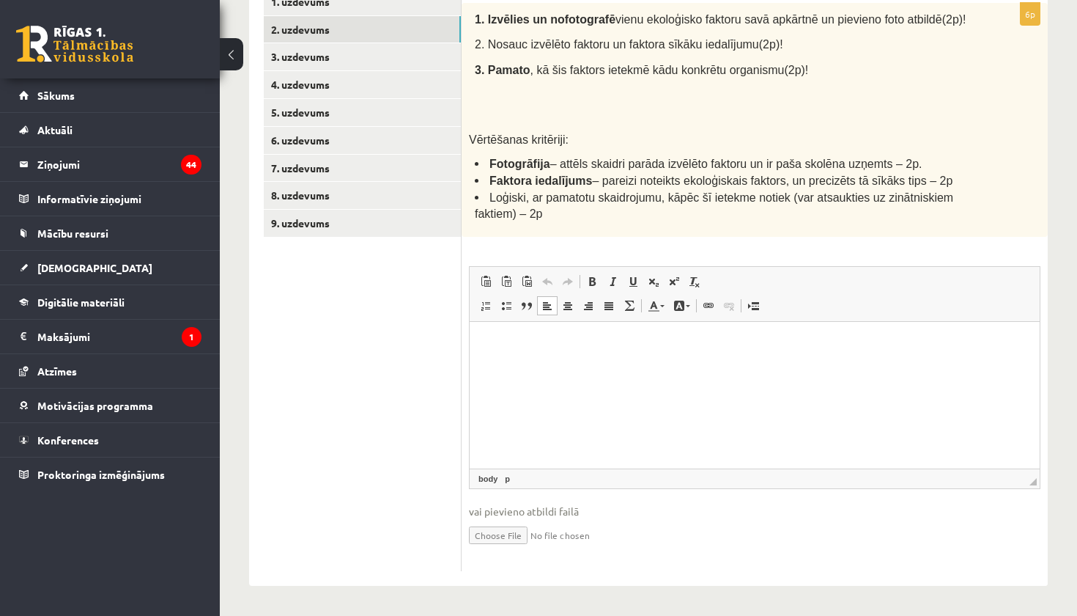
scroll to position [322, 0]
click at [550, 366] on html at bounding box center [755, 343] width 570 height 45
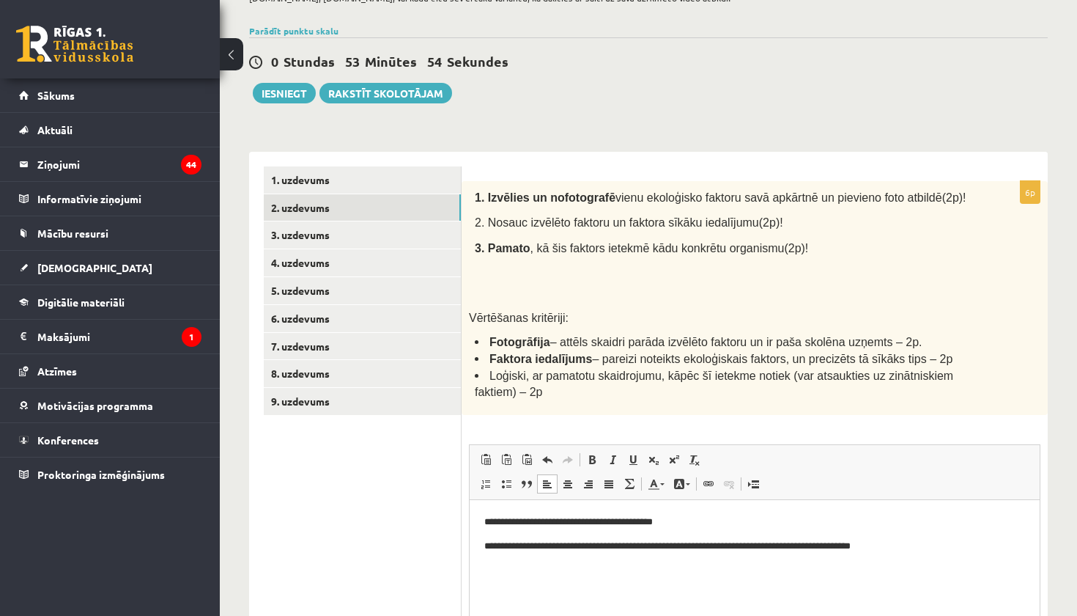
scroll to position [97, 0]
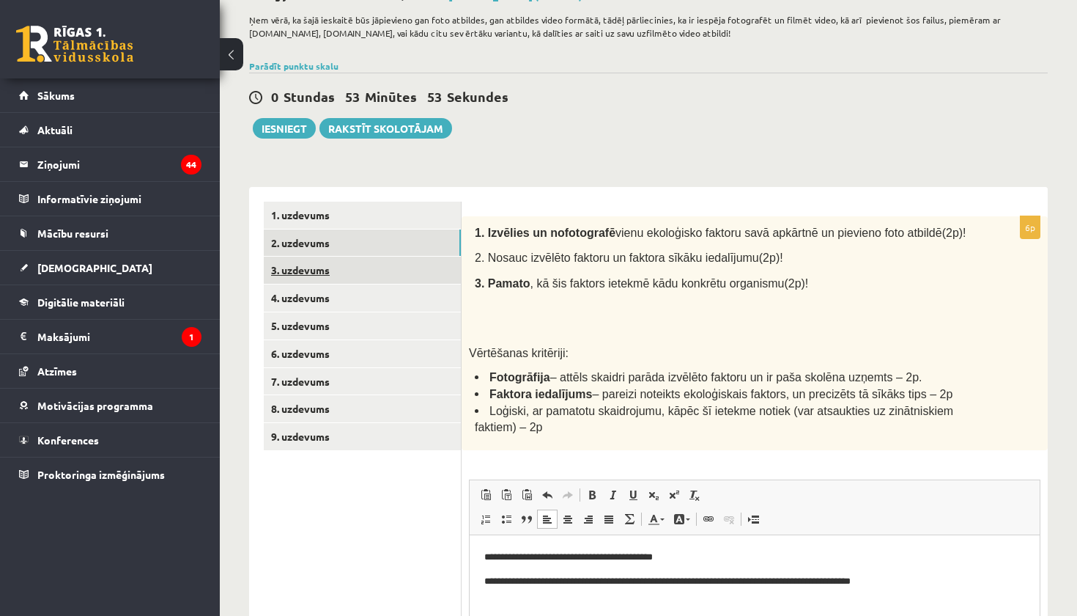
click at [313, 271] on link "3. uzdevums" at bounding box center [362, 270] width 197 height 27
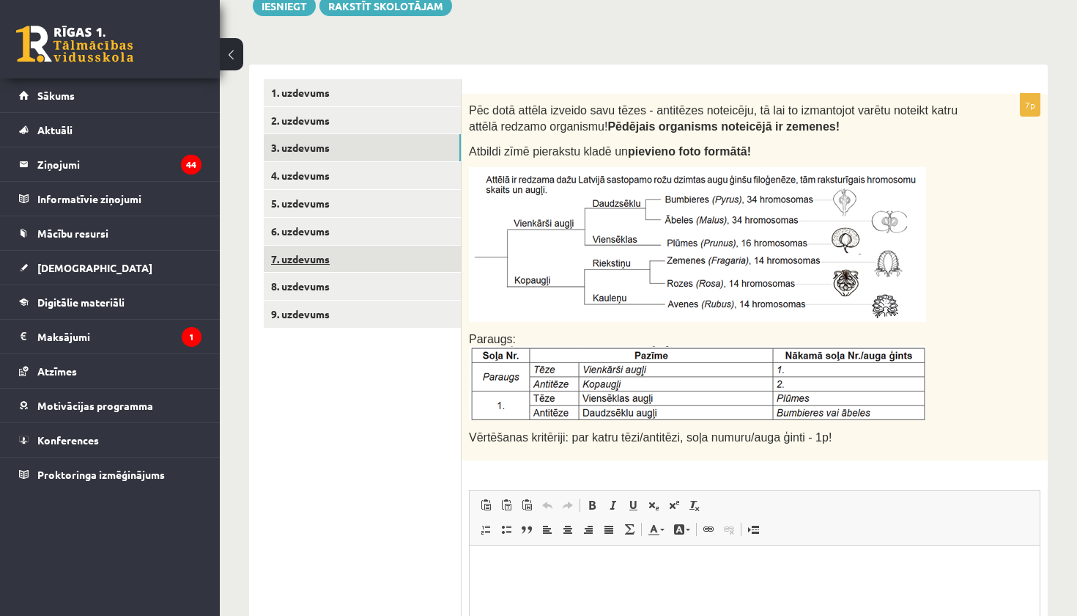
scroll to position [216, 0]
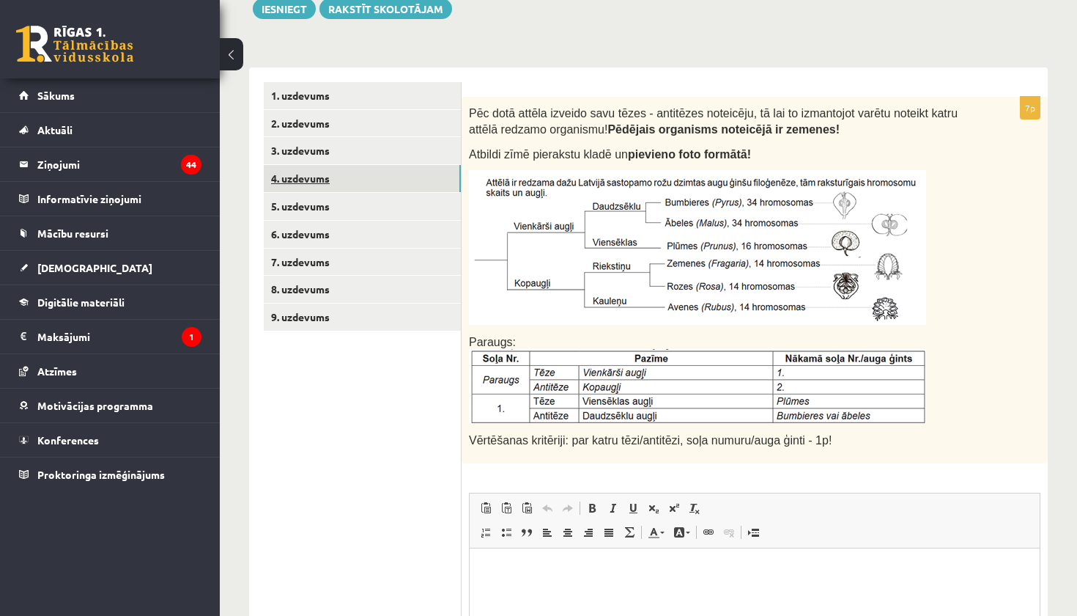
click at [307, 178] on link "4. uzdevums" at bounding box center [362, 178] width 197 height 27
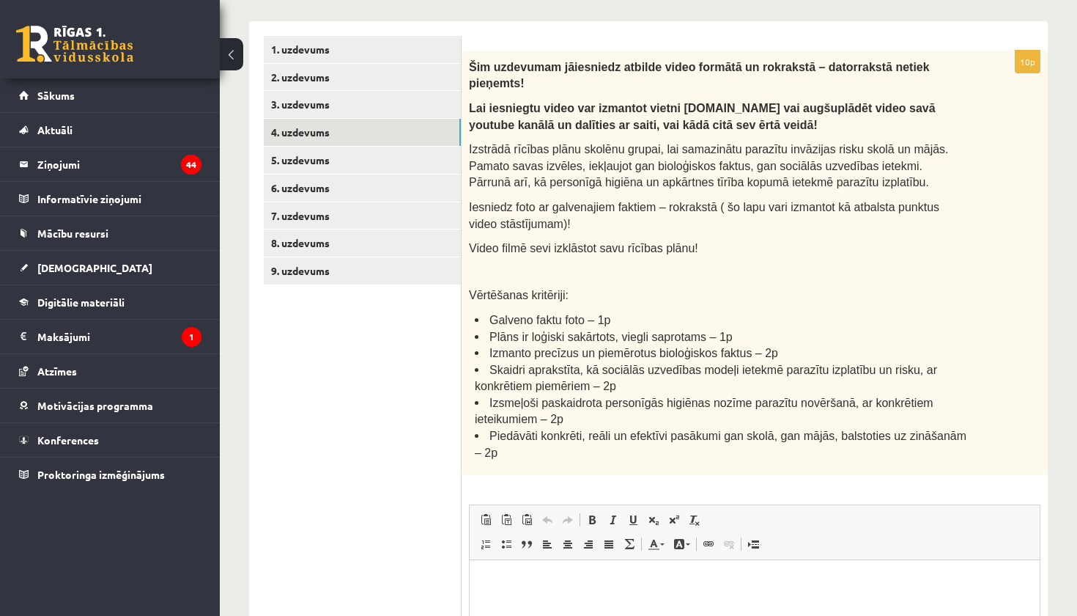
scroll to position [272, 0]
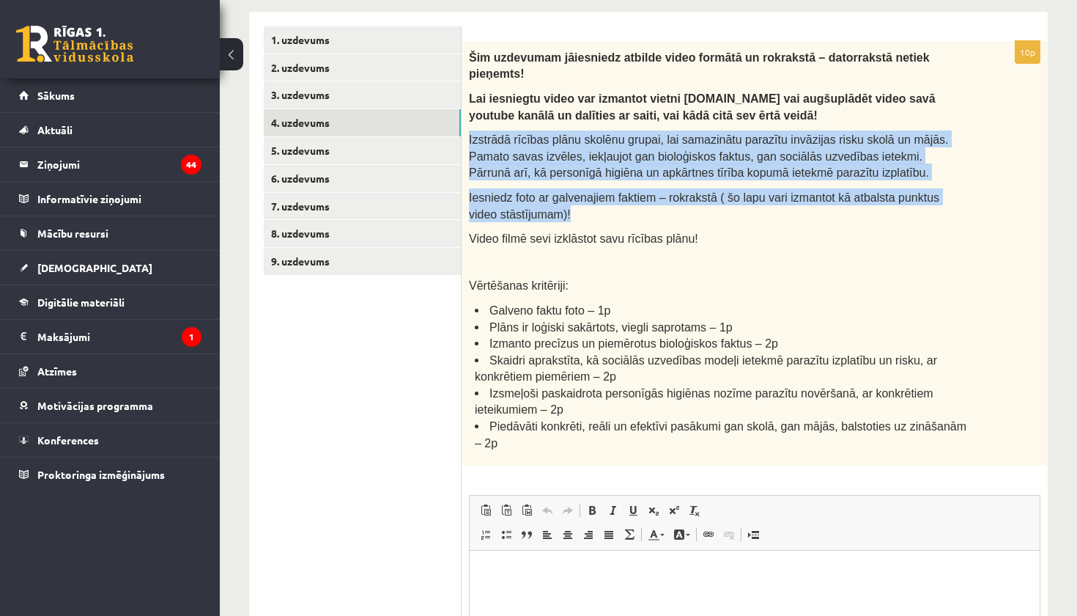
drag, startPoint x: 468, startPoint y: 135, endPoint x: 591, endPoint y: 205, distance: 141.8
click at [591, 205] on div "Šim uzdevumam jāiesniedz atbilde video formātā un rokrakstā – datorrakstā netie…" at bounding box center [755, 253] width 586 height 424
copy div "Izstrādā rīcības plānu skolēnu grupai, lai samazinātu parazītu invāzijas risku …"
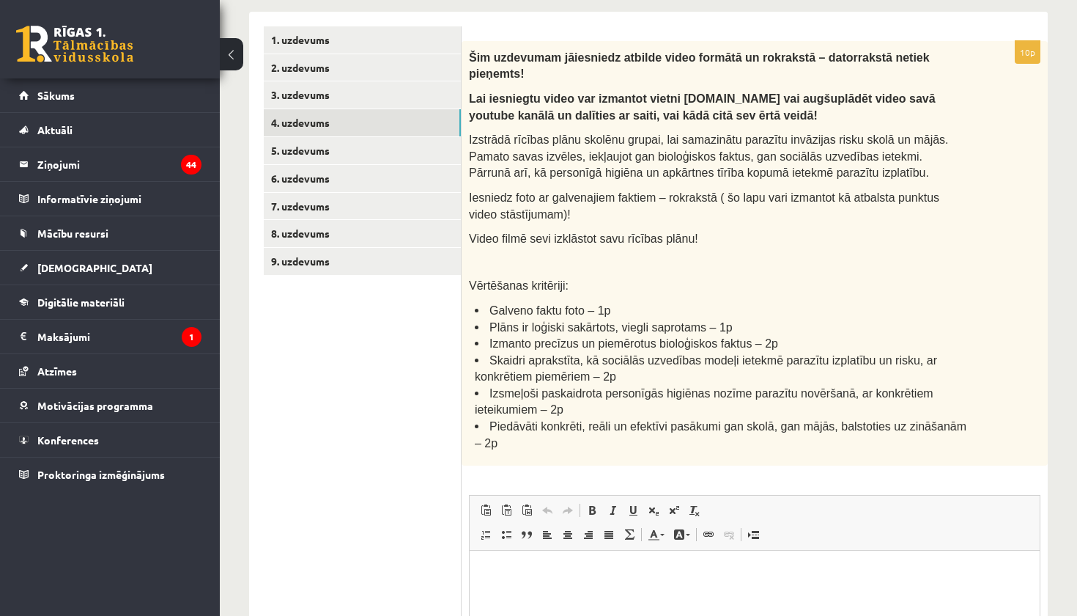
click at [538, 257] on p at bounding box center [718, 261] width 498 height 15
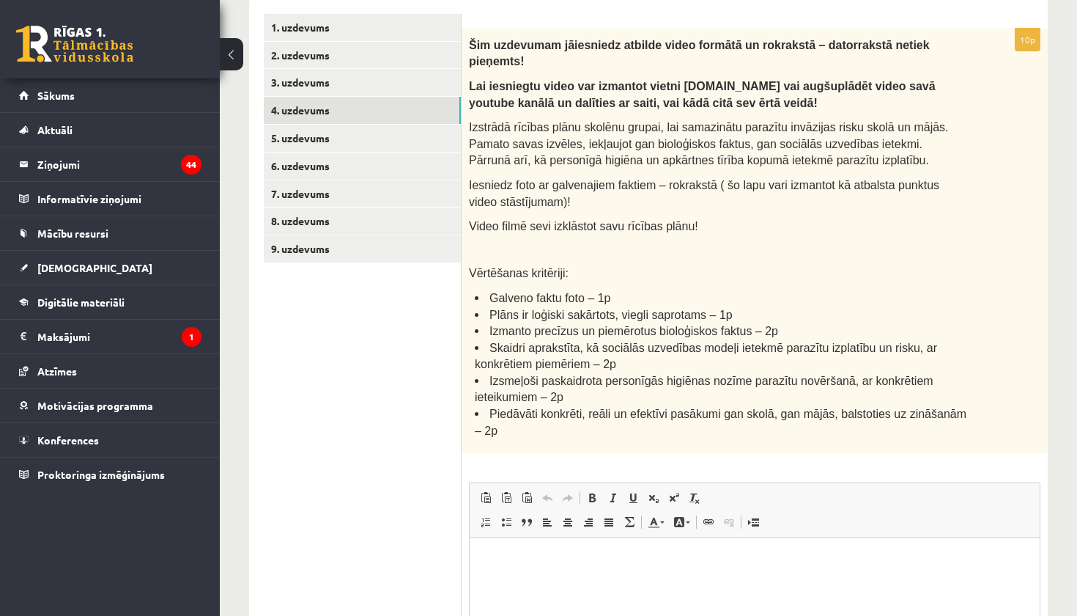
scroll to position [292, 0]
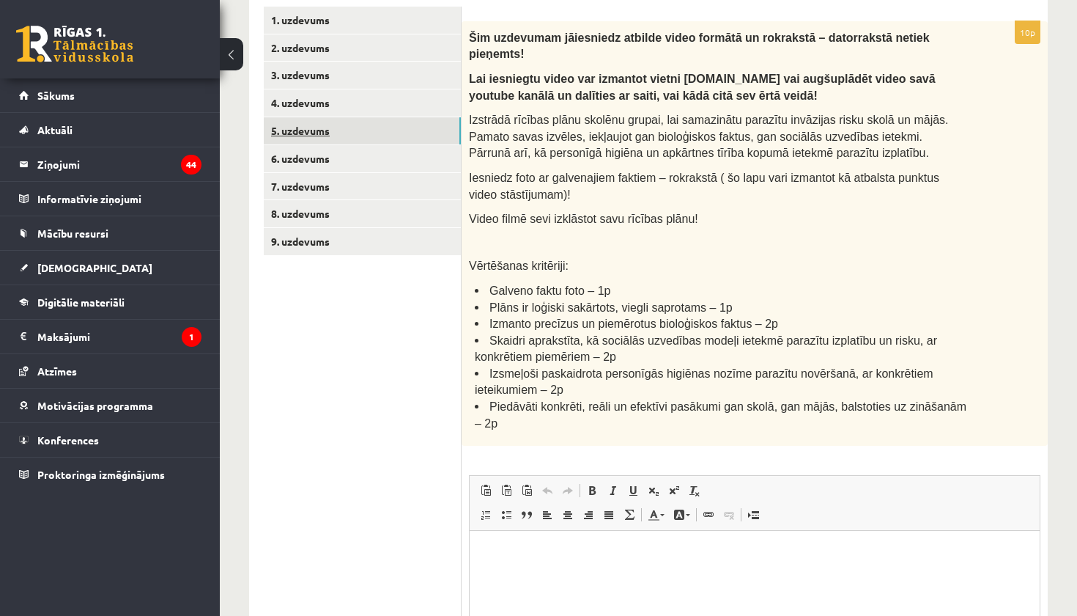
click at [324, 127] on link "5. uzdevums" at bounding box center [362, 130] width 197 height 27
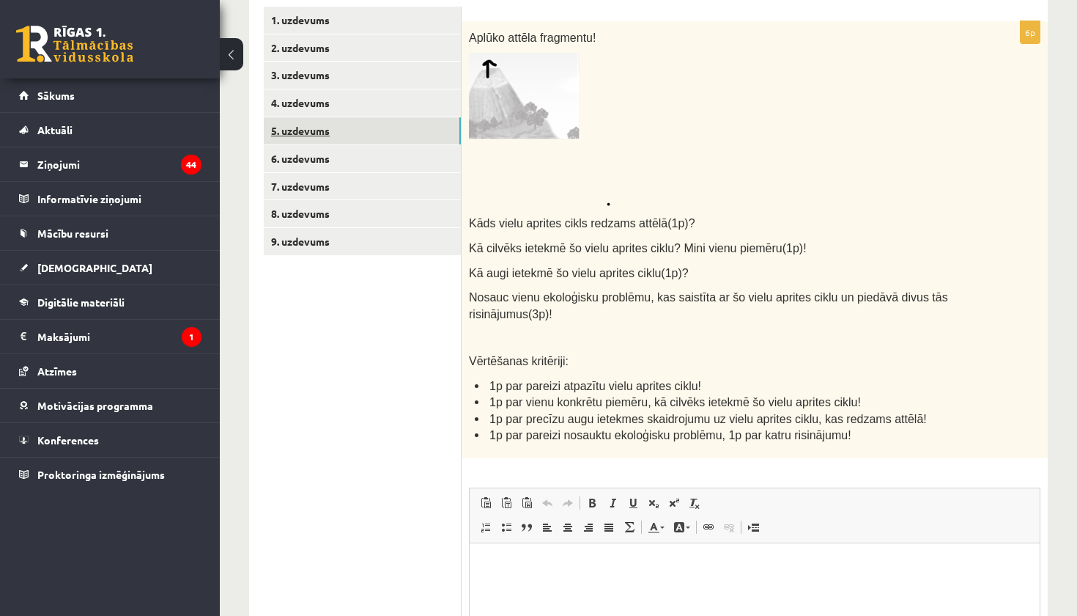
scroll to position [0, 0]
click at [315, 107] on link "4. uzdevums" at bounding box center [362, 102] width 197 height 27
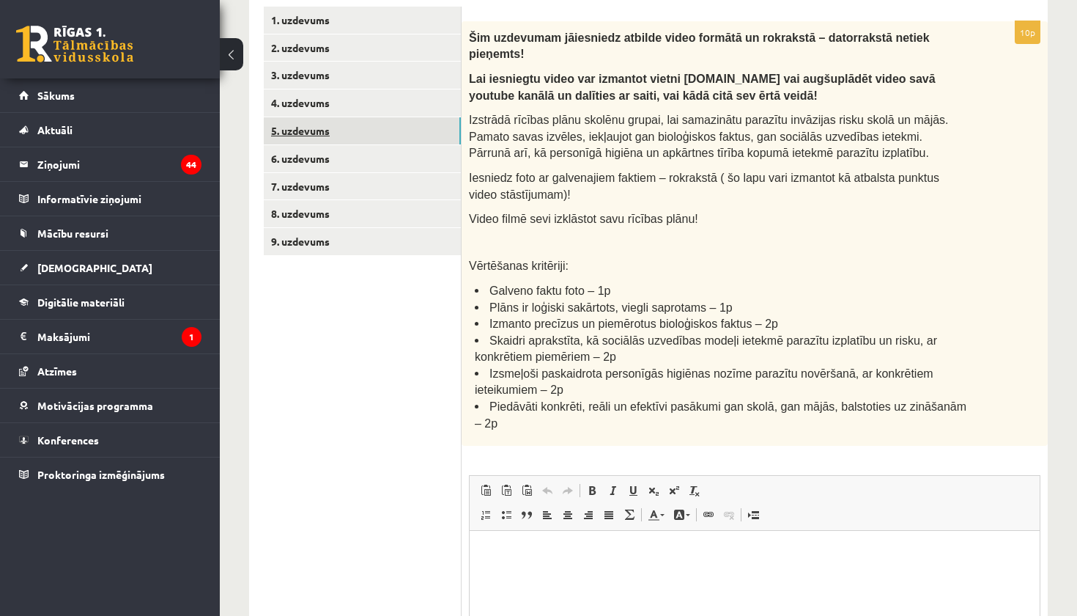
click at [317, 128] on link "5. uzdevums" at bounding box center [362, 130] width 197 height 27
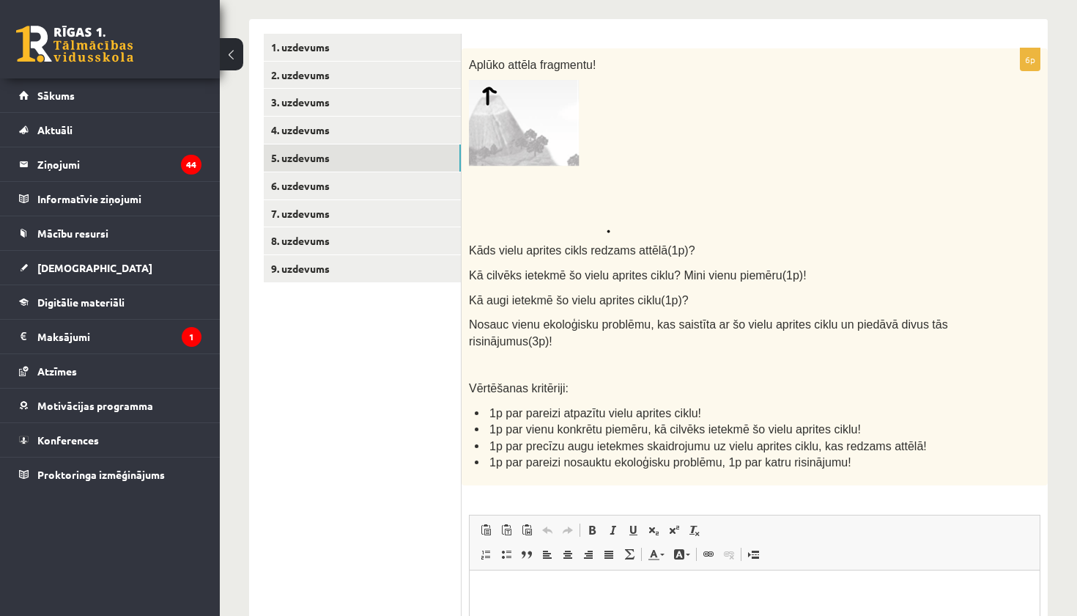
scroll to position [265, 0]
click at [539, 105] on img at bounding box center [539, 155] width 141 height 153
click at [544, 161] on img at bounding box center [539, 155] width 141 height 153
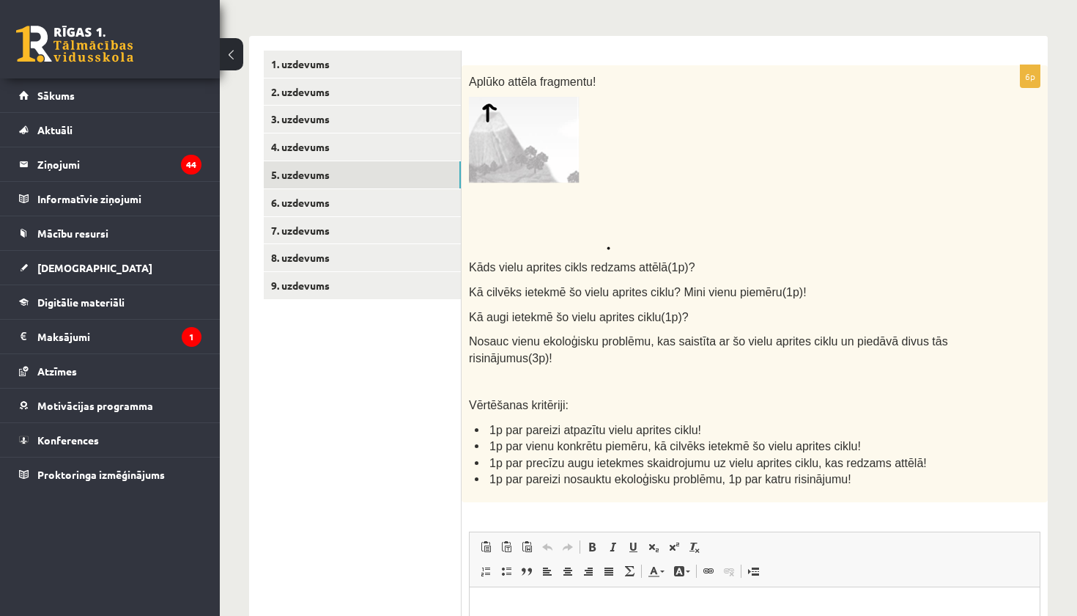
scroll to position [235, 0]
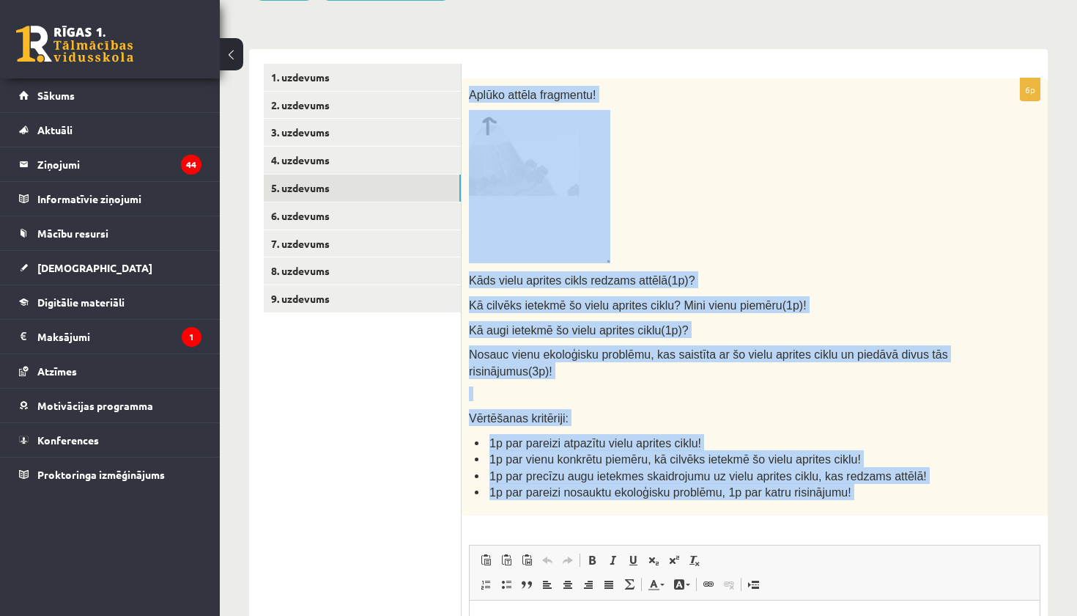
drag, startPoint x: 467, startPoint y: 94, endPoint x: 583, endPoint y: 517, distance: 438.7
click at [583, 517] on div "6p Aplūko attēla fragmentu! Kāds vielu aprites cikls redzams attēlā(1p)? Kā cil…" at bounding box center [755, 463] width 586 height 771
copy div "Loremi dolors ametconse! Adip elits doeiusm tempo incidid utlabo(8e)? Do magnaa…"
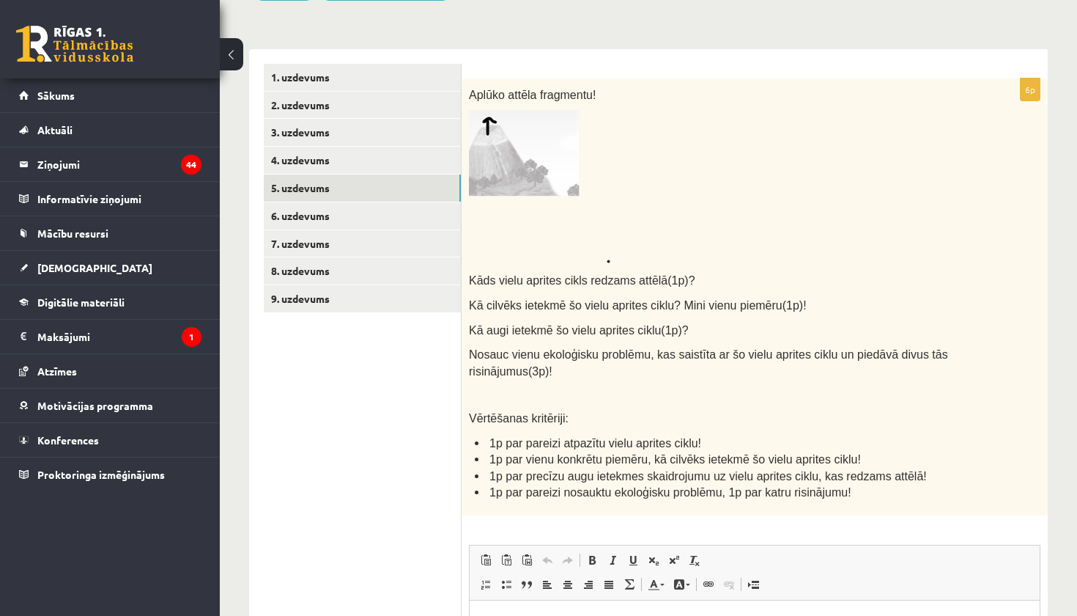
click at [405, 435] on ul "1. uzdevums 2. uzdevums 3. uzdevums 4. uzdevums 5. uzdevums 6. uzdevums 7. uzde…" at bounding box center [363, 457] width 198 height 786
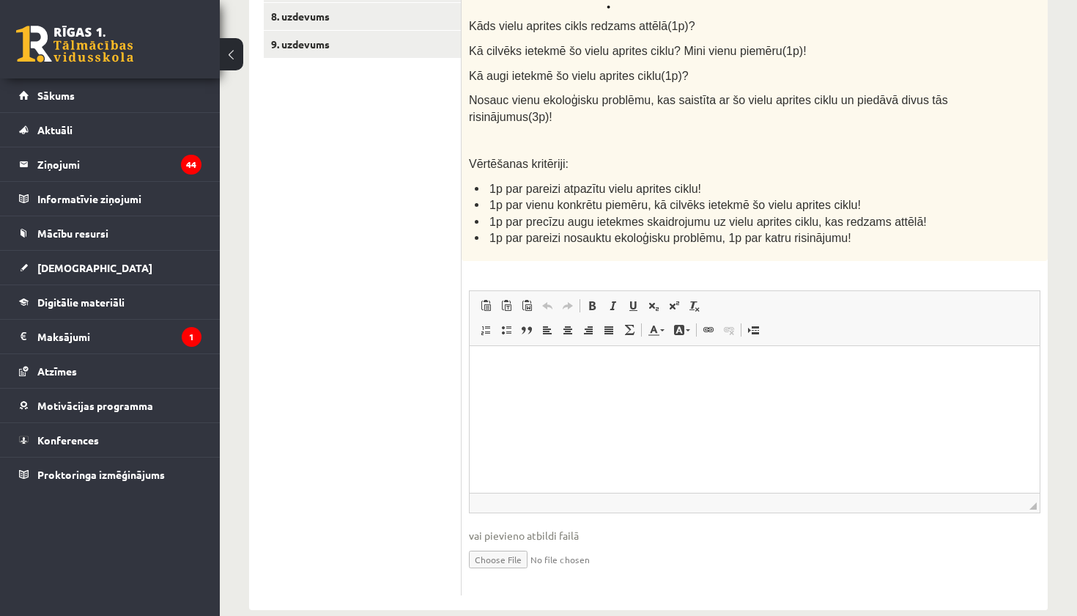
scroll to position [491, 0]
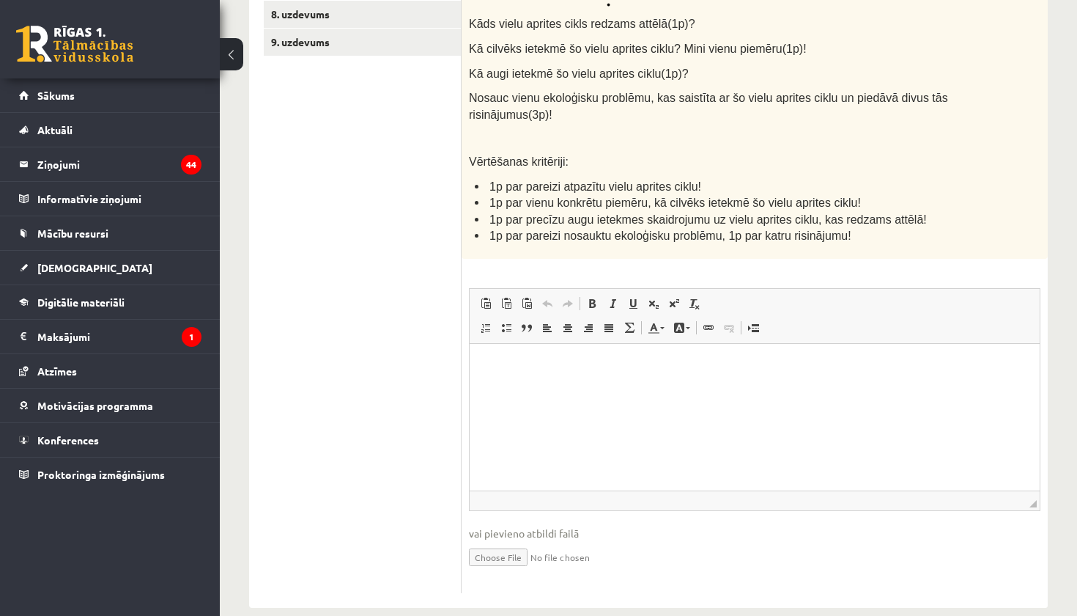
click at [560, 388] on html at bounding box center [755, 365] width 570 height 45
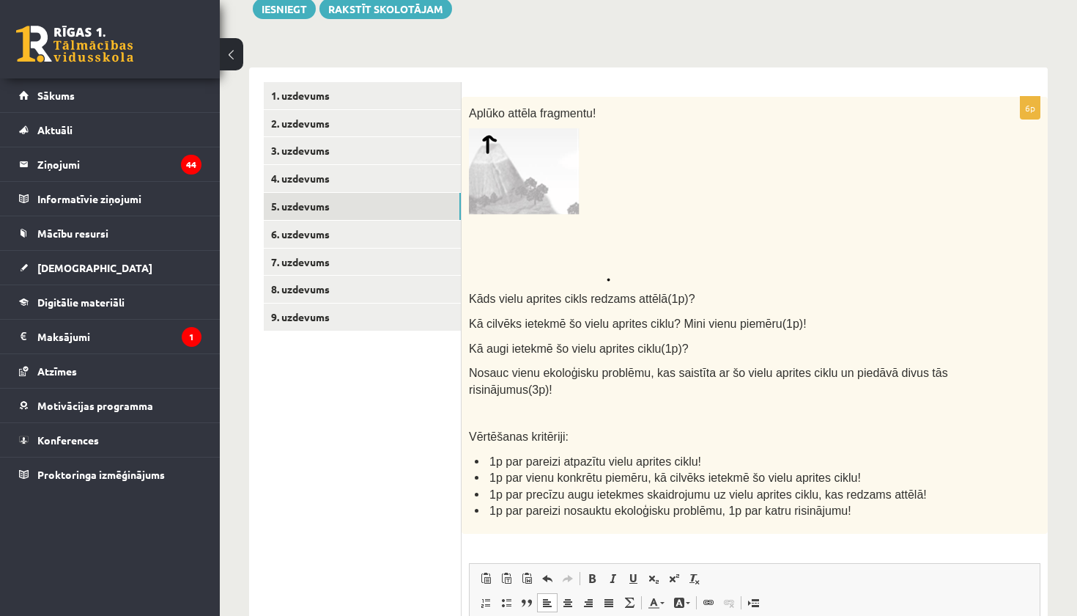
scroll to position [201, 0]
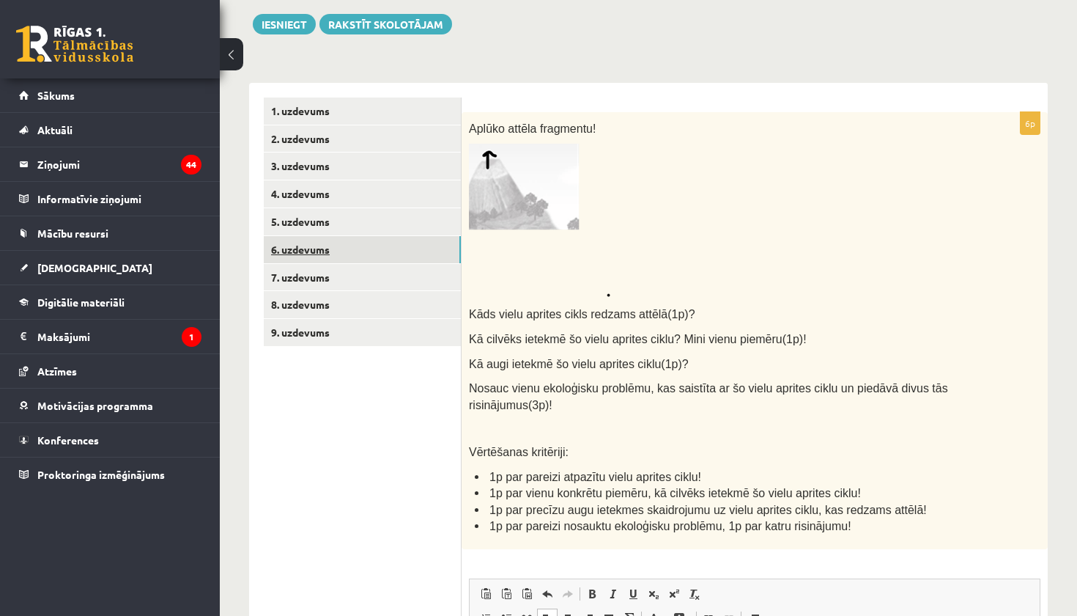
click at [295, 244] on link "6. uzdevums" at bounding box center [362, 249] width 197 height 27
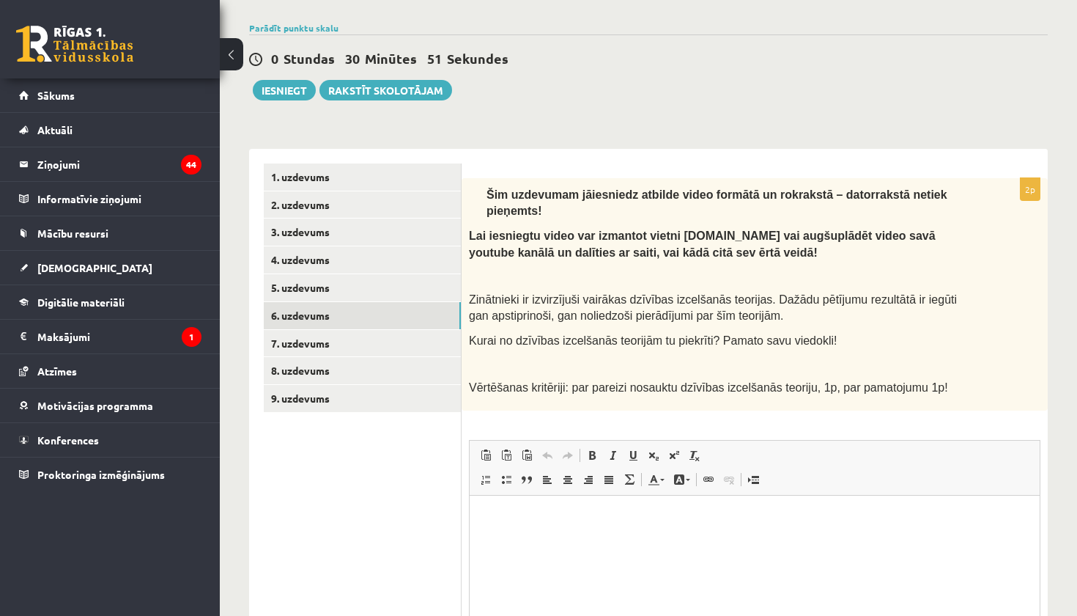
scroll to position [125, 0]
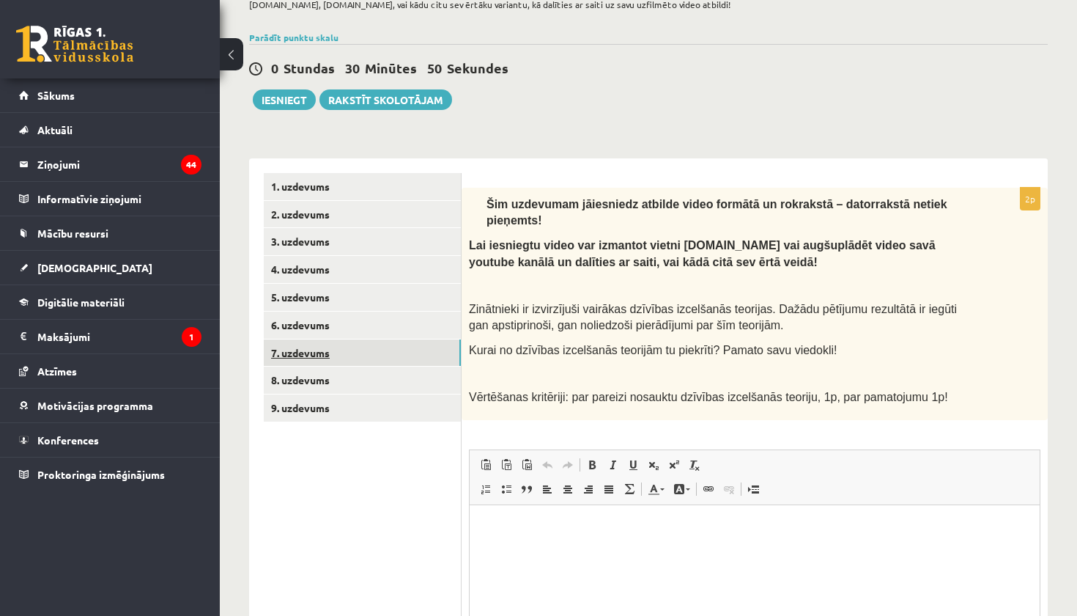
click at [289, 342] on link "7. uzdevums" at bounding box center [362, 352] width 197 height 27
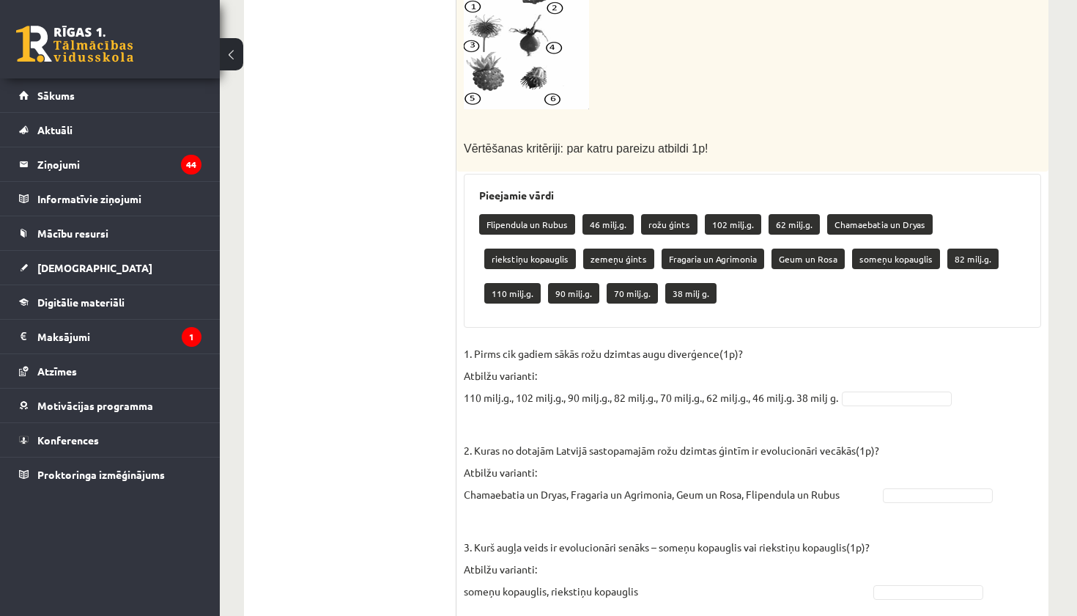
scroll to position [748, 4]
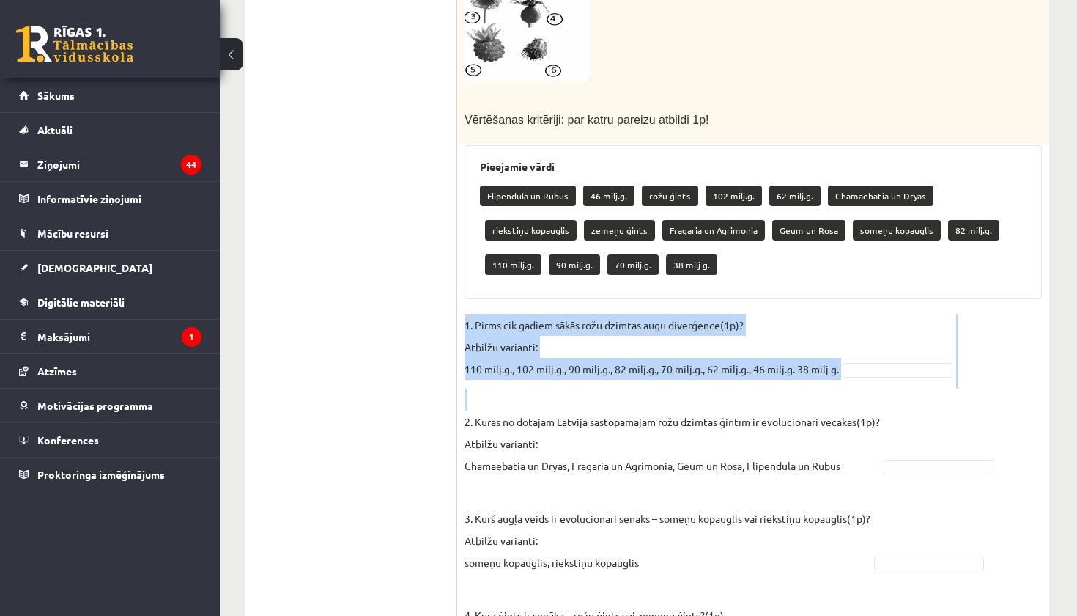
drag, startPoint x: 463, startPoint y: 320, endPoint x: 734, endPoint y: 390, distance: 279.4
click at [733, 391] on div "4p Rožu dzimta ir viena no sugām bagātākajām un morfoloģiski daudzveidīgākajām …" at bounding box center [753, 125] width 592 height 1121
copy fieldset "1. Pirms cik gadiem sākās rožu dzimtas augu diverģence(1p)? Atbilžu varianti: 1…"
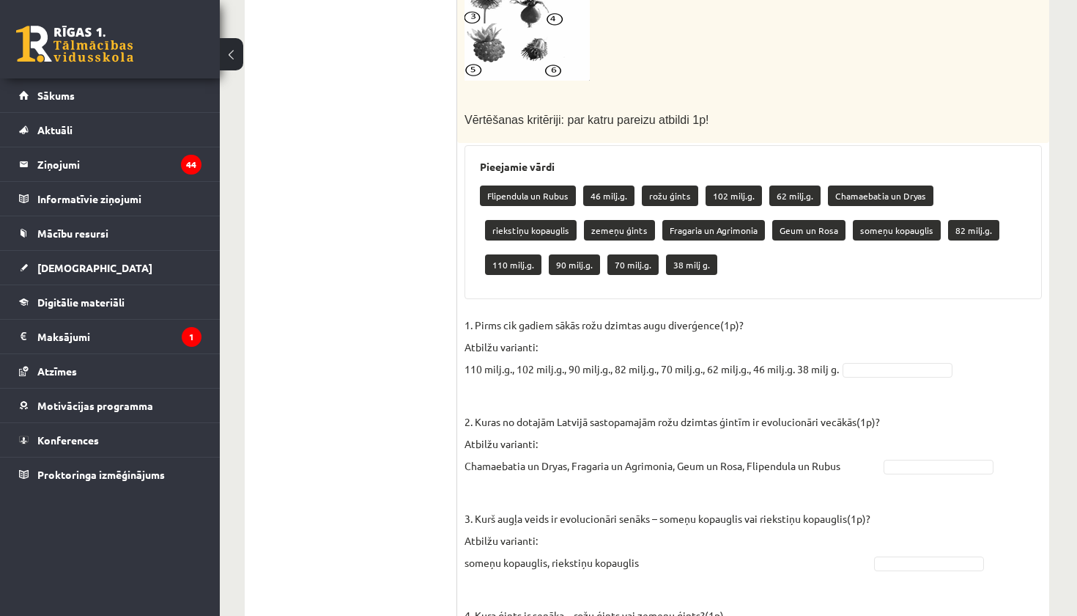
click at [396, 362] on ul "1. uzdevums 2. uzdevums 3. uzdevums 4. uzdevums 5. uzdevums 6. uzdevums 7. uzde…" at bounding box center [358, 118] width 198 height 1136
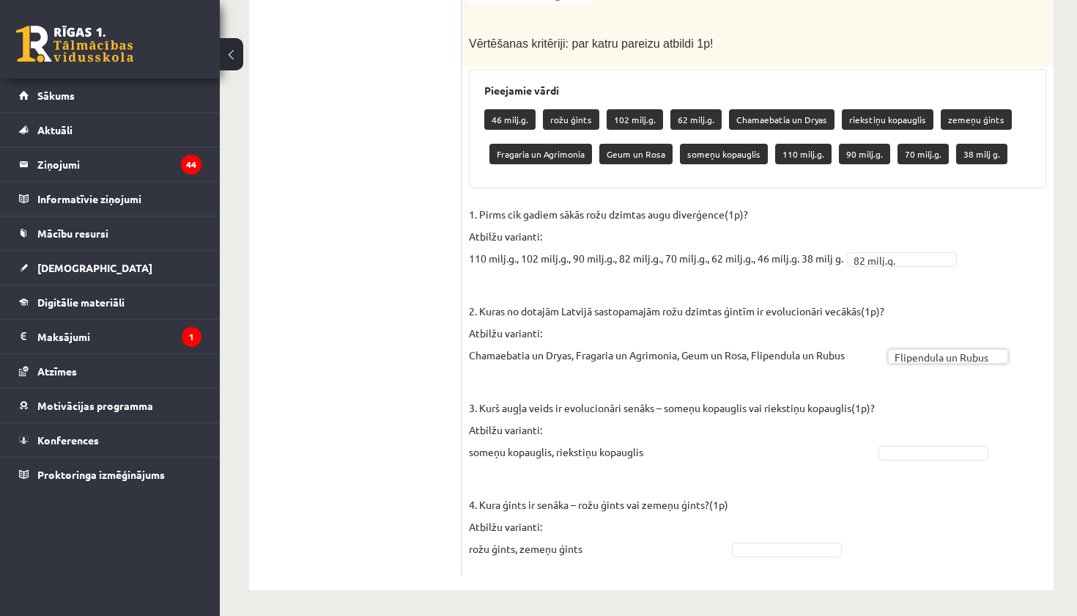
scroll to position [824, 0]
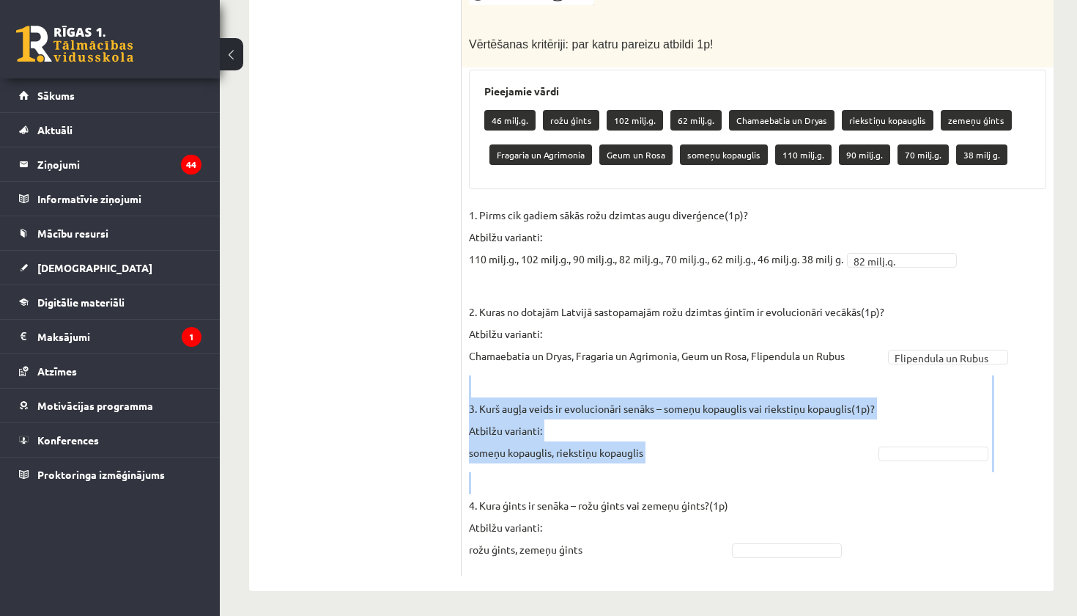
drag, startPoint x: 468, startPoint y: 402, endPoint x: 585, endPoint y: 468, distance: 133.9
click at [586, 469] on div "4p Rožu dzimta ir viena no sugām bagātākajām un morfoloģiski daudzveidīgākajām …" at bounding box center [758, 32] width 592 height 1087
copy fieldset "3. Kurš augļa veids ir evolucionāri senāks – someņu kopauglis vai riekstiņu kop…"
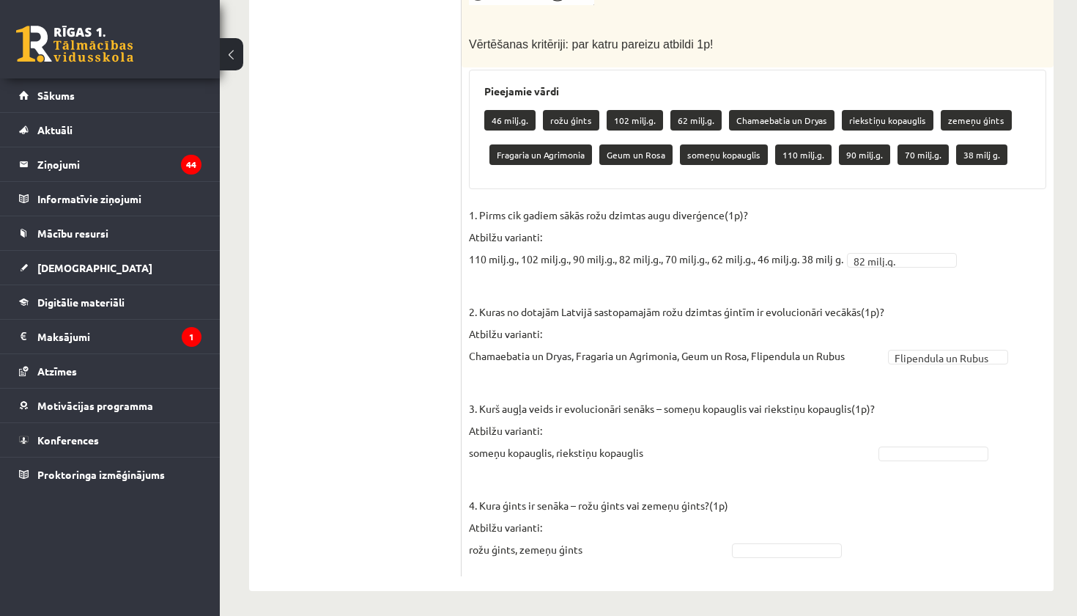
click at [384, 435] on ul "1. uzdevums 2. uzdevums 3. uzdevums 4. uzdevums 5. uzdevums 6. uzdevums 7. uzde…" at bounding box center [363, 26] width 198 height 1102
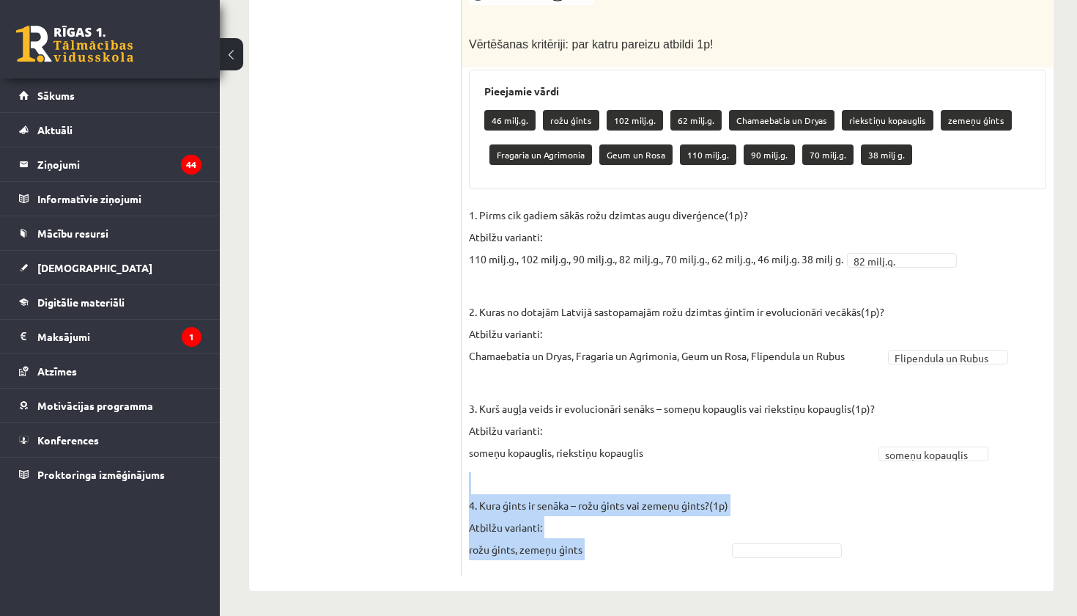
drag, startPoint x: 468, startPoint y: 495, endPoint x: 579, endPoint y: 578, distance: 138.8
click at [579, 578] on div "4p Rožu dzimta ir viena no sugām bagātākajām un morfoloģiski daudzveidīgākajām …" at bounding box center [758, 25] width 592 height 1131
copy fieldset "4. Kura ģints ir senāka – rožu ģints vai zemeņu ģints?(1p) Atbilžu varianti: ro…"
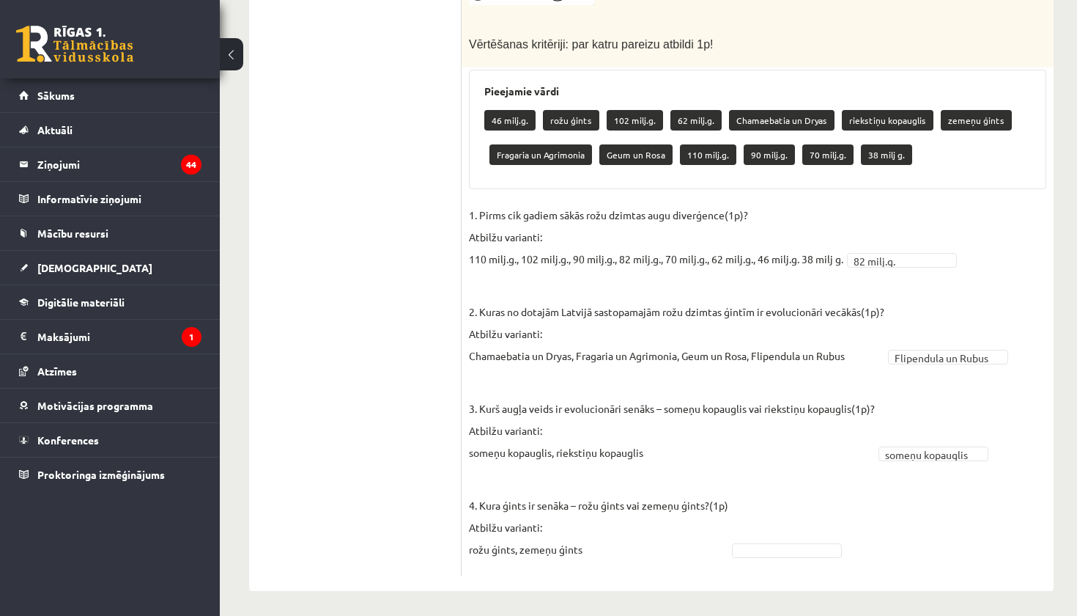
click at [429, 482] on ul "1. uzdevums 2. uzdevums 3. uzdevums 4. uzdevums 5. uzdevums 6. uzdevums 7. uzde…" at bounding box center [363, 26] width 198 height 1102
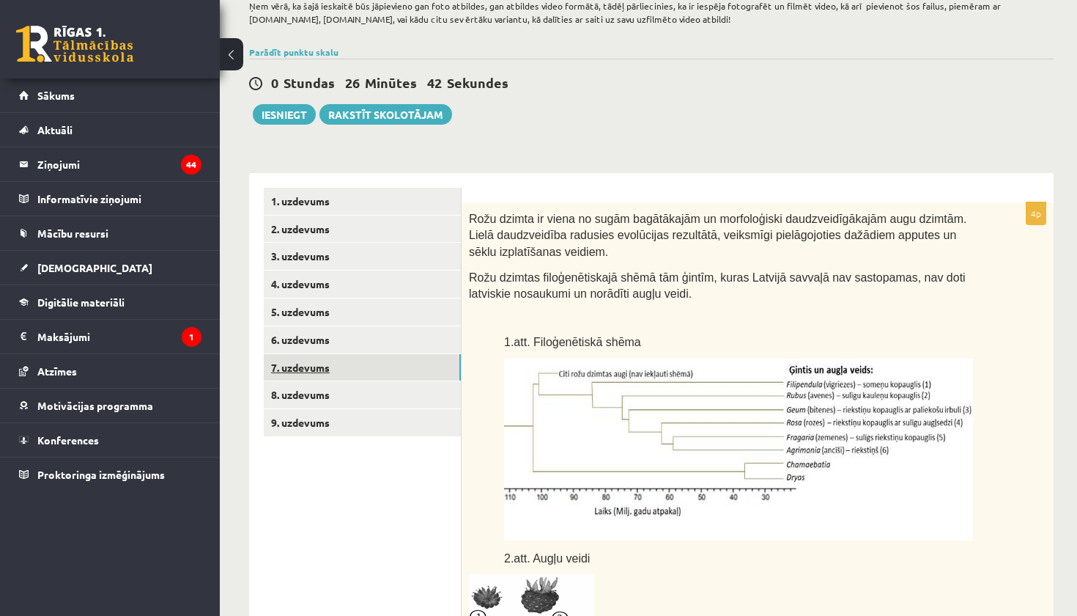
scroll to position [79, 0]
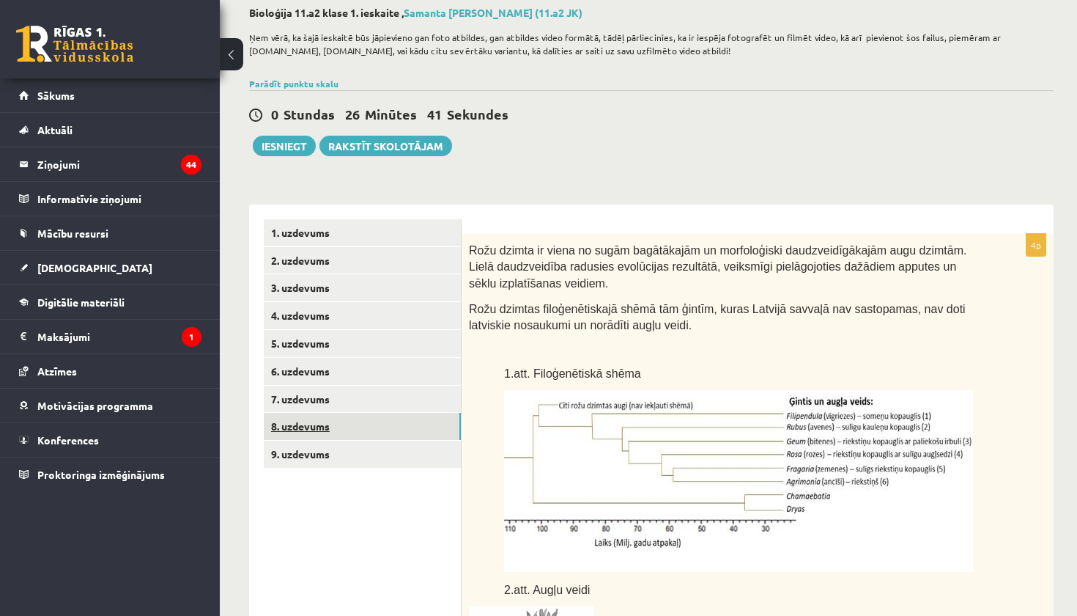
click at [309, 416] on link "8. uzdevums" at bounding box center [362, 426] width 197 height 27
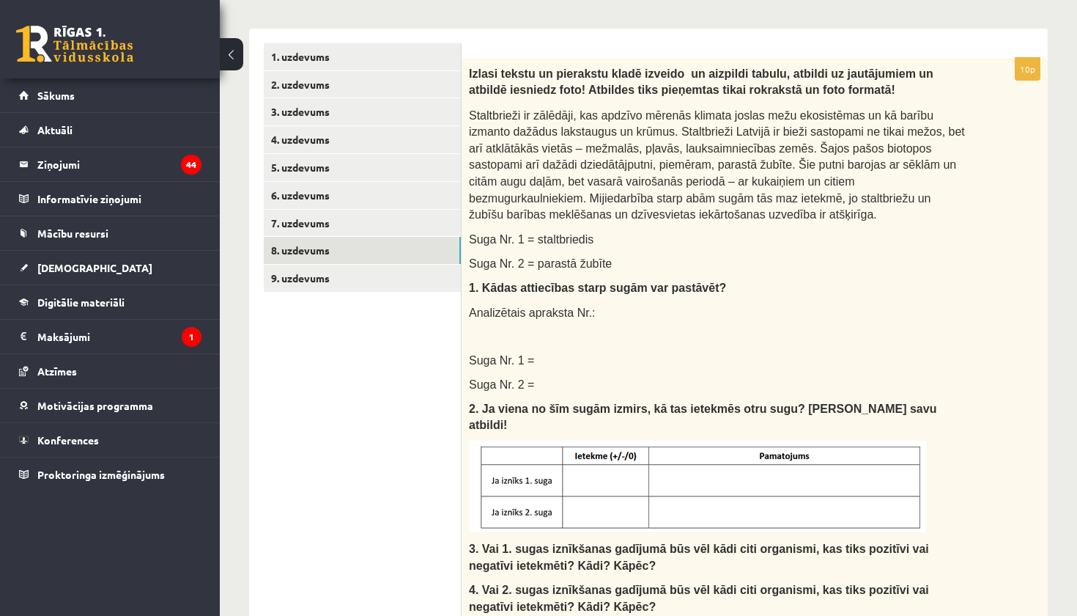
scroll to position [258, 0]
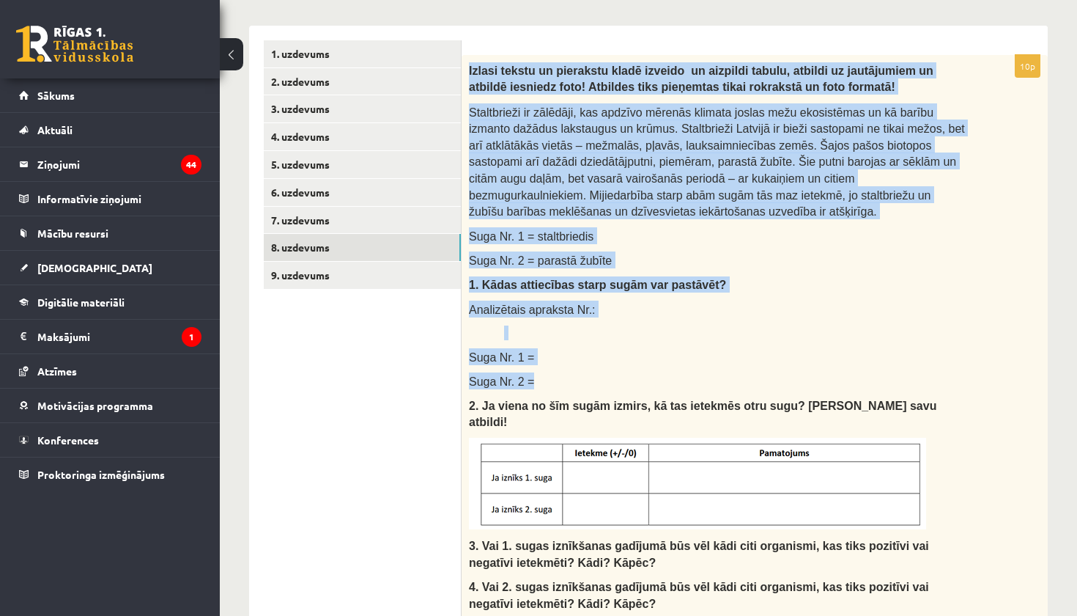
drag, startPoint x: 465, startPoint y: 67, endPoint x: 583, endPoint y: 371, distance: 325.3
click at [583, 371] on div "Izlasi tekstu un pierakstu kladē izveido un aizpildi tabulu, atbildi uz jautāju…" at bounding box center [755, 422] width 586 height 734
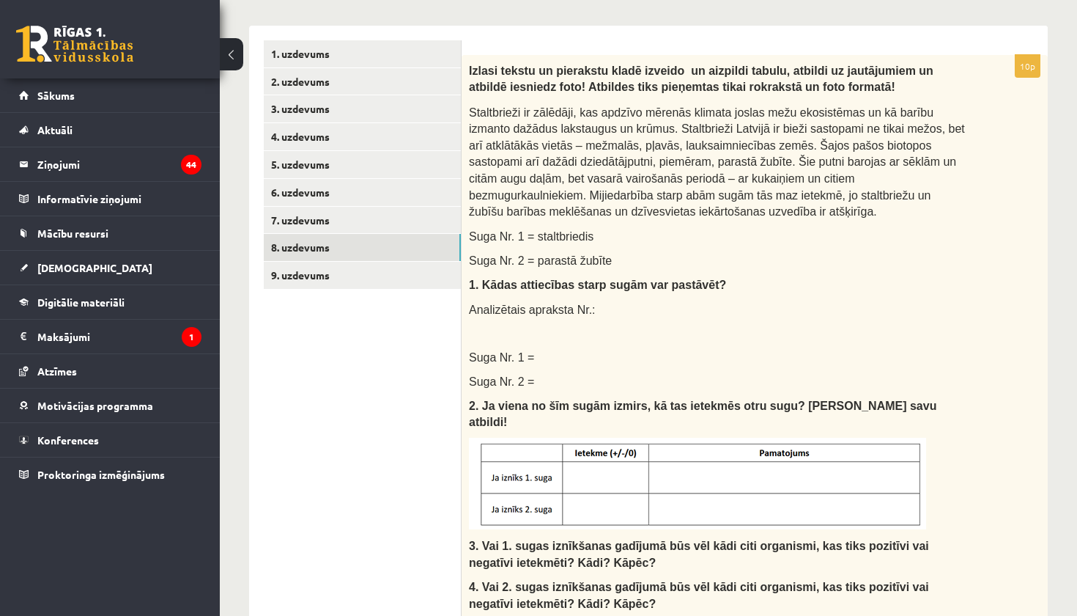
click at [432, 366] on ul "1. uzdevums 2. uzdevums 3. uzdevums 4. uzdevums 5. uzdevums 6. uzdevums 7. uzde…" at bounding box center [363, 581] width 198 height 1083
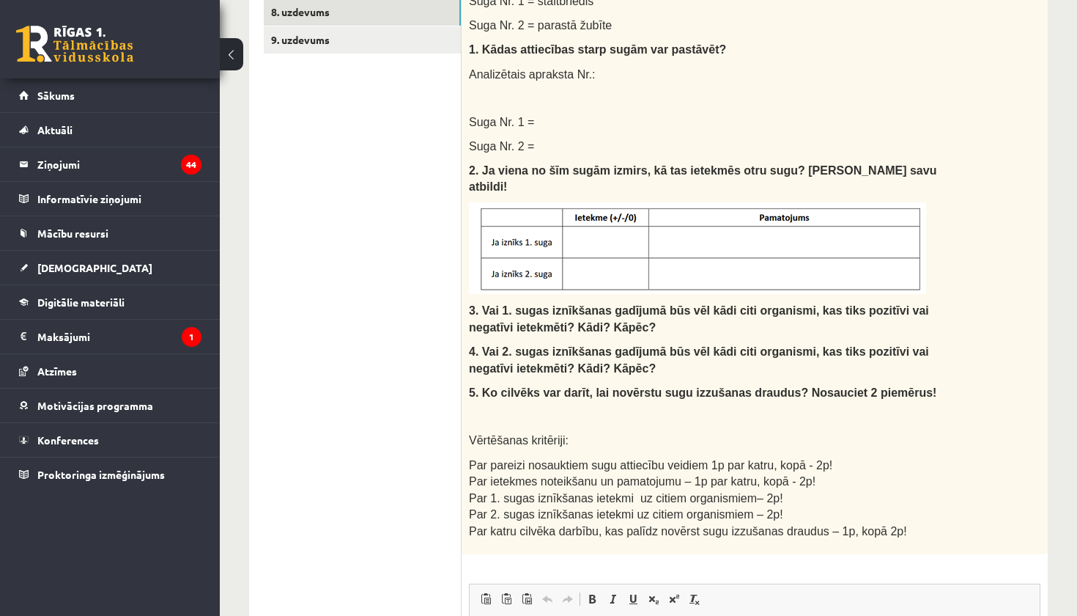
scroll to position [495, 0]
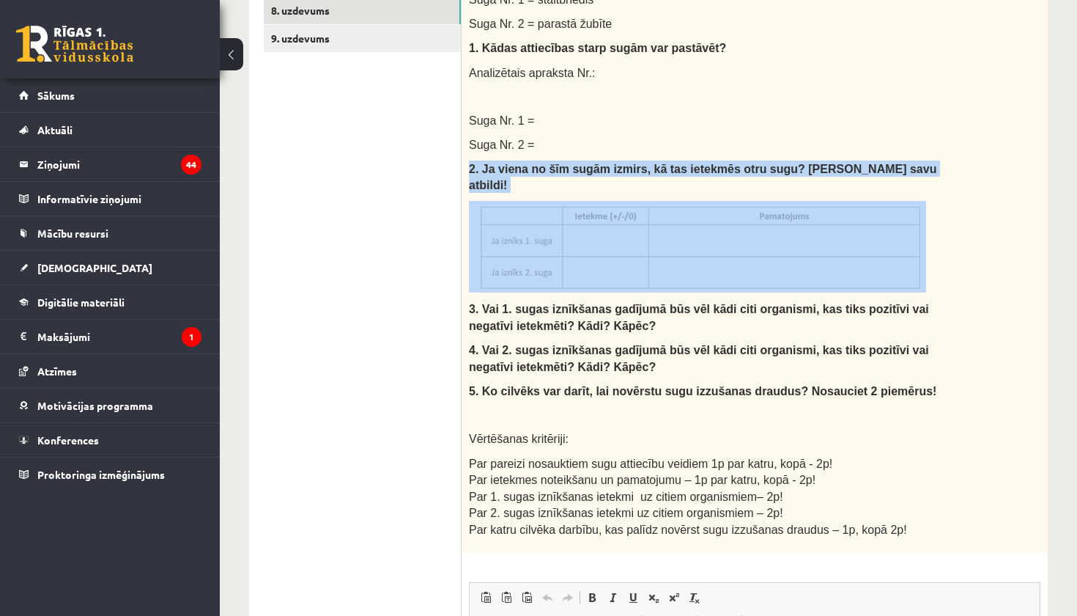
drag, startPoint x: 465, startPoint y: 167, endPoint x: 522, endPoint y: 268, distance: 115.2
click at [522, 268] on div "Izlasi tekstu un pierakstu kladē izveido un aizpildi tabulu, atbildi uz jautāju…" at bounding box center [755, 185] width 586 height 734
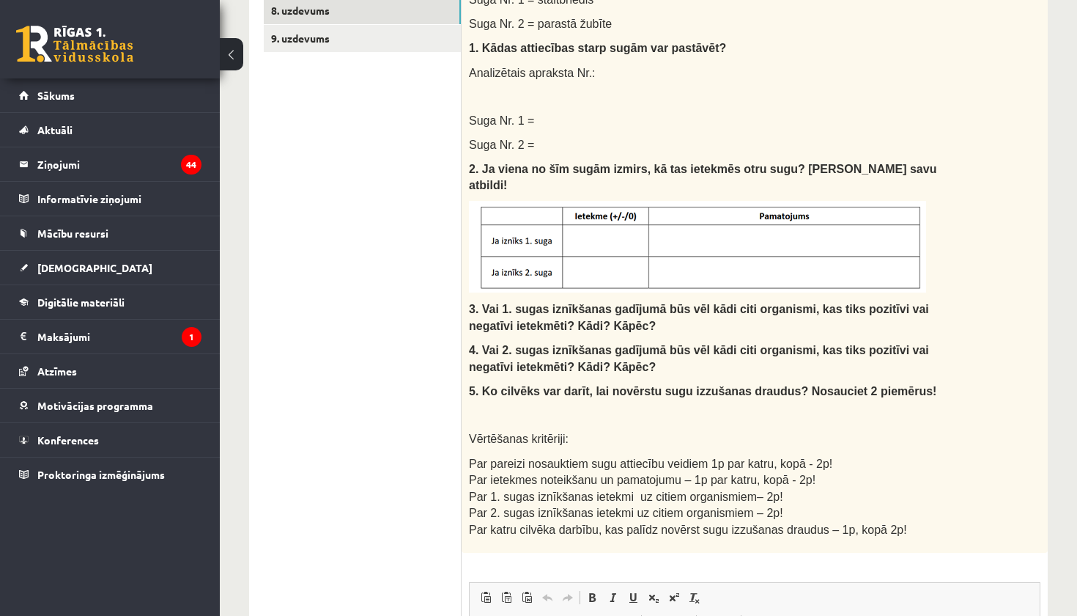
click at [425, 250] on ul "1. uzdevums 2. uzdevums 3. uzdevums 4. uzdevums 5. uzdevums 6. uzdevums 7. uzde…" at bounding box center [363, 345] width 198 height 1083
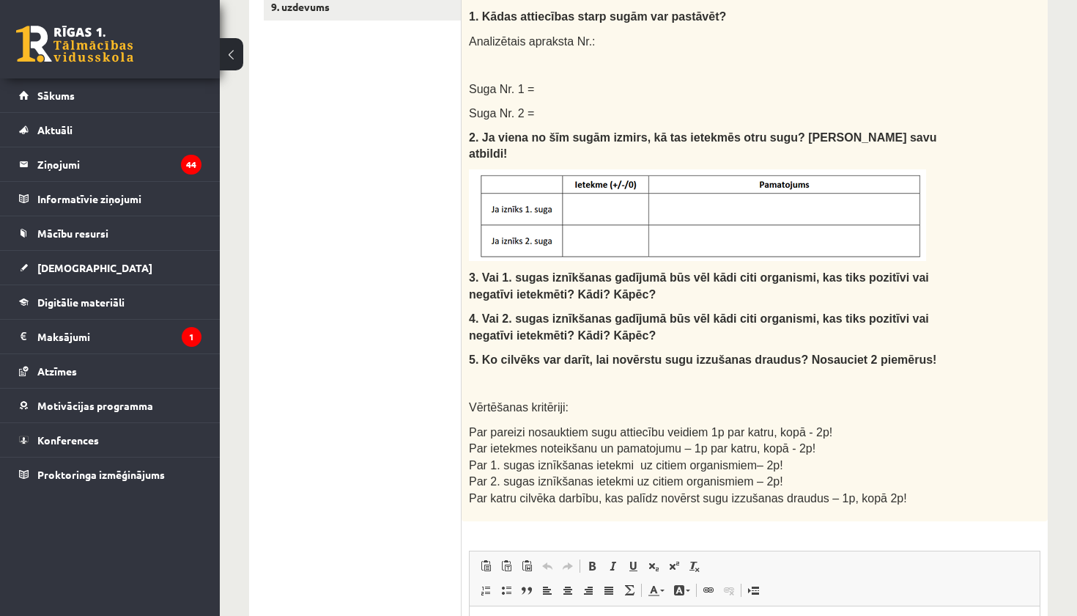
scroll to position [536, 0]
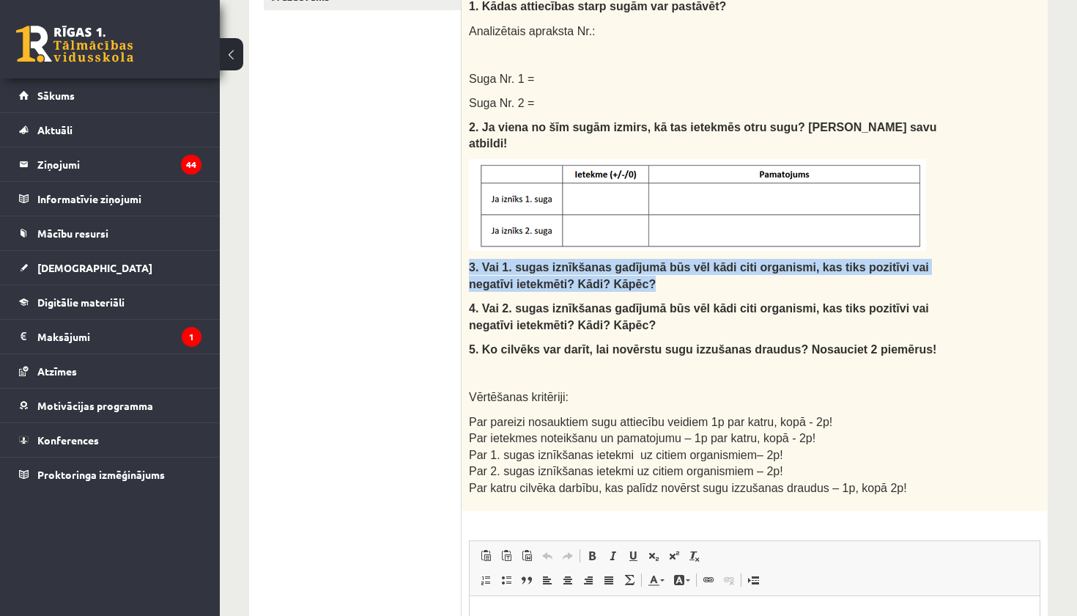
drag, startPoint x: 467, startPoint y: 243, endPoint x: 655, endPoint y: 268, distance: 190.0
click at [655, 268] on div "Izlasi tekstu un pierakstu kladē izveido un aizpildi tabulu, atbildi uz jautāju…" at bounding box center [755, 143] width 586 height 734
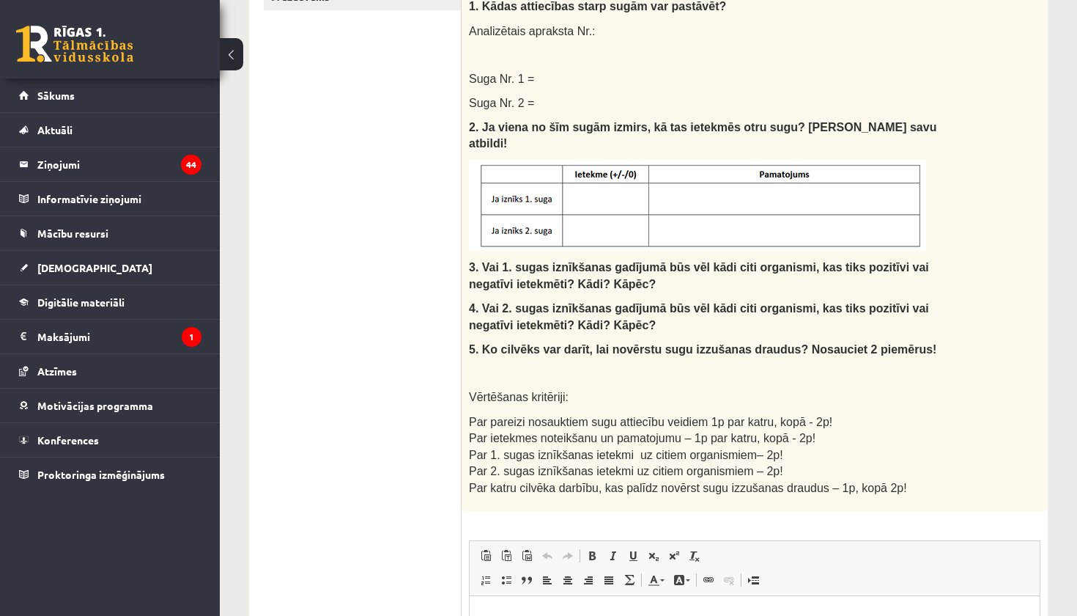
click at [378, 291] on ul "1. uzdevums 2. uzdevums 3. uzdevums 4. uzdevums 5. uzdevums 6. uzdevums 7. uzde…" at bounding box center [363, 303] width 198 height 1083
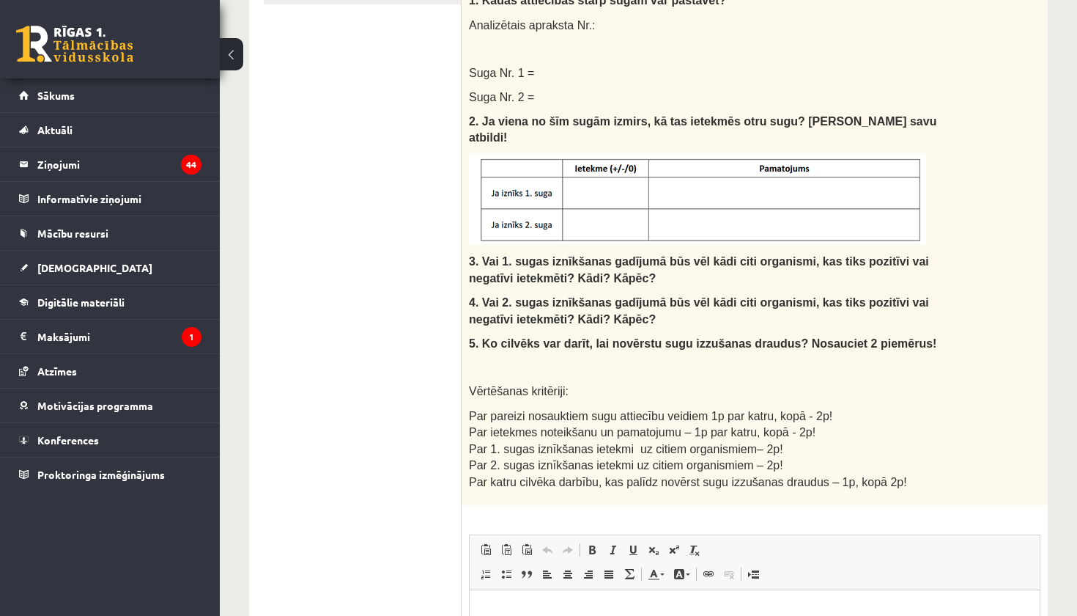
scroll to position [556, 0]
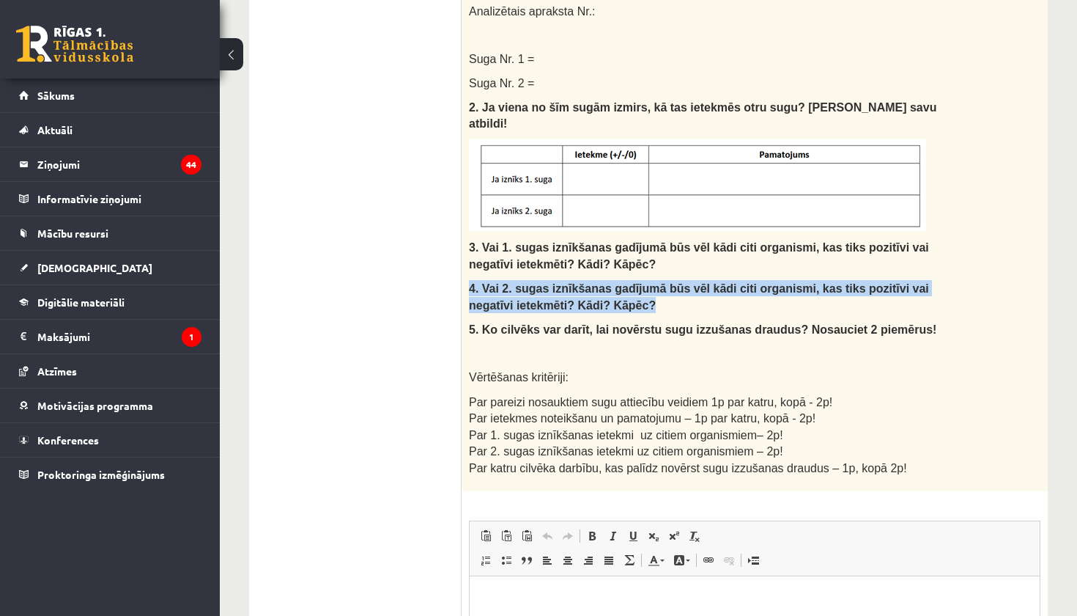
drag, startPoint x: 468, startPoint y: 266, endPoint x: 657, endPoint y: 281, distance: 188.9
click at [657, 281] on div "Izlasi tekstu un pierakstu kladē izveido un aizpildi tabulu, atbildi uz jautāju…" at bounding box center [755, 124] width 586 height 734
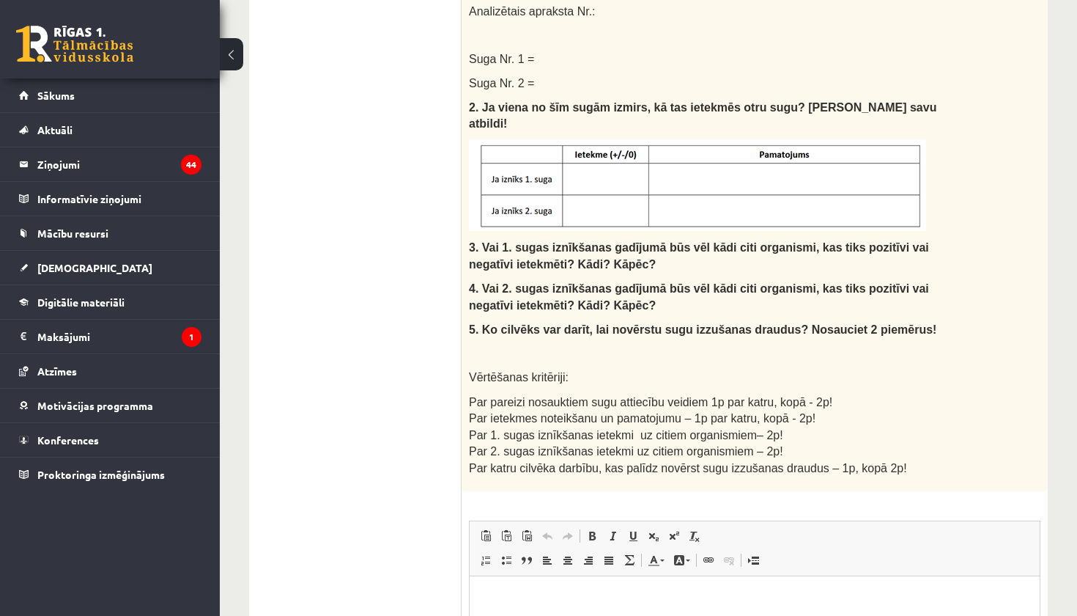
click at [666, 345] on p at bounding box center [718, 352] width 498 height 15
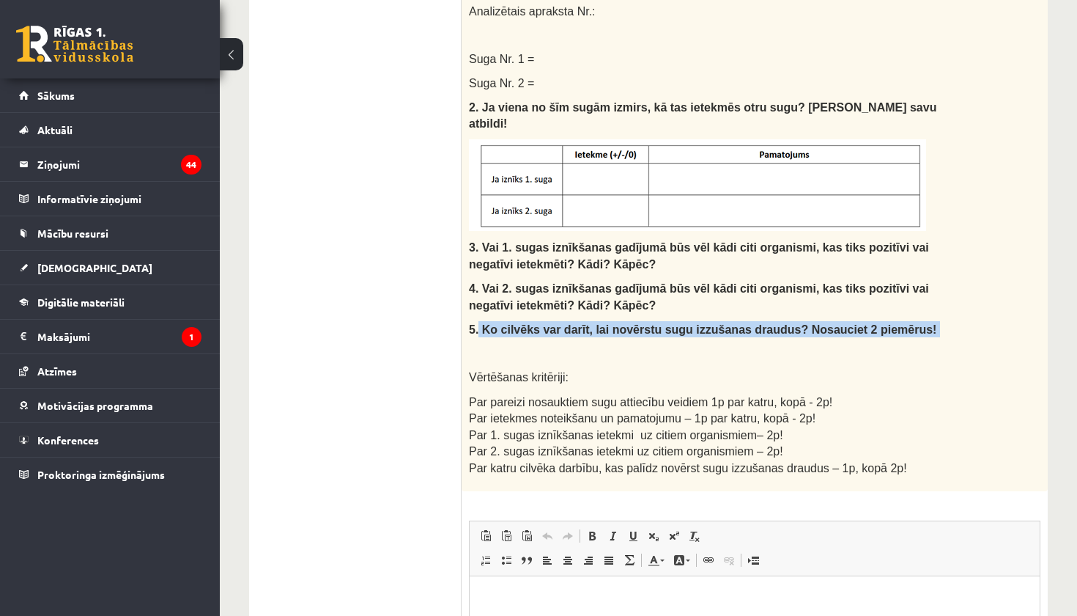
drag, startPoint x: 479, startPoint y: 303, endPoint x: 733, endPoint y: 317, distance: 253.9
click at [733, 317] on div "Izlasi tekstu un pierakstu kladē izveido un aizpildi tabulu, atbildi uz jautāju…" at bounding box center [755, 124] width 586 height 734
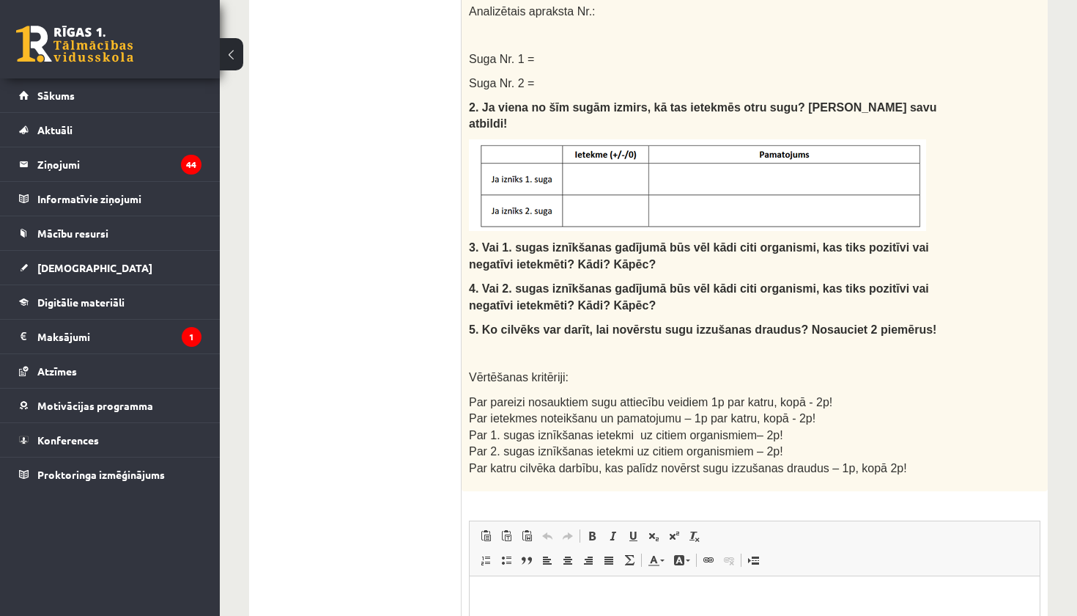
click at [624, 342] on div "Izlasi tekstu un pierakstu kladē izveido un aizpildi tabulu, atbildi uz jautāju…" at bounding box center [755, 124] width 586 height 734
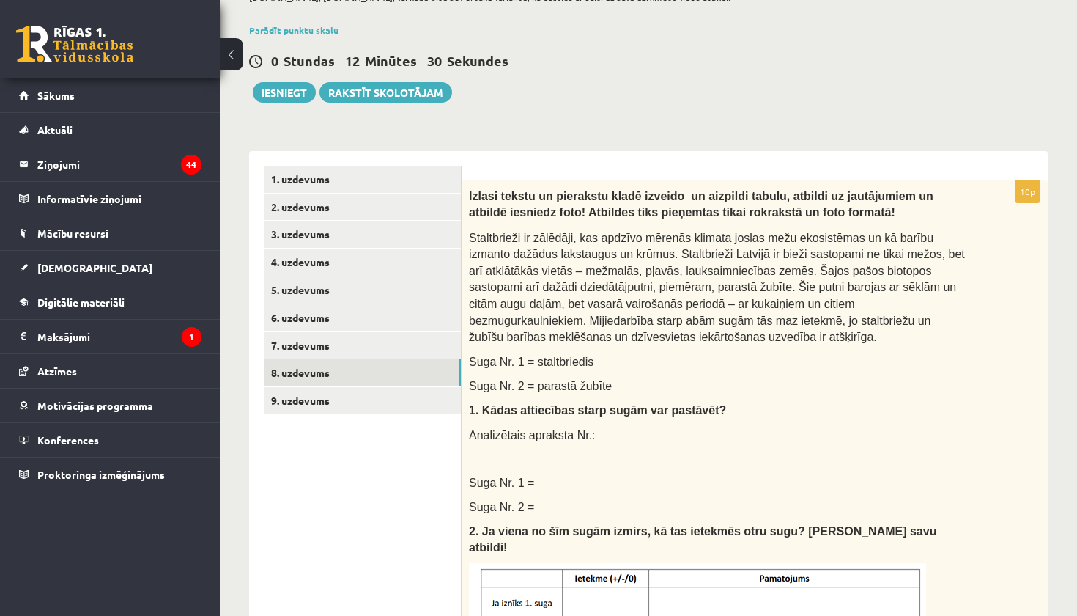
scroll to position [127, 0]
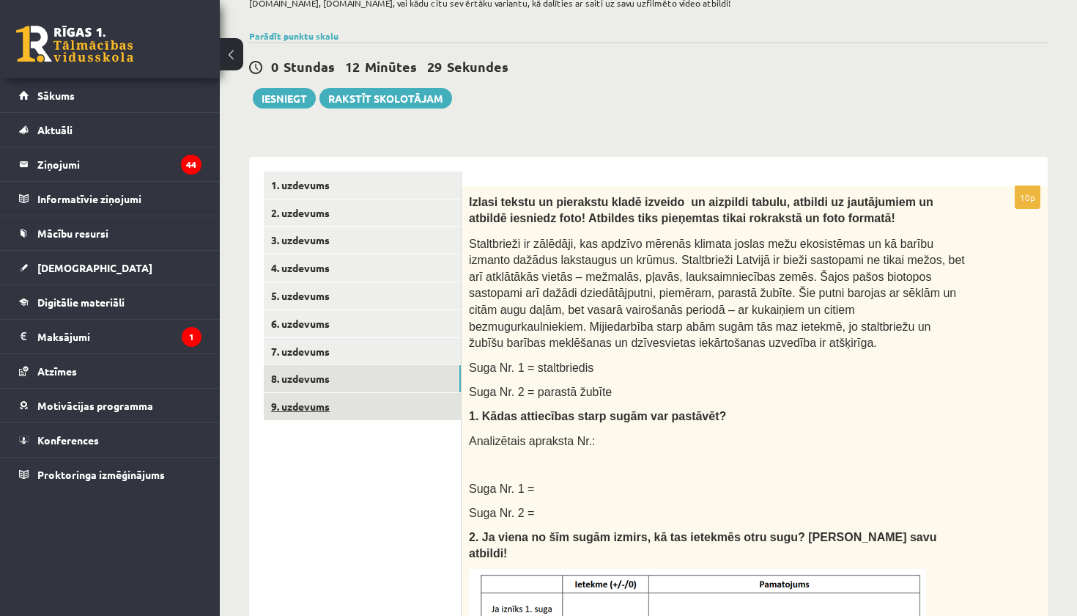
click at [309, 401] on link "9. uzdevums" at bounding box center [362, 406] width 197 height 27
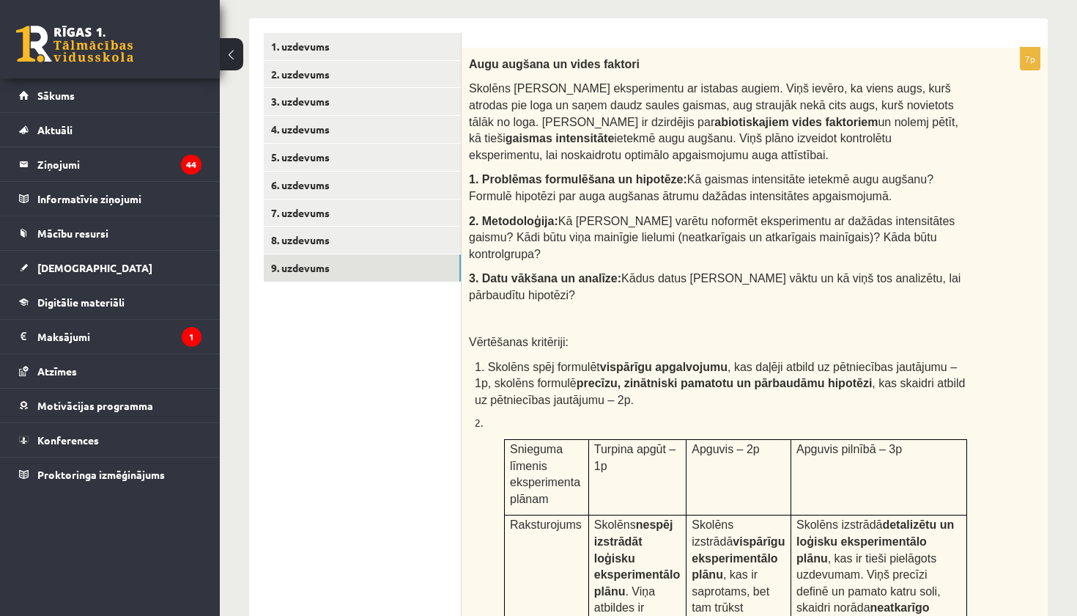
scroll to position [265, 0]
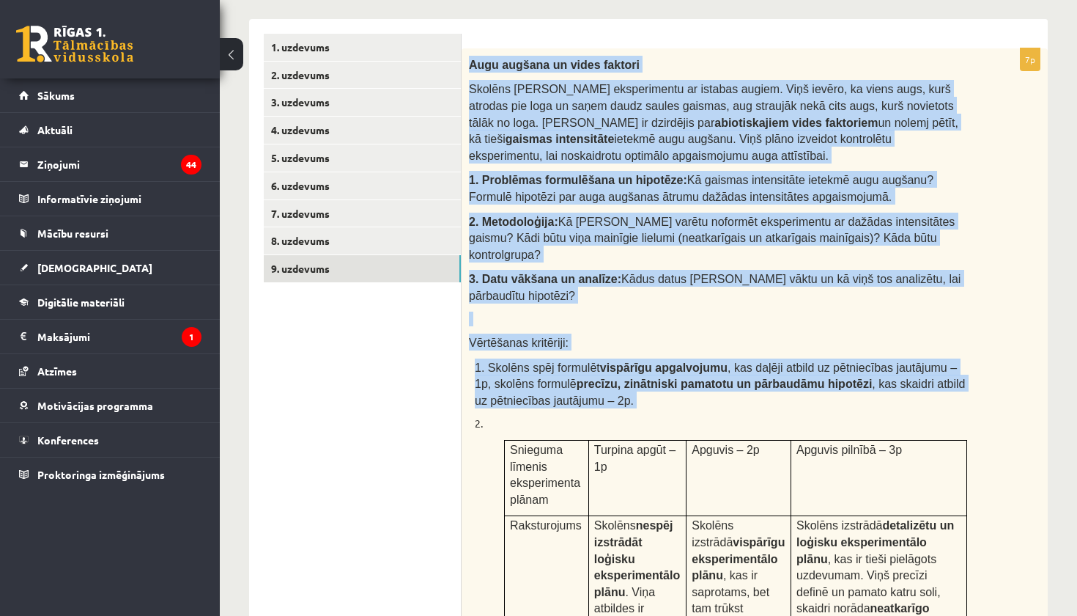
drag, startPoint x: 471, startPoint y: 65, endPoint x: 597, endPoint y: 391, distance: 349.0
click at [597, 391] on div "Augu augšana un vides faktori Skolēns [PERSON_NAME] veic eksperimentu ar istaba…" at bounding box center [755, 493] width 586 height 890
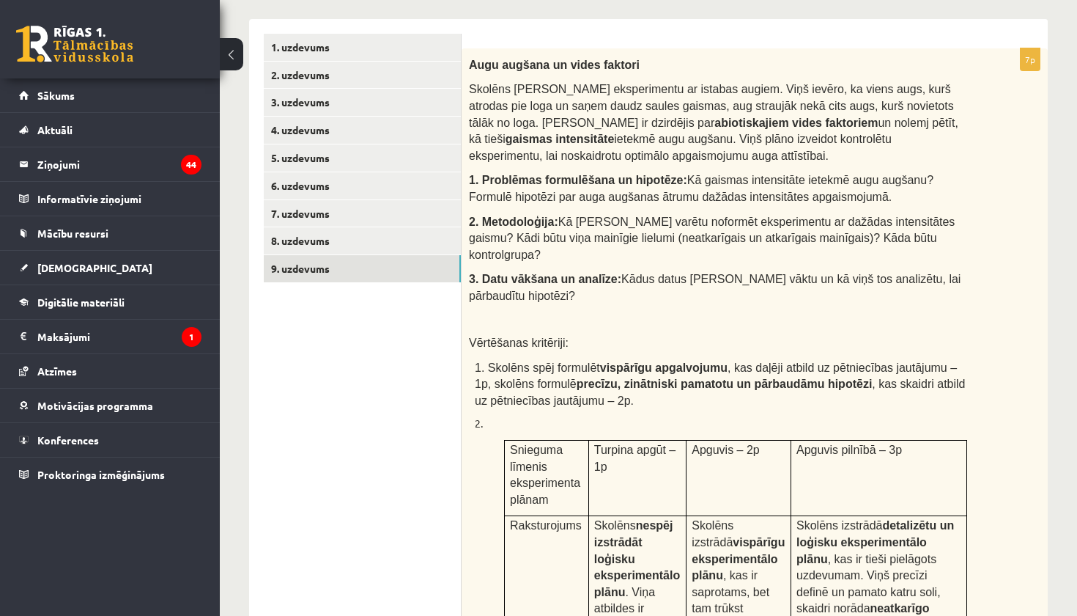
click at [762, 416] on p "2." at bounding box center [721, 423] width 493 height 15
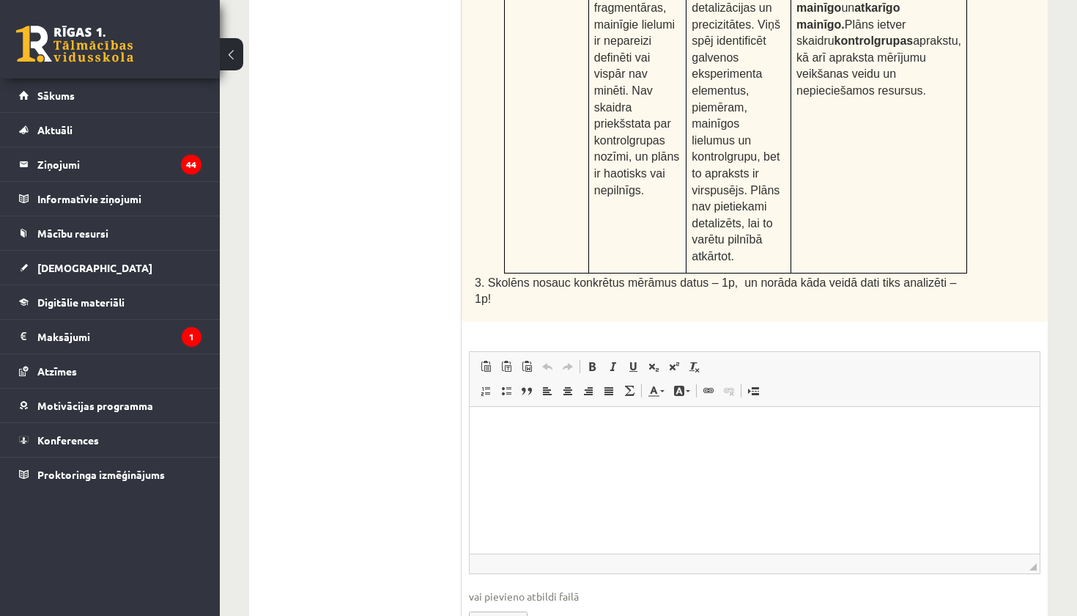
scroll to position [881, 0]
click at [571, 440] on html at bounding box center [755, 429] width 570 height 45
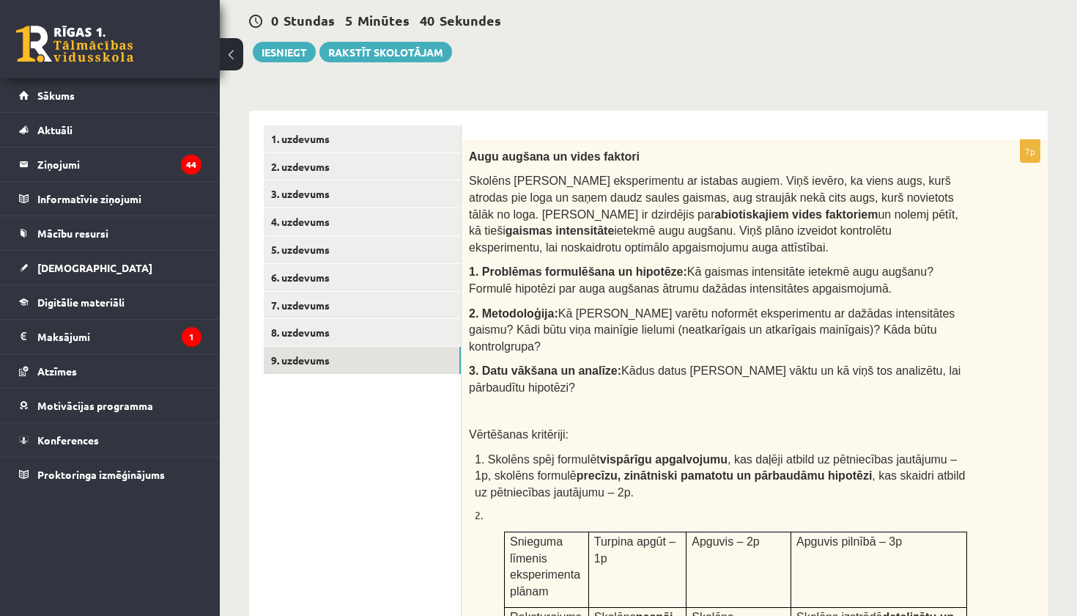
scroll to position [178, 0]
